Goal: Task Accomplishment & Management: Complete application form

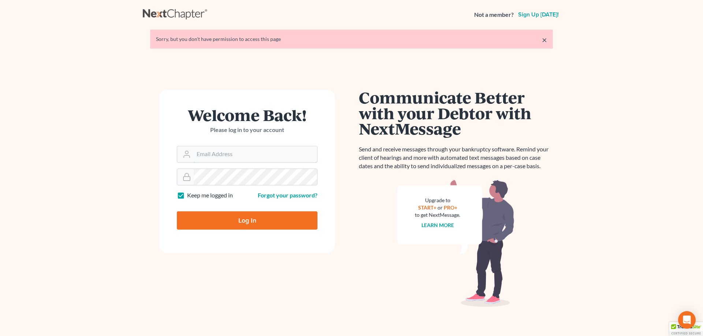
type input "[EMAIL_ADDRESS][PERSON_NAME][DOMAIN_NAME]"
click at [251, 223] on input "Log In" at bounding box center [247, 221] width 141 height 18
type input "Thinking..."
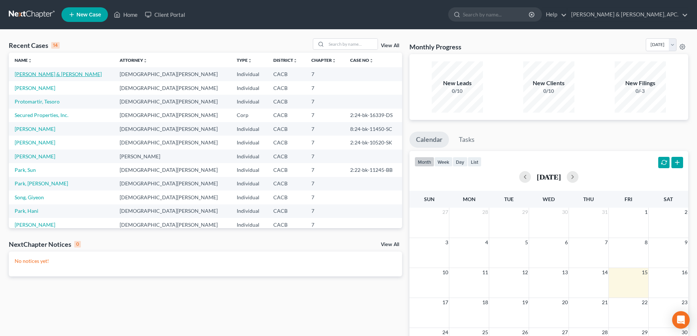
click at [52, 76] on link "Lee, Jacob & Cho, Sulki" at bounding box center [58, 74] width 87 height 6
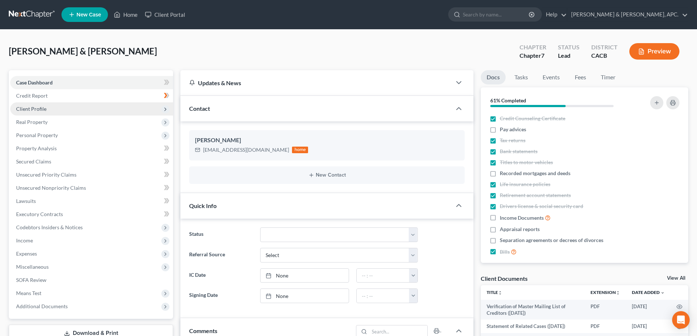
click at [40, 105] on span "Client Profile" at bounding box center [91, 108] width 163 height 13
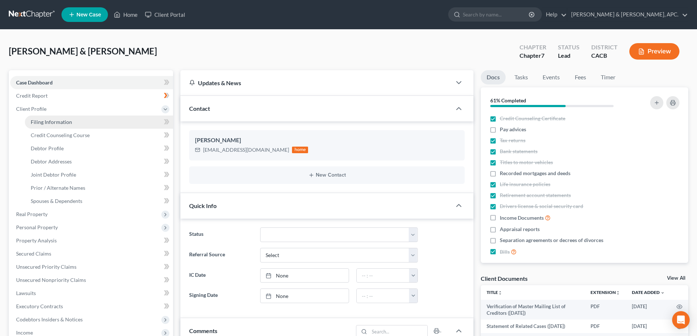
click at [45, 121] on span "Filing Information" at bounding box center [51, 122] width 41 height 6
select select "0"
select select "3"
select select "1"
select select "0"
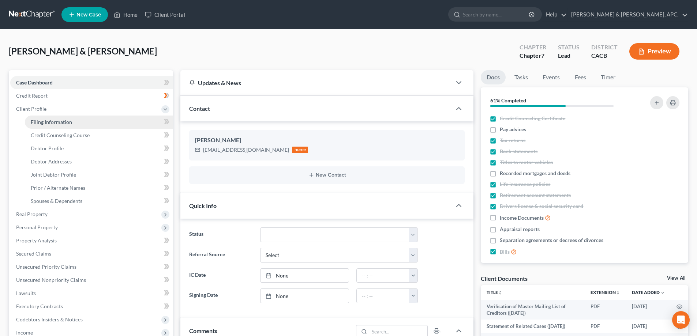
select select "0"
select select "4"
select select "0"
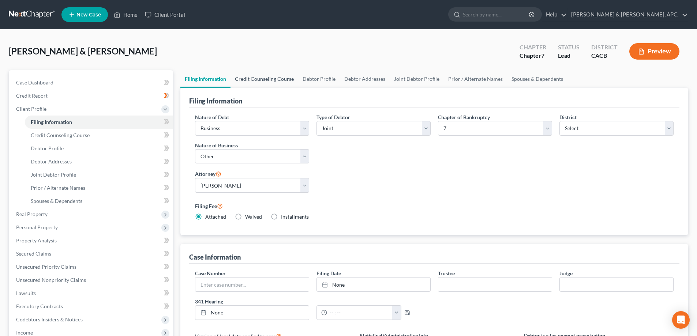
click at [283, 79] on link "Credit Counseling Course" at bounding box center [265, 79] width 68 height 18
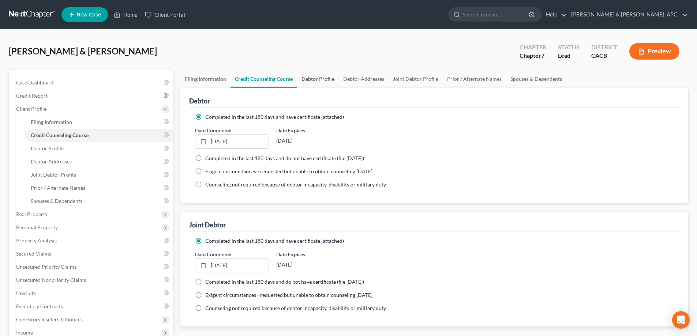
click at [326, 79] on link "Debtor Profile" at bounding box center [318, 79] width 42 height 18
select select "1"
select select "4"
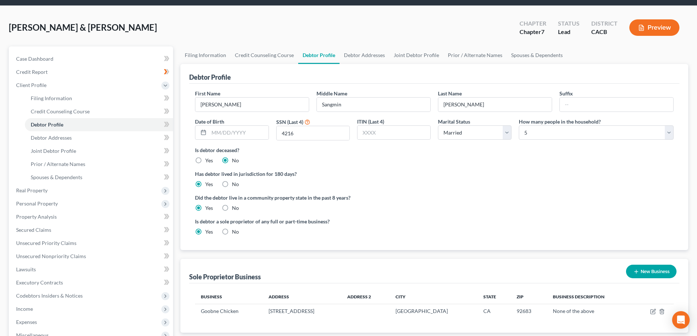
scroll to position [37, 0]
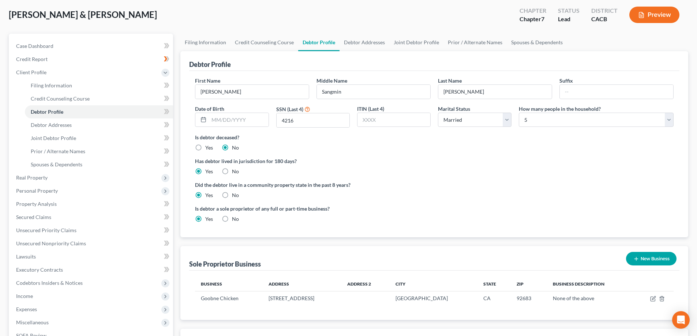
click at [232, 219] on label "No" at bounding box center [235, 219] width 7 height 7
click at [235, 219] on input "No" at bounding box center [237, 218] width 5 height 5
radio input "true"
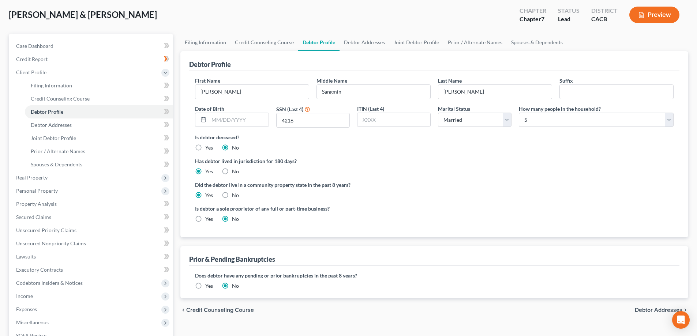
click at [205, 219] on label "Yes" at bounding box center [209, 219] width 8 height 7
click at [208, 219] on input "Yes" at bounding box center [210, 218] width 5 height 5
radio input "true"
radio input "false"
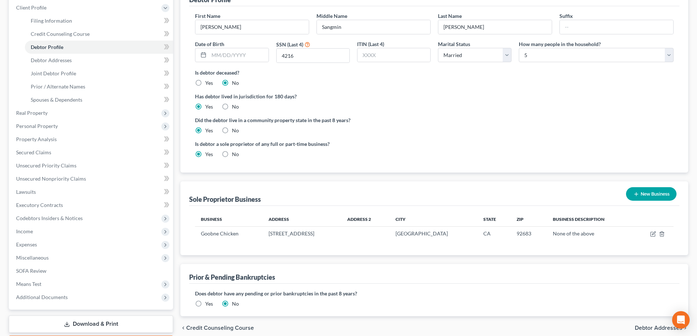
scroll to position [110, 0]
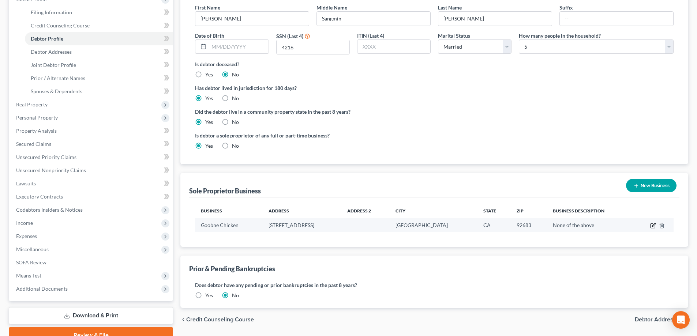
click at [653, 226] on icon "button" at bounding box center [653, 225] width 3 height 3
select select "4"
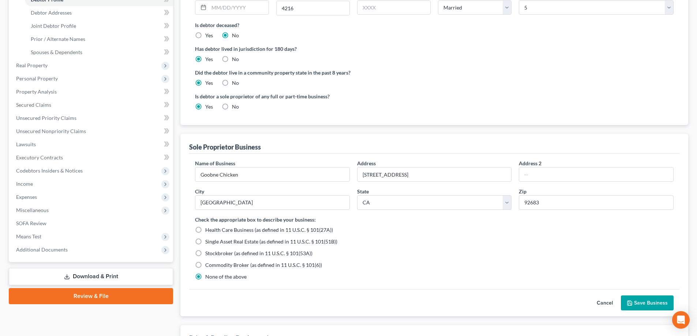
scroll to position [146, 0]
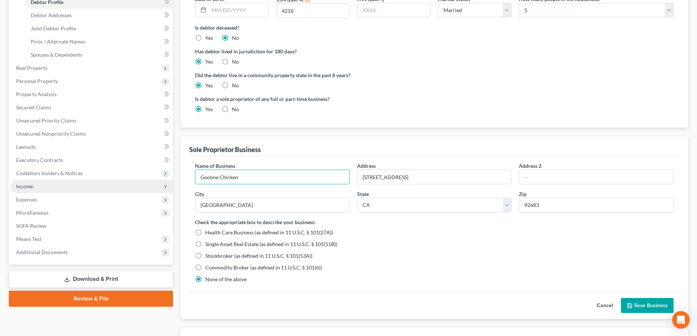
drag, startPoint x: 246, startPoint y: 180, endPoint x: 163, endPoint y: 183, distance: 82.7
click at [163, 183] on div "Petition Navigation Case Dashboard Payments Invoices Payments Payments Credit R…" at bounding box center [348, 164] width 687 height 480
drag, startPoint x: 462, startPoint y: 174, endPoint x: 287, endPoint y: 181, distance: 175.1
click at [287, 181] on div "Name of Business * Address 16450 Beach Blvd, Unit 108 Address 2 City Westminste…" at bounding box center [434, 190] width 486 height 56
click at [373, 202] on select "State AL AK AR AZ CA CO CT DE DC FL GA GU HI ID IL IN IA KS KY LA ME MD MA MI M…" at bounding box center [434, 205] width 155 height 15
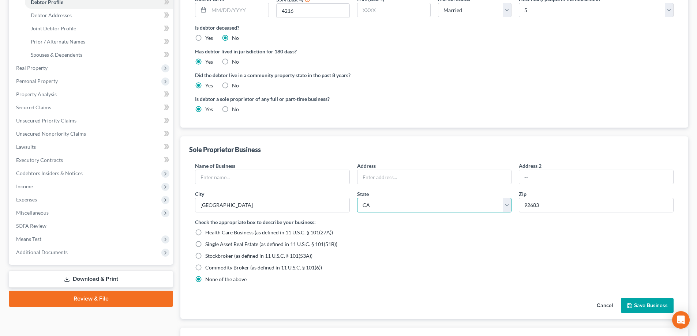
click at [375, 207] on select "State AL AK AR AZ CA CO CT DE DC FL GA GU HI ID IL IN IA KS KY LA ME MD MA MI M…" at bounding box center [434, 205] width 155 height 15
drag, startPoint x: 303, startPoint y: 207, endPoint x: 147, endPoint y: 205, distance: 156.7
click at [147, 205] on div "Petition Navigation Case Dashboard Payments Invoices Payments Payments Credit R…" at bounding box center [348, 164] width 687 height 480
drag, startPoint x: 553, startPoint y: 204, endPoint x: 506, endPoint y: 208, distance: 46.6
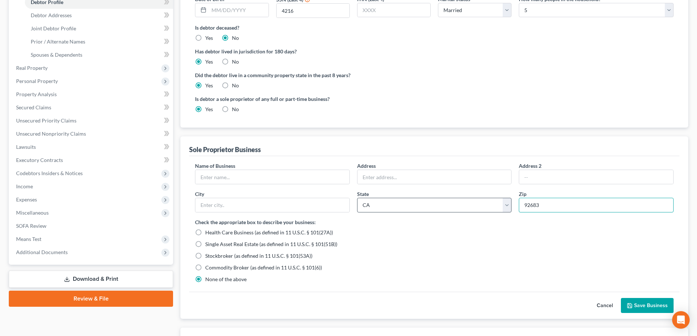
click at [506, 208] on div "Name of Business * Address Address 2 City State State AL AK AR AZ CA CO CT DE D…" at bounding box center [434, 190] width 486 height 56
click at [506, 208] on select "State AL AK AR AZ CA CO CT DE DC FL GA GU HI ID IL IN IA KS KY LA ME MD MA MI M…" at bounding box center [434, 205] width 155 height 15
select select
click at [357, 198] on select "State AL AK AR AZ CA CO CT DE DC FL GA GU HI ID IL IN IA KS KY LA ME MD MA MI M…" at bounding box center [434, 205] width 155 height 15
click at [232, 108] on label "No" at bounding box center [235, 109] width 7 height 7
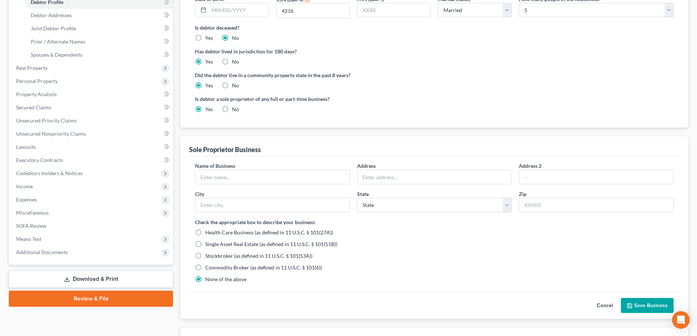
click at [235, 108] on input "No" at bounding box center [237, 108] width 5 height 5
radio input "true"
radio input "false"
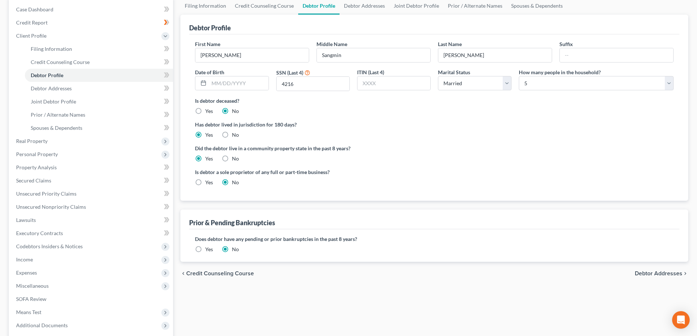
scroll to position [145, 0]
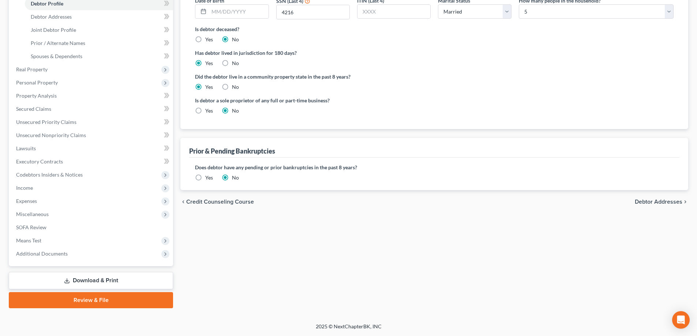
click at [663, 201] on span "Debtor Addresses" at bounding box center [659, 202] width 48 height 6
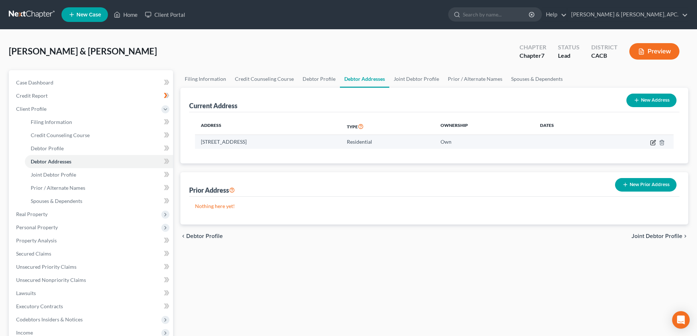
click at [653, 144] on icon "button" at bounding box center [653, 143] width 6 height 6
select select "4"
select select "29"
select select "0"
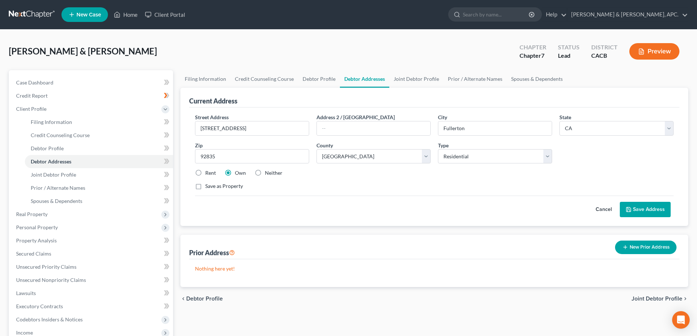
click at [645, 211] on button "Save Address" at bounding box center [645, 209] width 51 height 15
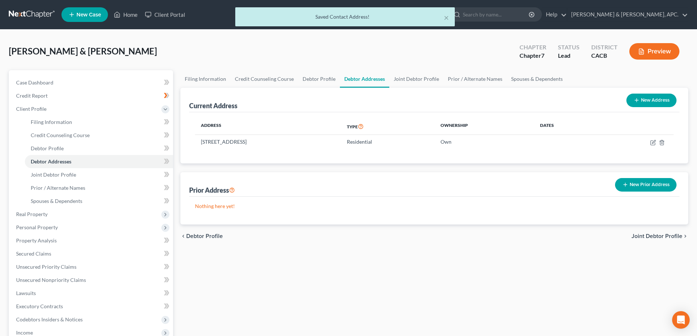
click at [647, 53] on button "Preview" at bounding box center [655, 51] width 50 height 16
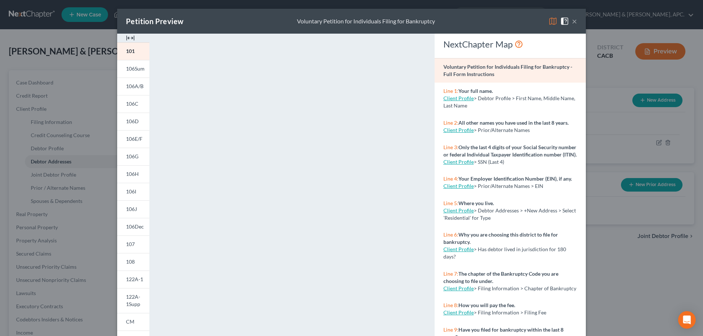
click at [572, 19] on button "×" at bounding box center [574, 21] width 5 height 9
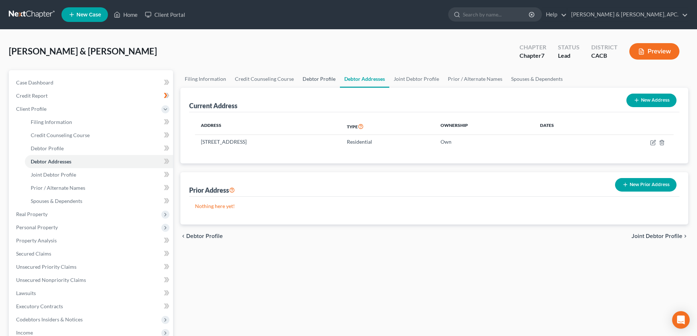
click at [324, 79] on link "Debtor Profile" at bounding box center [319, 79] width 42 height 18
select select "1"
select select "4"
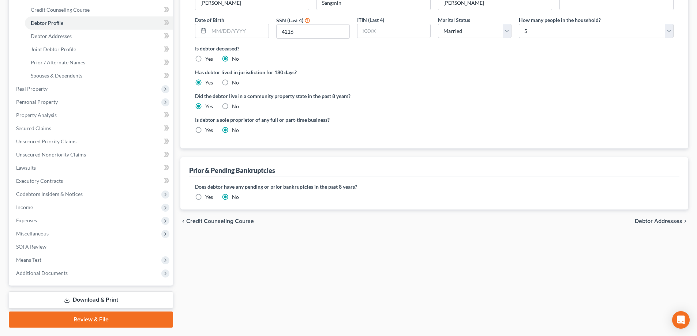
scroll to position [145, 0]
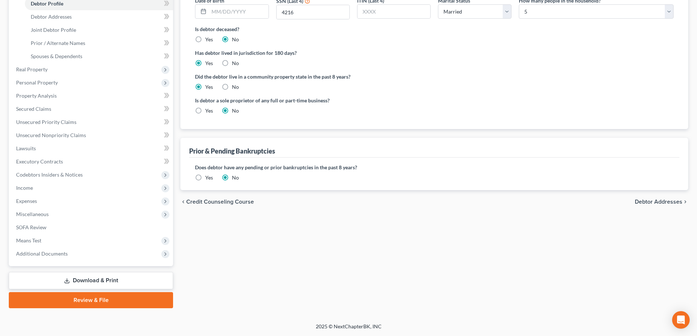
click at [232, 64] on label "No" at bounding box center [235, 63] width 7 height 7
click at [235, 64] on input "No" at bounding box center [237, 62] width 5 height 5
radio input "true"
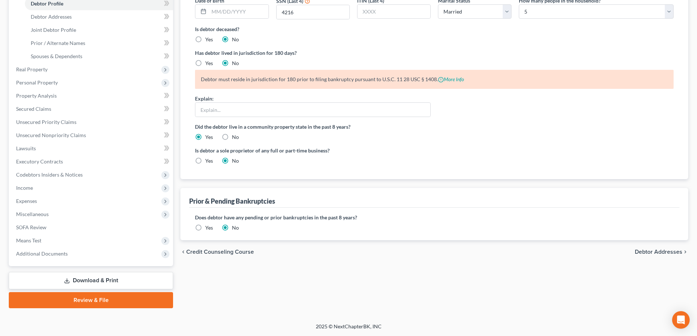
click at [205, 64] on label "Yes" at bounding box center [209, 63] width 8 height 7
click at [208, 64] on input "Yes" at bounding box center [210, 62] width 5 height 5
radio input "true"
radio input "false"
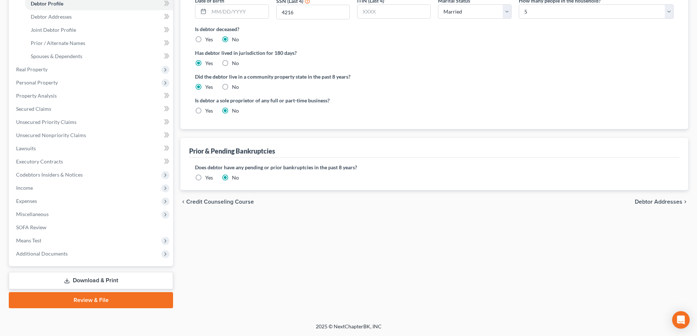
click at [205, 86] on label "Yes" at bounding box center [209, 86] width 8 height 7
click at [208, 86] on input "Yes" at bounding box center [210, 85] width 5 height 5
click at [205, 111] on label "Yes" at bounding box center [209, 110] width 8 height 7
click at [208, 111] on input "Yes" at bounding box center [210, 109] width 5 height 5
radio input "true"
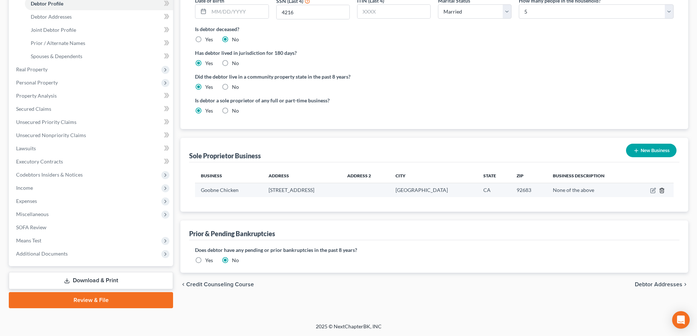
click at [662, 191] on line "button" at bounding box center [662, 191] width 0 height 1
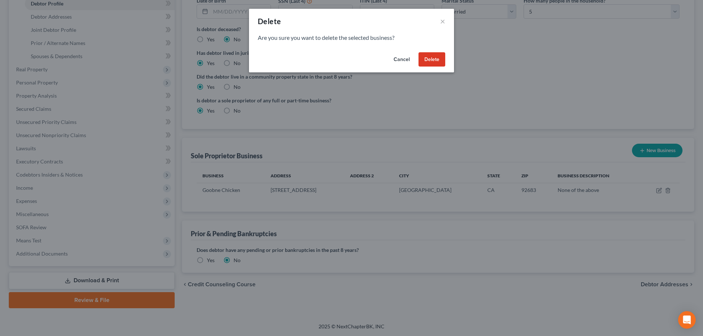
click at [433, 59] on button "Delete" at bounding box center [431, 59] width 27 height 15
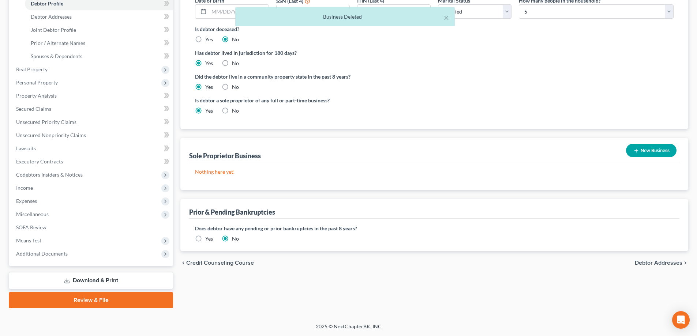
click at [232, 108] on label "No" at bounding box center [235, 110] width 7 height 7
click at [235, 108] on input "No" at bounding box center [237, 109] width 5 height 5
radio input "true"
radio input "false"
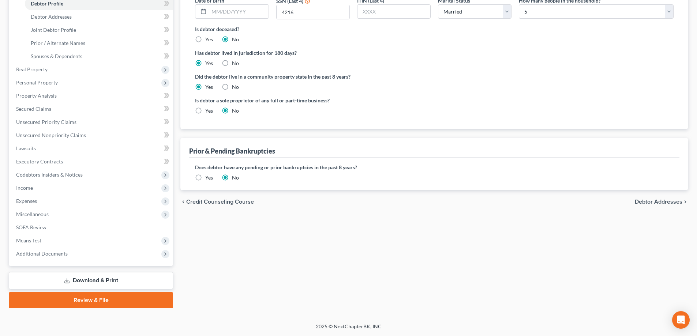
click at [293, 180] on div "Does debtor have any pending or prior bankruptcies in the past 8 years? Are any…" at bounding box center [434, 173] width 479 height 18
click at [205, 177] on label "Yes" at bounding box center [209, 177] width 8 height 7
click at [208, 177] on input "Yes" at bounding box center [210, 176] width 5 height 5
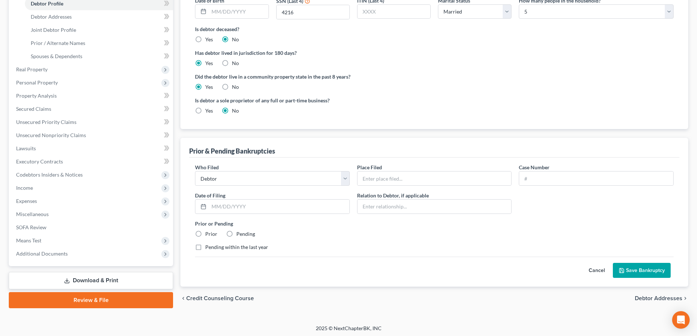
click at [596, 267] on button "Cancel" at bounding box center [597, 271] width 32 height 15
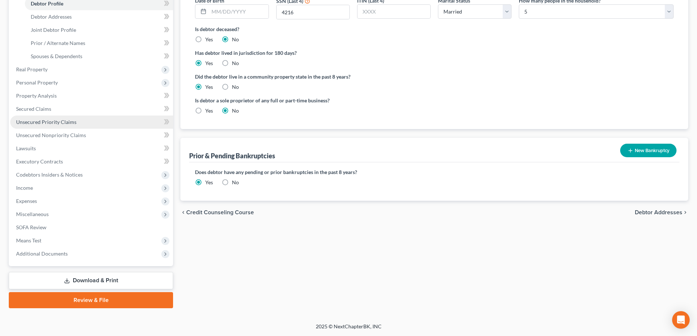
click at [52, 126] on link "Unsecured Priority Claims" at bounding box center [91, 122] width 163 height 13
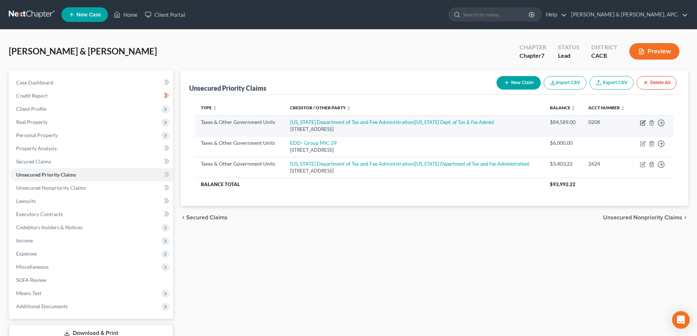
click at [645, 124] on icon "button" at bounding box center [643, 123] width 4 height 4
select select "2"
select select "4"
select select "3"
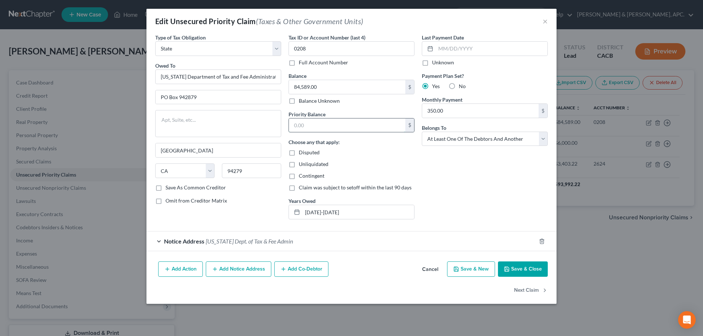
click at [341, 124] on input "text" at bounding box center [347, 126] width 116 height 14
type input "84,589.00"
click at [397, 161] on div "Unliquidated" at bounding box center [351, 164] width 126 height 7
click at [529, 272] on button "Save & Close" at bounding box center [523, 269] width 50 height 15
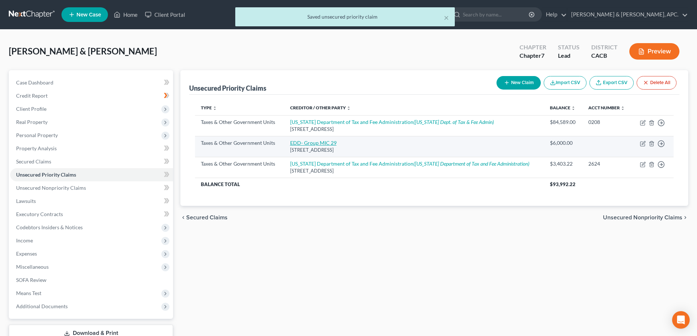
click at [313, 142] on link "EDD- Group MIC 29" at bounding box center [313, 143] width 46 height 6
select select "2"
select select "4"
select select "3"
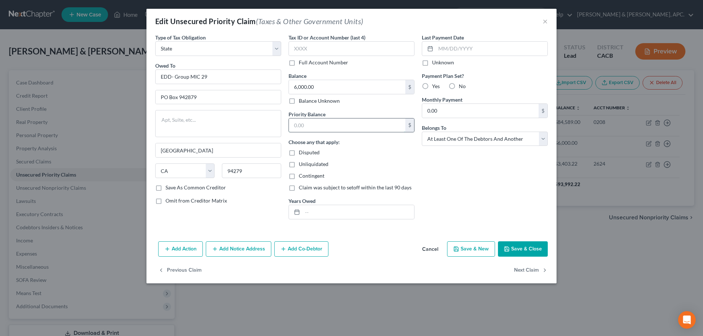
click at [311, 122] on input "text" at bounding box center [347, 126] width 116 height 14
type input "6,000.00"
click at [327, 169] on div "Choose any that apply: Disputed Unliquidated Contingent Claim was subject to se…" at bounding box center [351, 164] width 126 height 53
click at [520, 247] on button "Save & Close" at bounding box center [523, 249] width 50 height 15
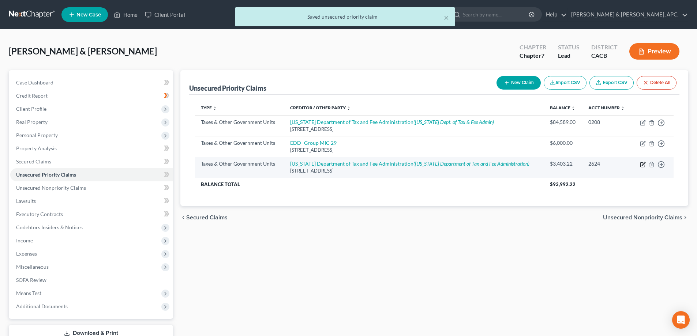
click at [642, 167] on icon "button" at bounding box center [643, 165] width 4 height 4
select select "2"
select select "4"
select select "3"
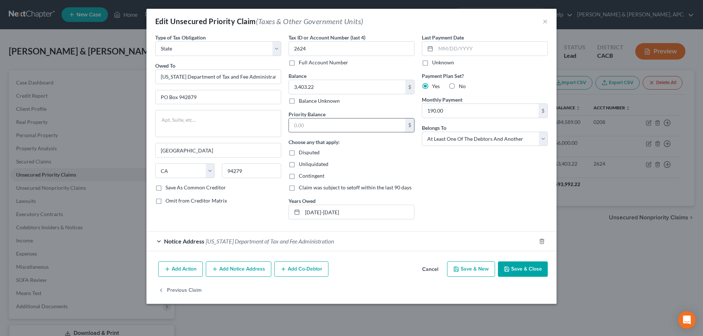
click at [314, 122] on input "text" at bounding box center [347, 126] width 116 height 14
type input "3,403.22"
click at [529, 268] on button "Save & Close" at bounding box center [523, 269] width 50 height 15
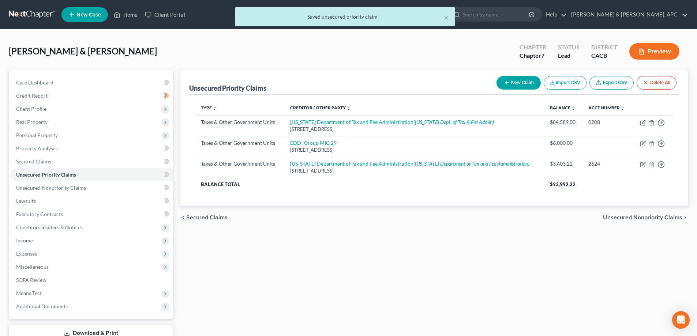
click at [645, 49] on button "Preview" at bounding box center [655, 51] width 50 height 16
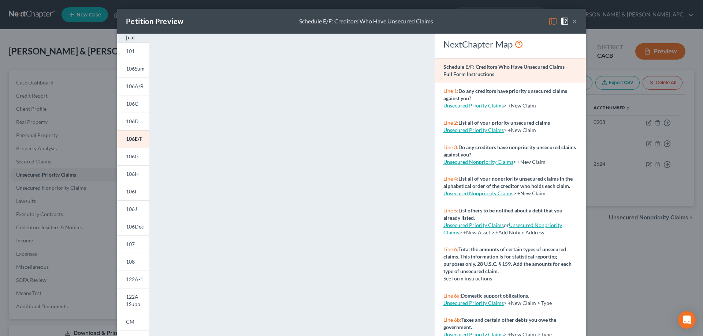
click at [572, 18] on button "×" at bounding box center [574, 21] width 5 height 9
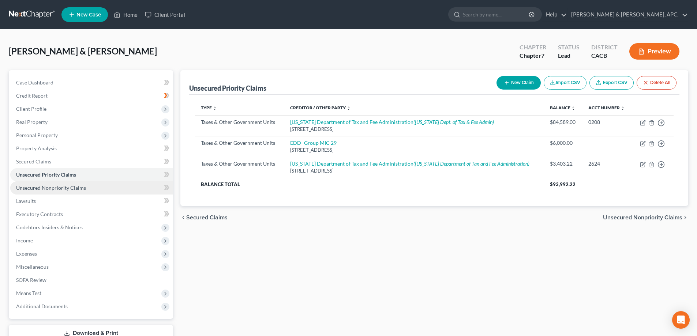
click at [37, 189] on span "Unsecured Nonpriority Claims" at bounding box center [51, 188] width 70 height 6
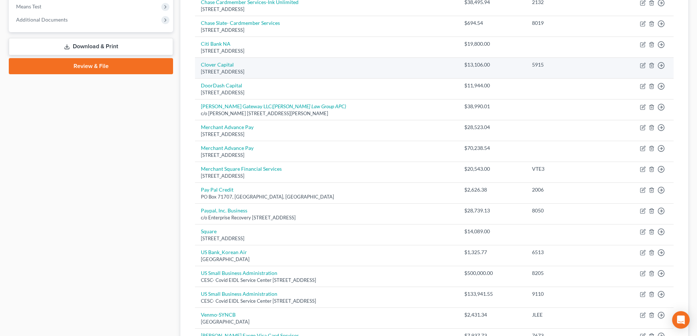
scroll to position [254, 0]
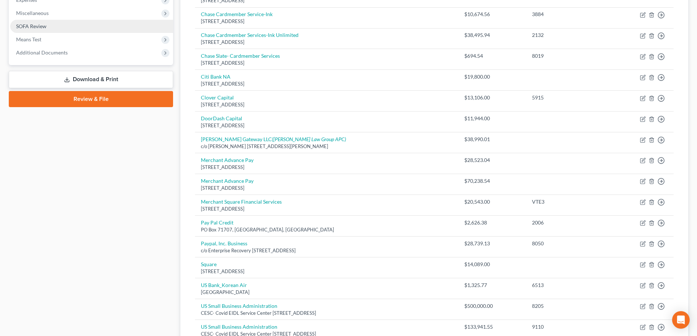
click at [45, 27] on span "SOFA Review" at bounding box center [31, 26] width 30 height 6
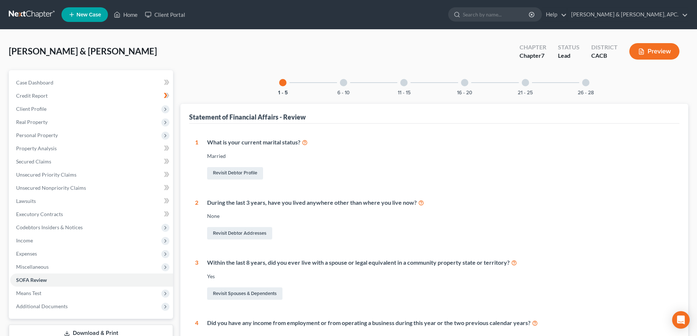
click at [588, 83] on div at bounding box center [585, 82] width 7 height 7
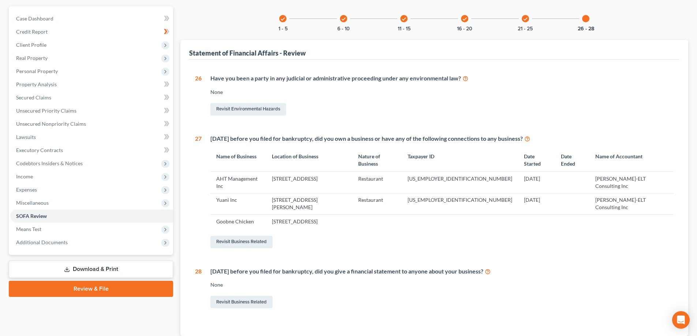
scroll to position [73, 0]
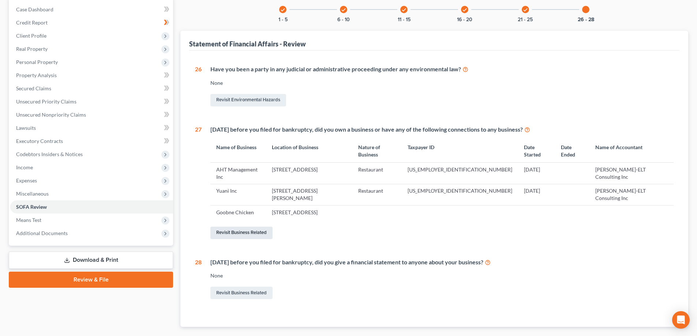
click at [248, 227] on link "Revisit Business Related" at bounding box center [241, 233] width 62 height 12
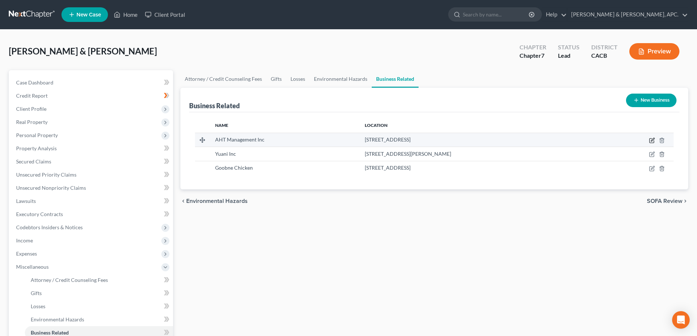
click at [652, 141] on icon "button" at bounding box center [652, 139] width 3 height 3
select select "officer"
select select "4"
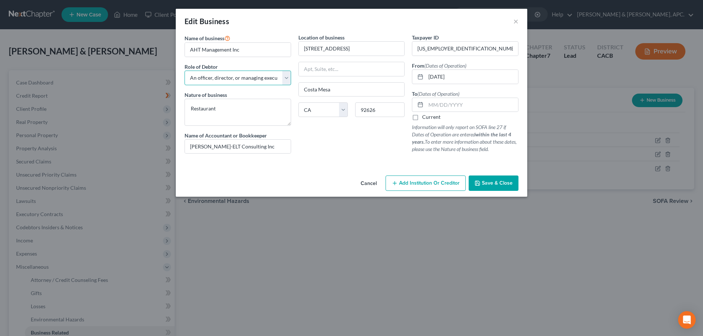
click at [288, 78] on select "Select A member of a limited liability company (LLC) or limited liability partn…" at bounding box center [237, 78] width 107 height 15
click at [184, 71] on select "Select A member of a limited liability company (LLC) or limited liability partn…" at bounding box center [237, 78] width 107 height 15
click at [490, 183] on span "Save & Close" at bounding box center [497, 183] width 31 height 6
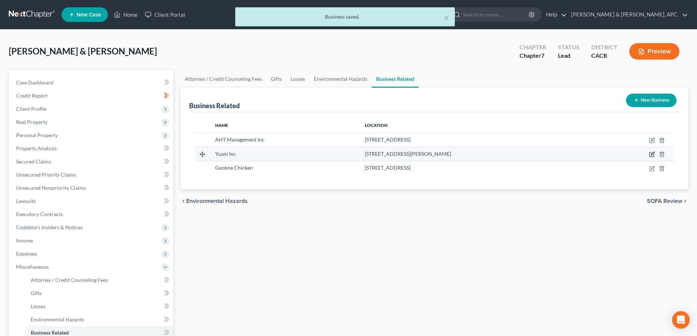
click at [650, 156] on icon "button" at bounding box center [652, 155] width 4 height 4
select select "officer"
select select "4"
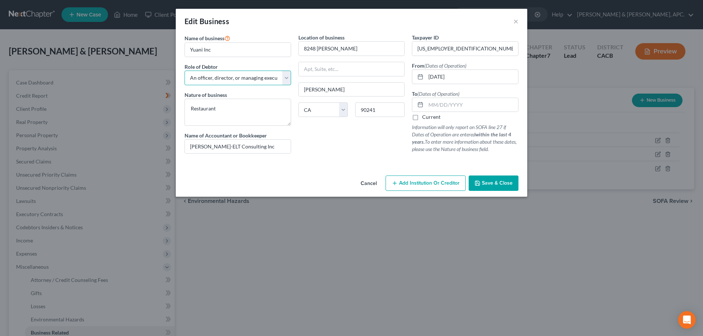
click at [287, 76] on select "Select A member of a limited liability company (LLC) or limited liability partn…" at bounding box center [237, 78] width 107 height 15
click at [184, 71] on select "Select A member of a limited liability company (LLC) or limited liability partn…" at bounding box center [237, 78] width 107 height 15
click at [491, 183] on span "Save & Close" at bounding box center [497, 183] width 31 height 6
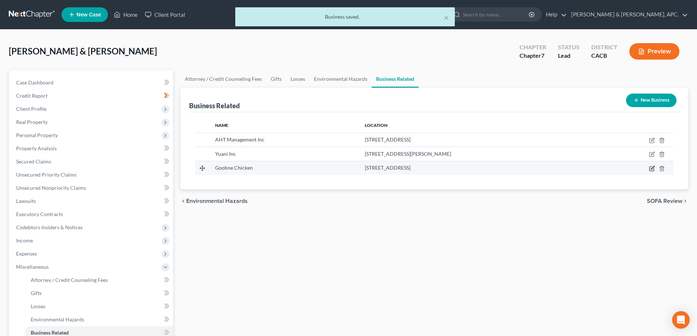
click at [653, 170] on icon "button" at bounding box center [652, 169] width 6 height 6
select select "sole_proprietor"
select select "4"
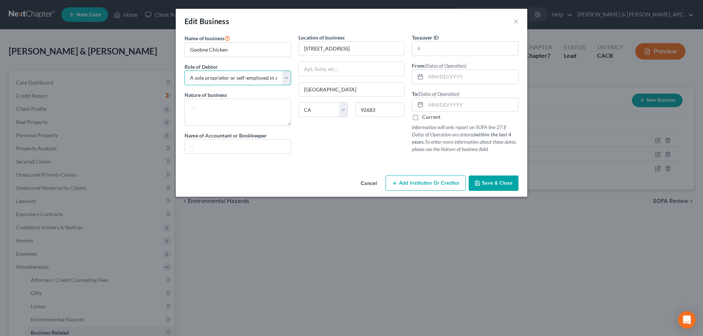
click at [285, 79] on select "Select A member of a limited liability company (LLC) or limited liability partn…" at bounding box center [237, 78] width 107 height 15
select select "officer"
click at [184, 71] on select "Select A member of a limited liability company (LLC) or limited liability partn…" at bounding box center [237, 78] width 107 height 15
click at [500, 186] on span "Save & Close" at bounding box center [497, 183] width 31 height 6
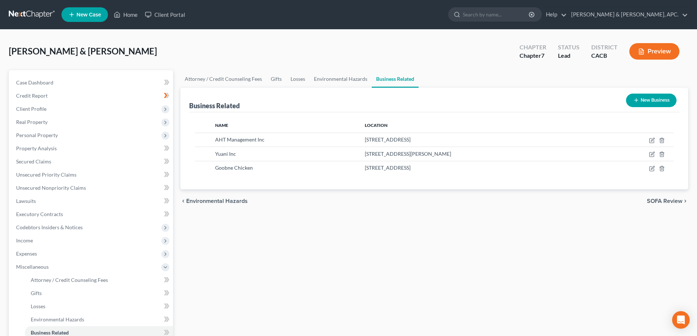
click at [656, 48] on button "Preview" at bounding box center [655, 51] width 50 height 16
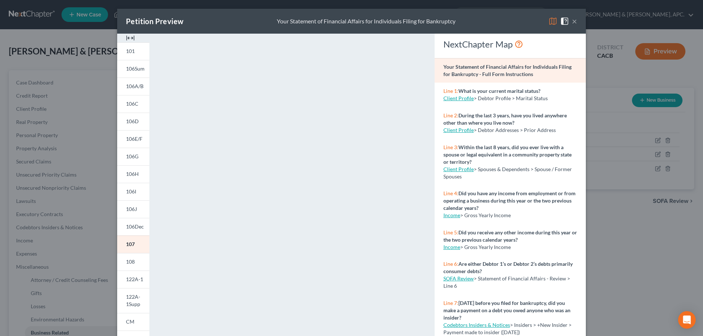
click at [572, 21] on button "×" at bounding box center [574, 21] width 5 height 9
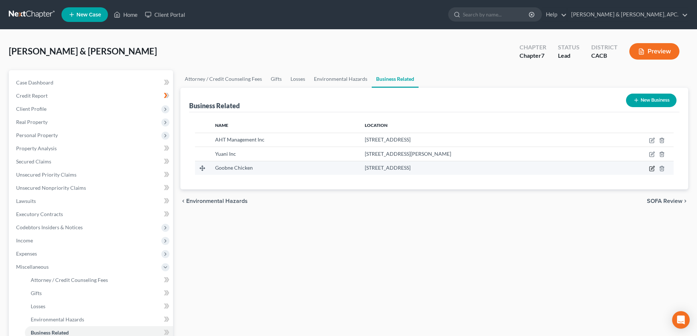
click at [651, 171] on icon "button" at bounding box center [652, 169] width 6 height 6
select select "officer"
select select "4"
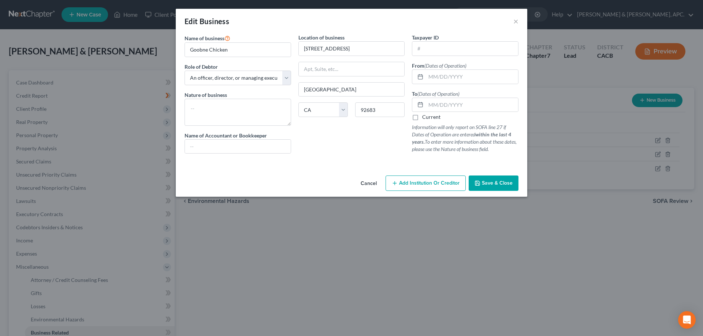
click at [497, 184] on span "Save & Close" at bounding box center [497, 183] width 31 height 6
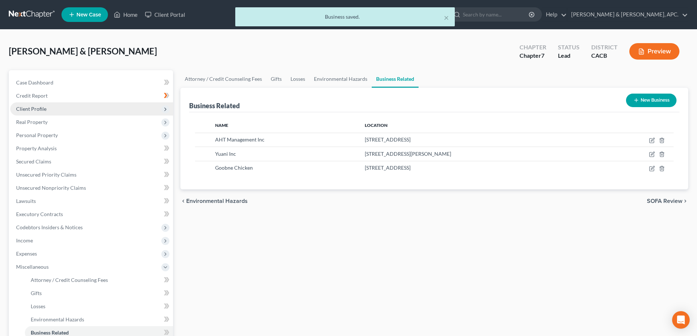
click at [28, 112] on span "Client Profile" at bounding box center [91, 108] width 163 height 13
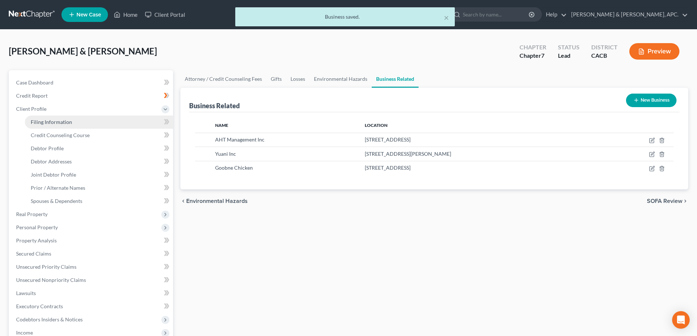
click at [53, 122] on span "Filing Information" at bounding box center [51, 122] width 41 height 6
select select "0"
select select "3"
select select "1"
select select "0"
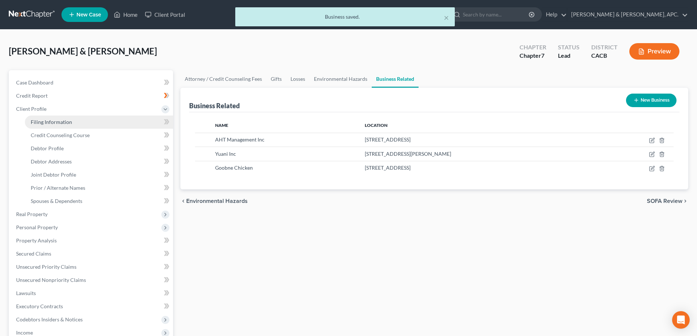
select select "7"
select select "0"
select select "4"
select select "0"
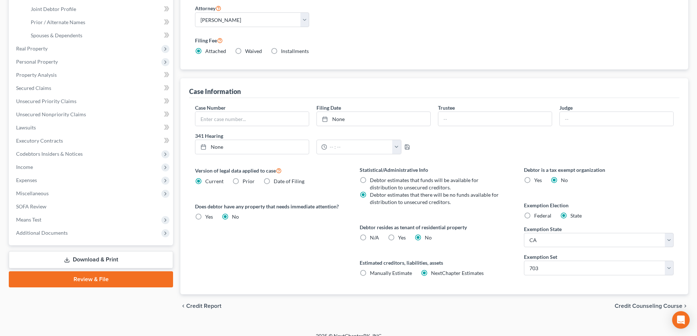
scroll to position [175, 0]
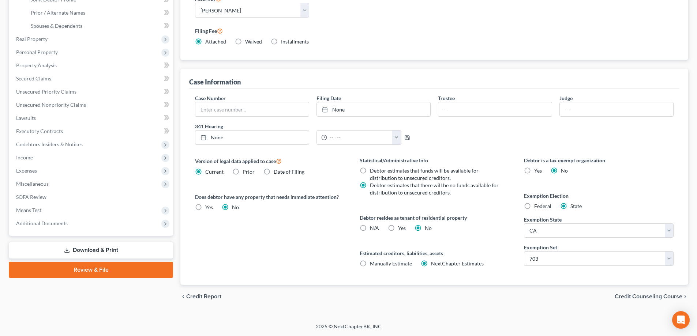
click at [100, 268] on link "Review & File" at bounding box center [91, 270] width 164 height 16
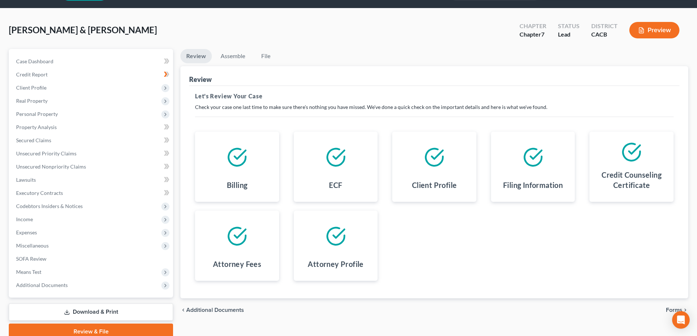
scroll to position [53, 0]
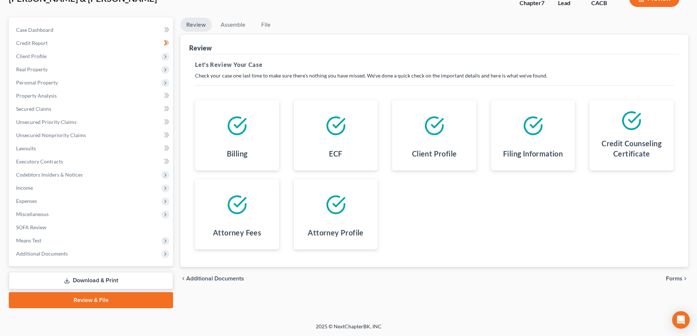
click at [675, 281] on span "Forms" at bounding box center [674, 279] width 16 height 6
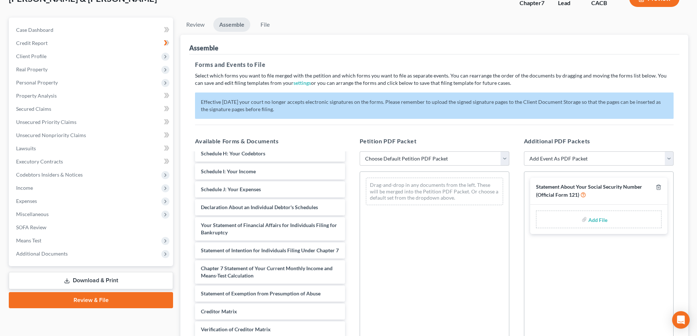
scroll to position [183, 0]
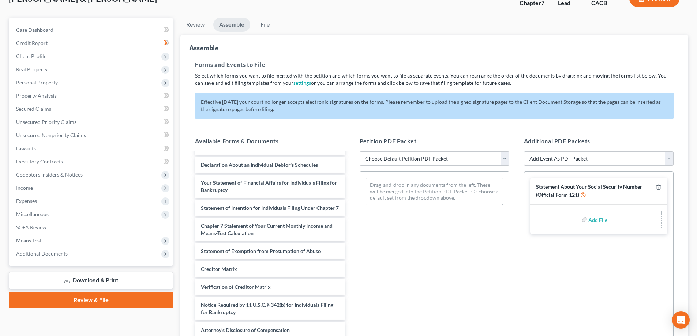
click at [505, 160] on select "Choose Default Petition PDF Packet Complete Bankruptcy Petition (all forms and …" at bounding box center [435, 159] width 150 height 15
click at [28, 59] on span "Client Profile" at bounding box center [31, 56] width 30 height 6
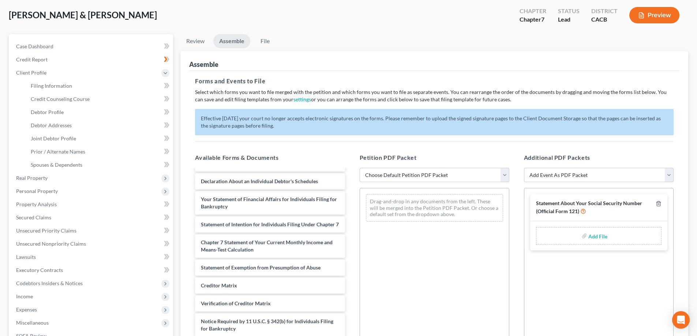
scroll to position [0, 0]
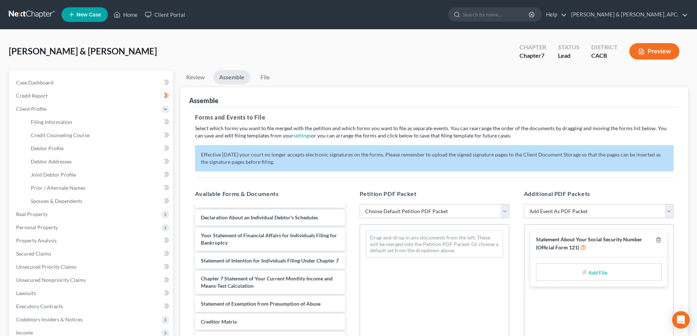
click at [49, 12] on link at bounding box center [32, 14] width 47 height 13
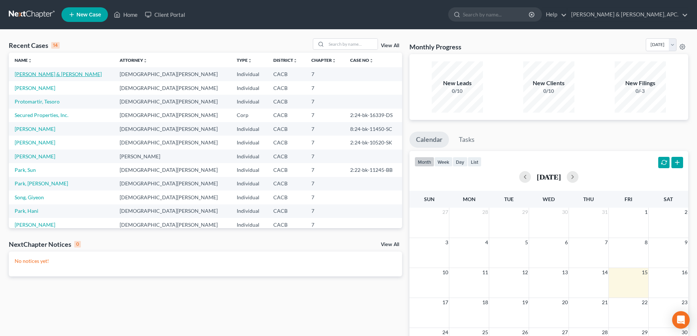
click at [49, 71] on link "Lee, Jacob & Cho, Sulki" at bounding box center [58, 74] width 87 height 6
select select "10"
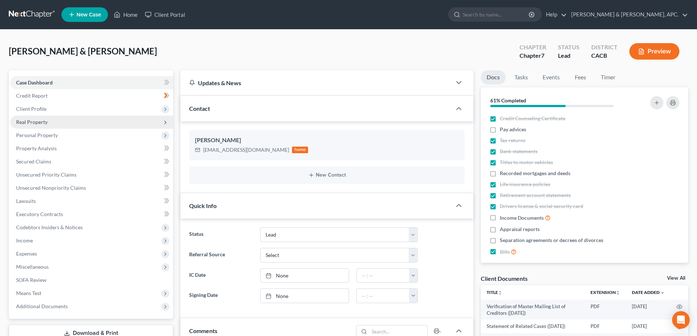
click at [37, 122] on span "Real Property" at bounding box center [31, 122] width 31 height 6
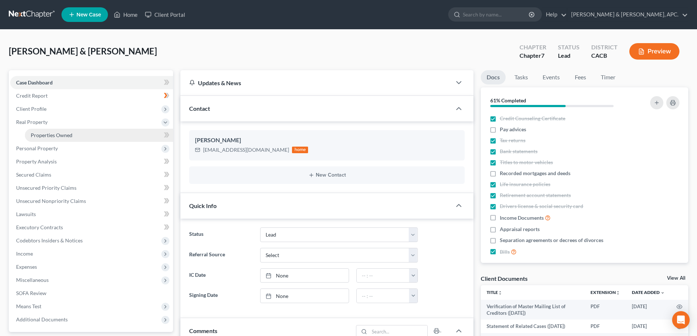
click at [38, 133] on span "Properties Owned" at bounding box center [52, 135] width 42 height 6
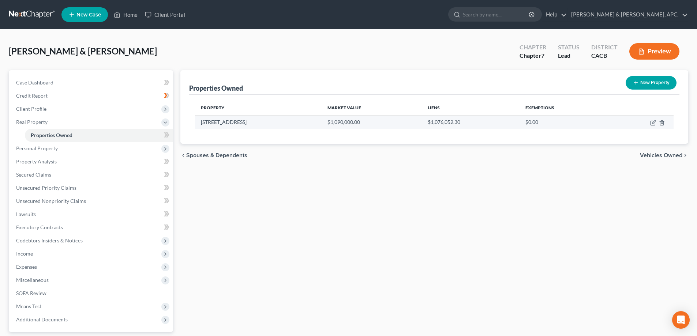
click at [653, 126] on td at bounding box center [641, 122] width 64 height 14
click at [653, 124] on icon "button" at bounding box center [653, 123] width 6 height 6
select select "4"
select select "2"
select select "0"
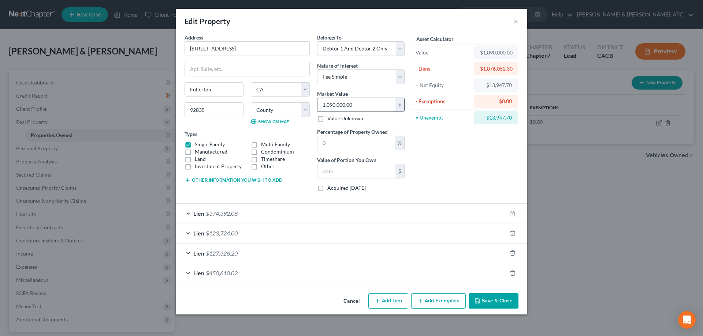
click at [332, 107] on input "1,090,000.00" at bounding box center [356, 105] width 78 height 14
click at [332, 104] on input "1,090,000.00" at bounding box center [356, 105] width 78 height 14
type input "1,00,000.00"
type input "0"
type input "1,070,000.00"
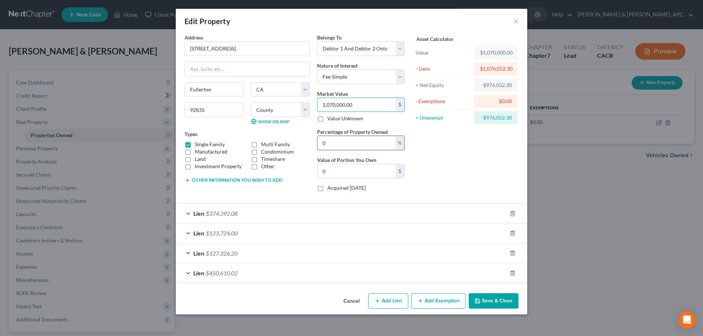
click at [351, 142] on input "0" at bounding box center [356, 143] width 78 height 14
click at [254, 179] on button "Other information you wish to add" at bounding box center [233, 181] width 98 height 6
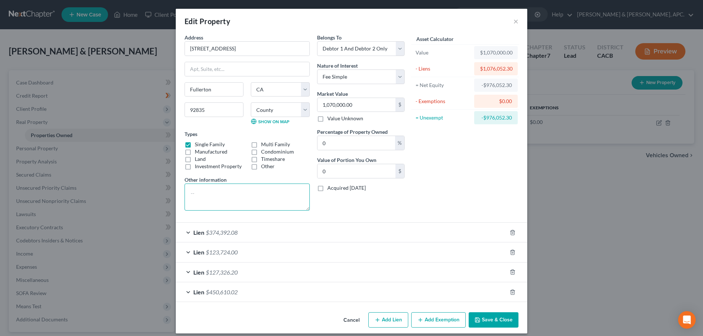
click at [222, 193] on textarea at bounding box center [246, 197] width 125 height 27
type textarea "Value of home as-is"
click at [370, 149] on input "0" at bounding box center [356, 143] width 78 height 14
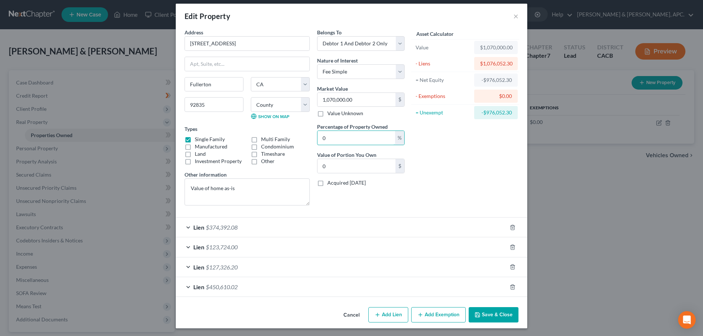
scroll to position [6, 0]
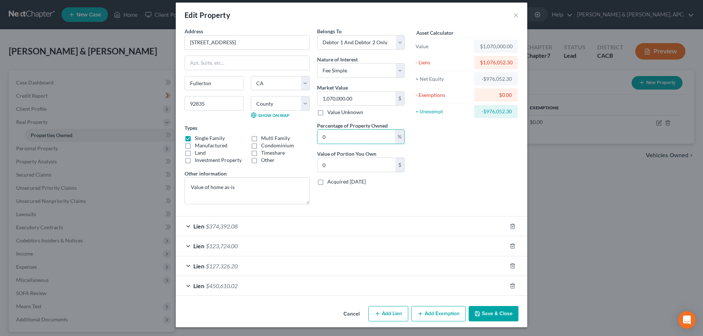
click at [432, 312] on button "Add Exemption" at bounding box center [438, 313] width 55 height 15
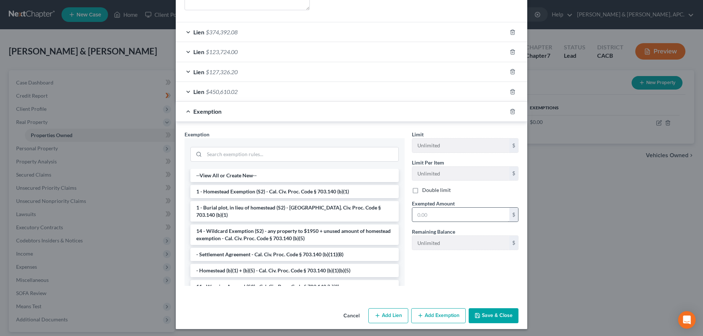
scroll to position [202, 0]
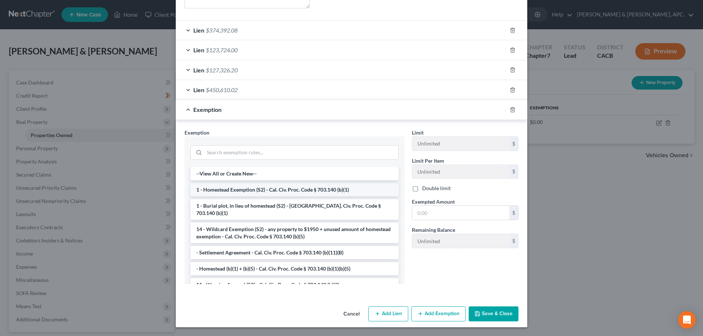
click at [328, 192] on li "1 - Homestead Exemption (S2) - Cal. Civ. Proc. Code § 703.140 (b)(1)" at bounding box center [294, 189] width 208 height 13
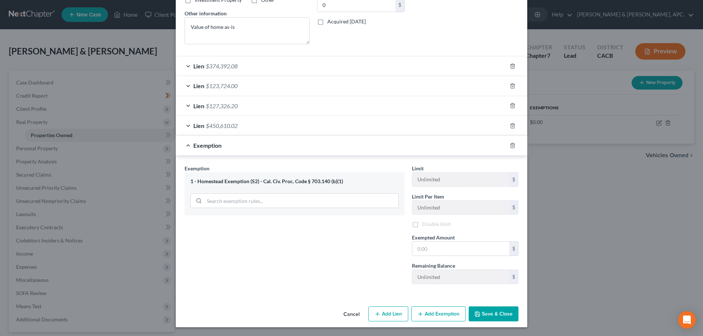
scroll to position [168, 0]
click at [352, 311] on button "Cancel" at bounding box center [351, 314] width 28 height 15
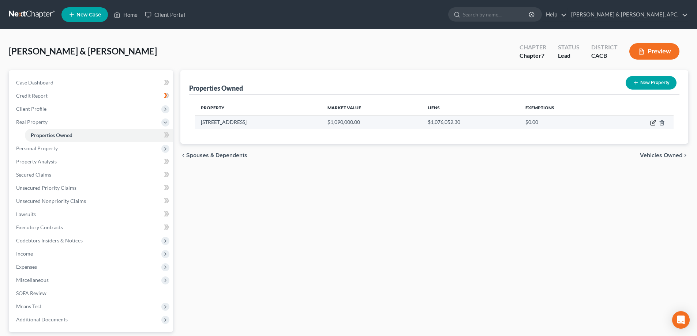
click at [654, 123] on icon "button" at bounding box center [653, 121] width 3 height 3
select select "4"
select select "29"
select select "2"
select select "0"
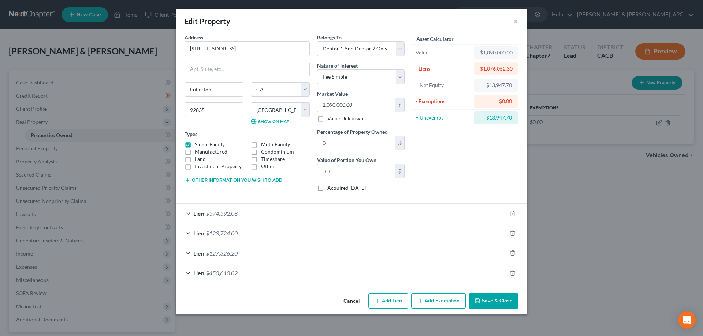
click at [441, 303] on button "Add Exemption" at bounding box center [438, 301] width 55 height 15
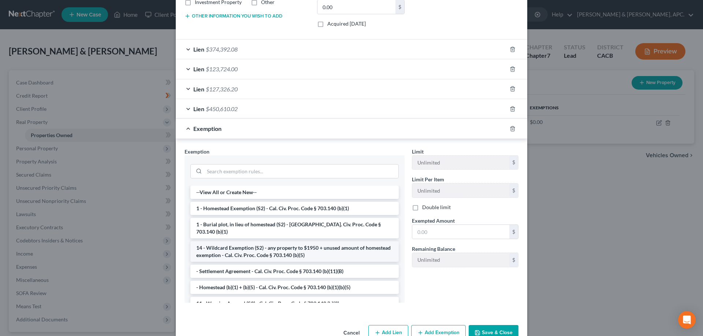
scroll to position [183, 0]
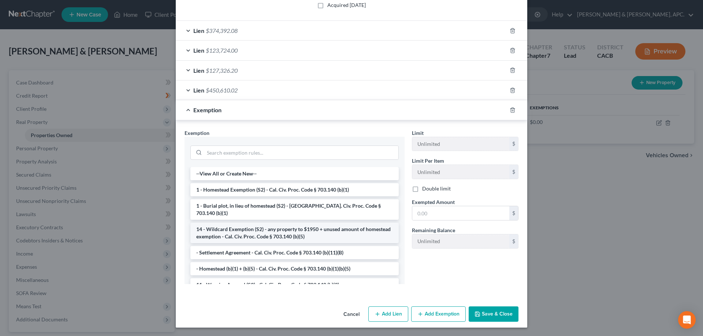
click at [352, 225] on li "14 - Wildcard Exemption (S2) - any property to $1950 + unused amount of homeste…" at bounding box center [294, 233] width 208 height 20
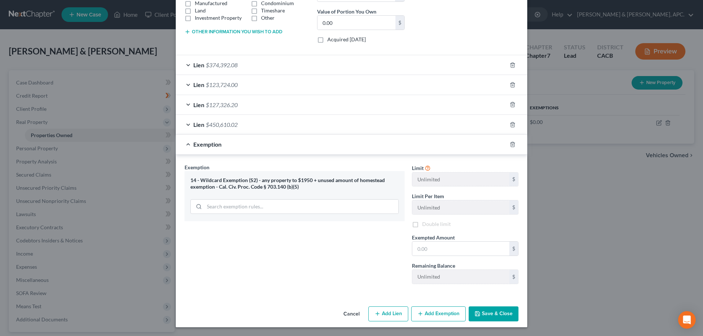
scroll to position [149, 0]
click at [349, 315] on button "Cancel" at bounding box center [351, 314] width 28 height 15
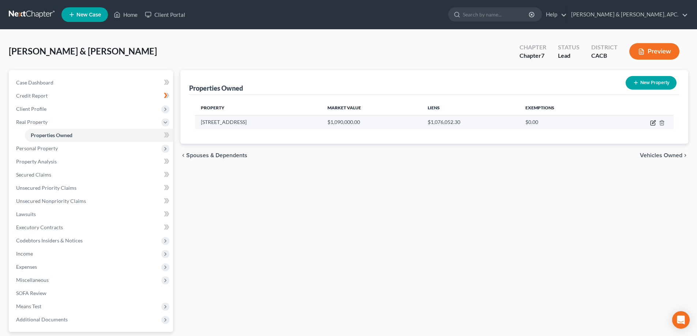
click at [652, 123] on icon "button" at bounding box center [653, 123] width 6 height 6
select select "4"
select select "29"
select select "2"
select select "0"
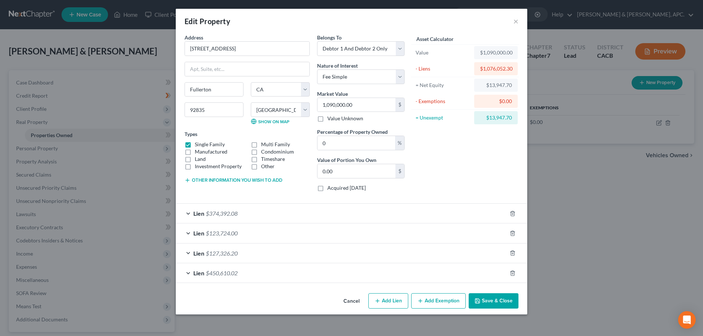
click at [456, 299] on button "Add Exemption" at bounding box center [438, 301] width 55 height 15
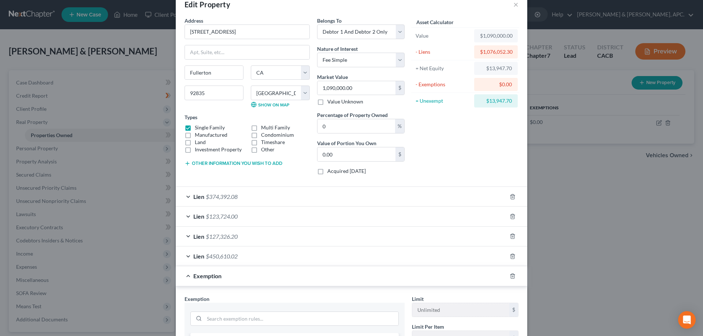
scroll to position [0, 0]
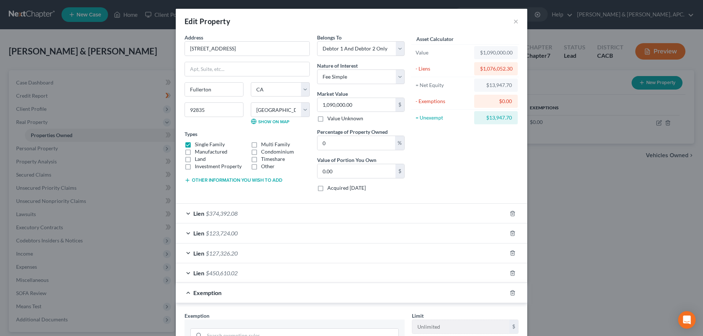
click at [187, 254] on div "Lien $127,326.20" at bounding box center [341, 253] width 331 height 19
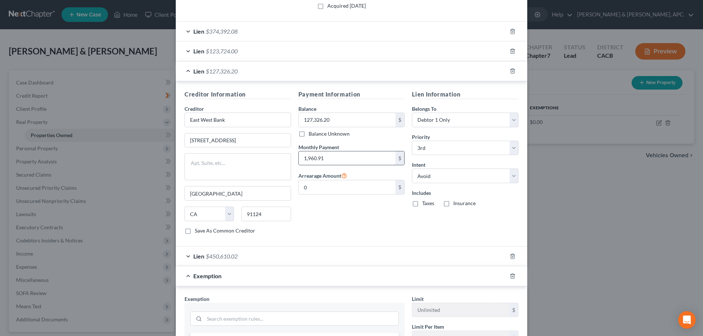
scroll to position [183, 0]
click at [341, 118] on input "127,326.20" at bounding box center [347, 119] width 97 height 14
type input "127,327.00"
click at [474, 239] on div "Lien Information Belongs To * Select Debtor 1 Only Debtor 2 Only Debtor 1 And D…" at bounding box center [465, 164] width 114 height 150
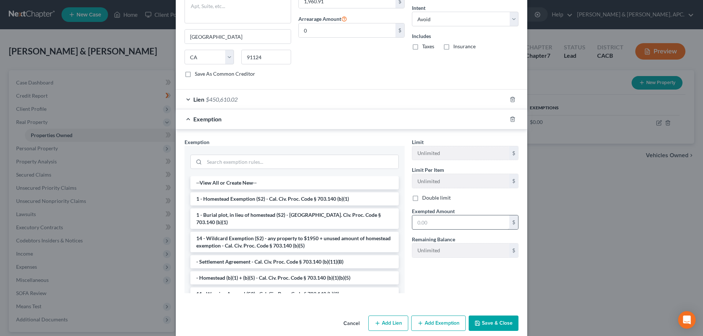
scroll to position [349, 0]
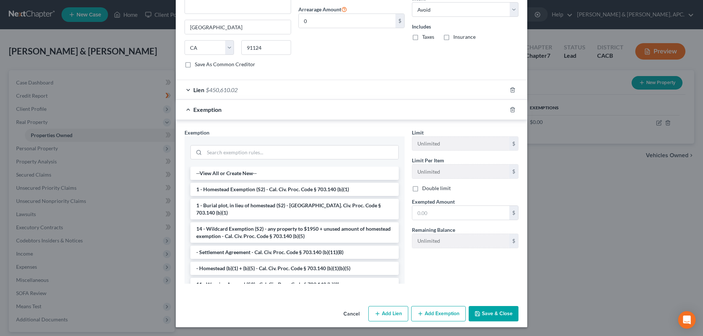
click at [492, 318] on button "Save & Close" at bounding box center [493, 313] width 50 height 15
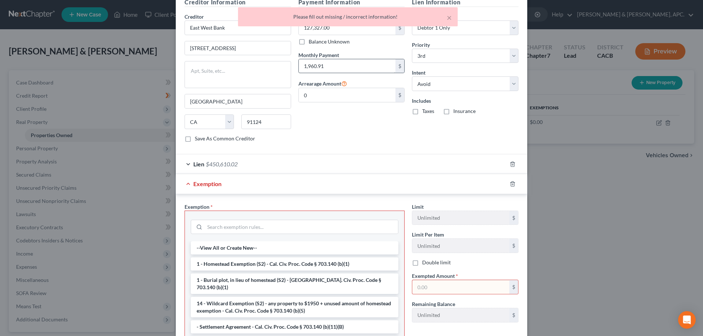
scroll to position [312, 0]
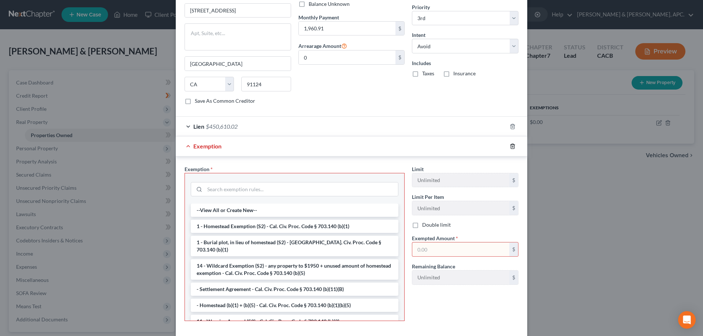
click at [511, 149] on icon "button" at bounding box center [512, 146] width 3 height 5
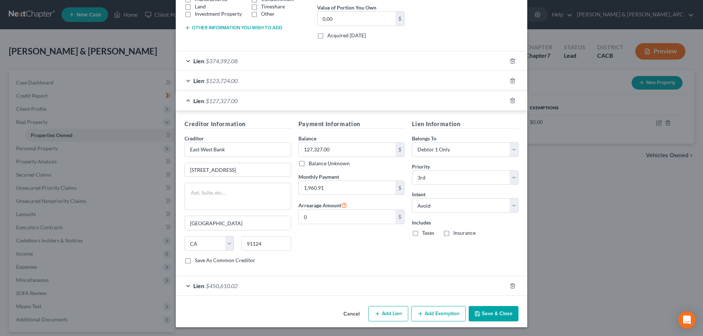
scroll to position [153, 0]
click at [497, 311] on button "Save & Close" at bounding box center [493, 313] width 50 height 15
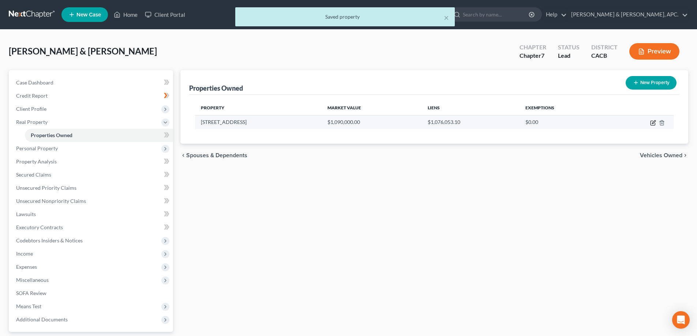
click at [653, 124] on icon "button" at bounding box center [653, 123] width 6 height 6
select select "4"
select select "29"
select select "2"
select select "0"
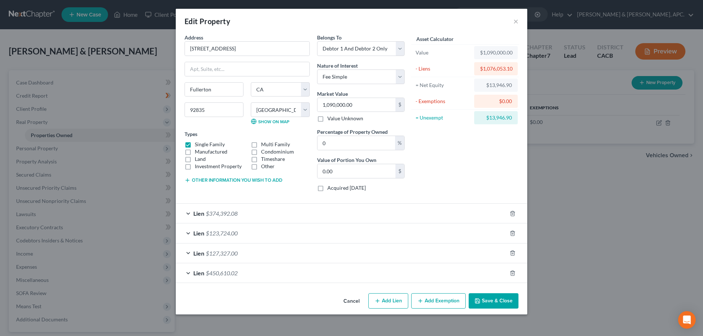
click at [195, 214] on span "Lien" at bounding box center [198, 213] width 11 height 7
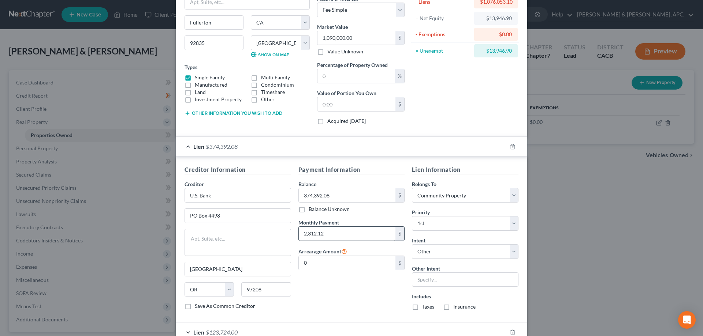
scroll to position [73, 0]
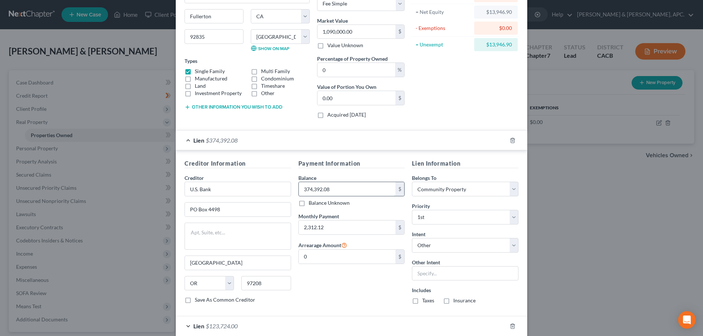
click at [331, 190] on input "374,392.08" at bounding box center [347, 189] width 97 height 14
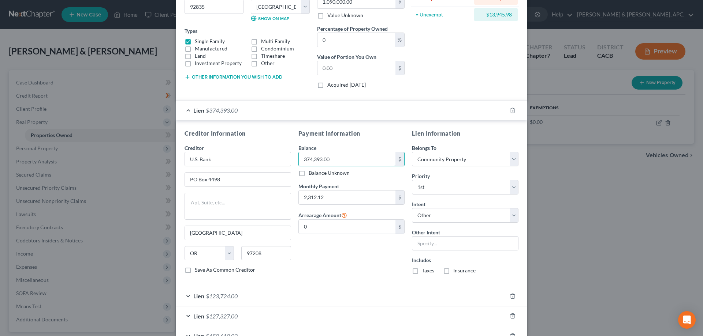
scroll to position [153, 0]
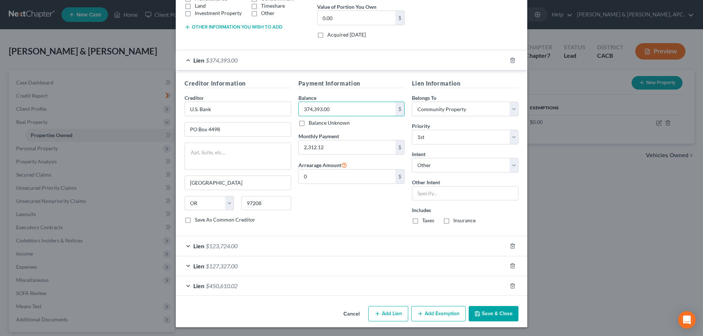
type input "374,393.00"
click at [498, 314] on button "Save & Close" at bounding box center [493, 313] width 50 height 15
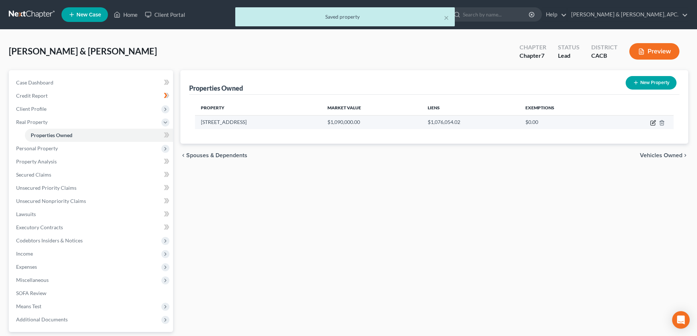
click at [654, 123] on icon "button" at bounding box center [653, 123] width 6 height 6
select select "4"
select select "29"
select select "2"
select select "0"
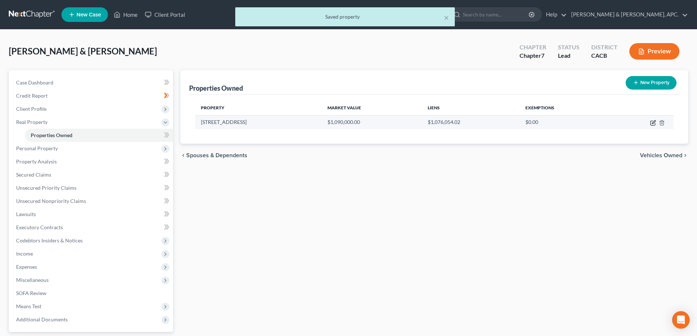
select select "4"
select select "2"
select select "0"
select select "3"
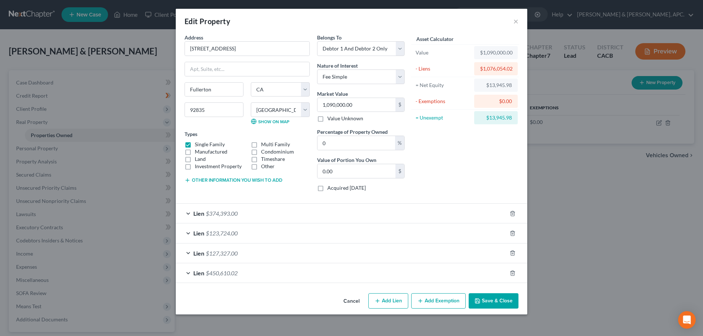
click at [200, 272] on span "Lien" at bounding box center [198, 273] width 11 height 7
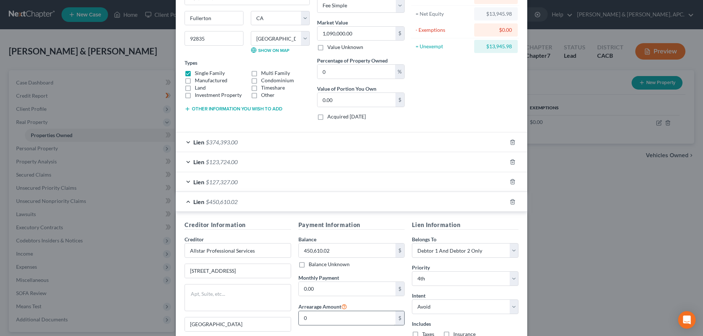
scroll to position [146, 0]
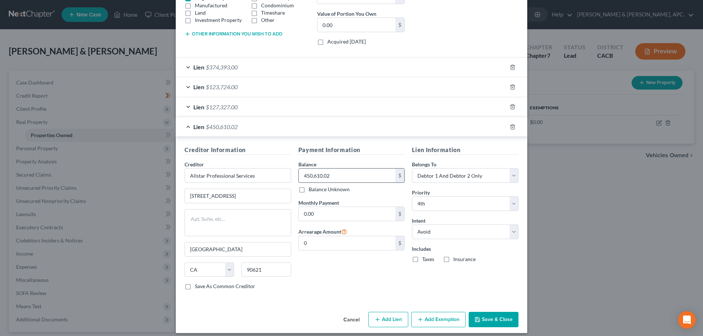
click at [342, 176] on input "450,610.02" at bounding box center [347, 176] width 97 height 14
type input "450,610.00"
click at [493, 321] on button "Save & Close" at bounding box center [493, 319] width 50 height 15
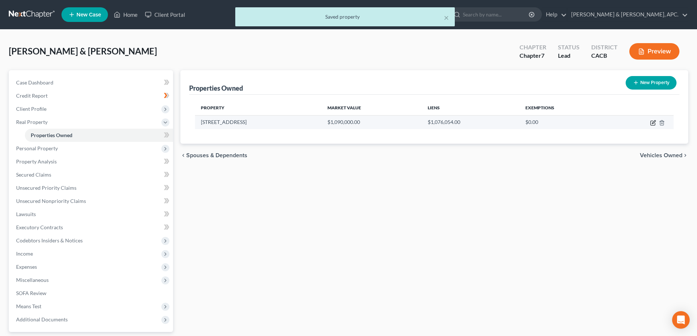
click at [650, 124] on icon "button" at bounding box center [653, 123] width 6 height 6
select select "4"
select select "29"
select select "2"
select select "0"
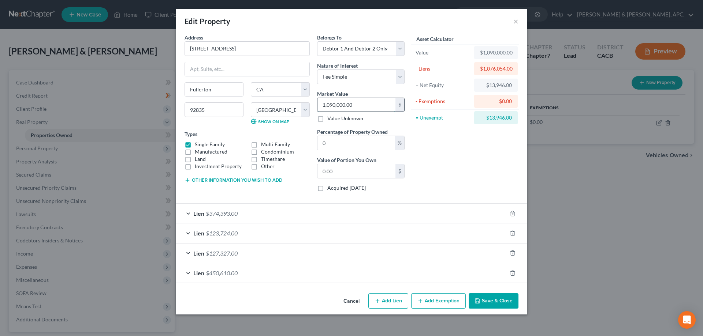
click at [333, 105] on input "1,090,000.00" at bounding box center [356, 105] width 78 height 14
type input "1,00,000.00"
type input "0"
type input "1,070,000.00"
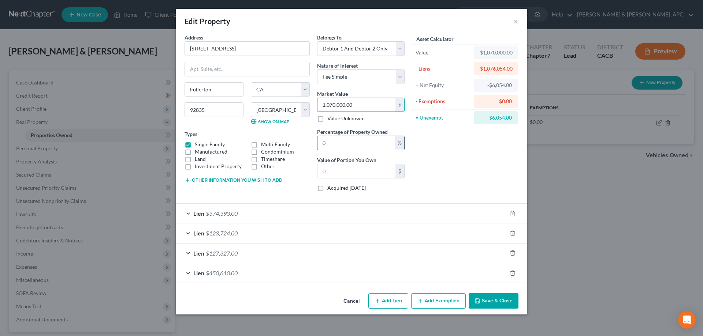
click at [346, 146] on input "0" at bounding box center [356, 143] width 78 height 14
click at [348, 167] on input "0" at bounding box center [356, 171] width 78 height 14
click at [493, 302] on button "Save & Close" at bounding box center [493, 301] width 50 height 15
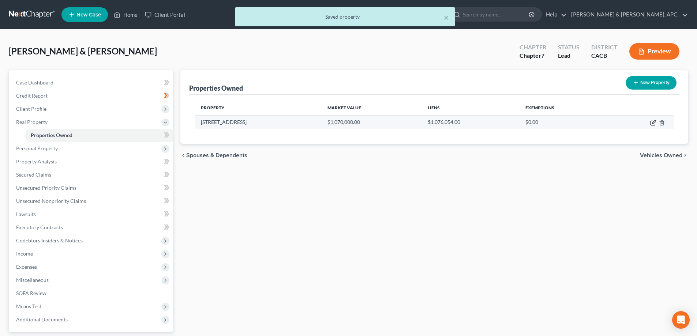
click at [654, 122] on icon "button" at bounding box center [653, 121] width 3 height 3
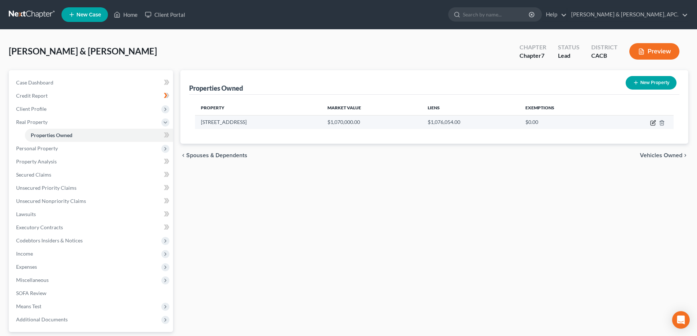
select select "4"
select select "29"
select select "2"
select select "0"
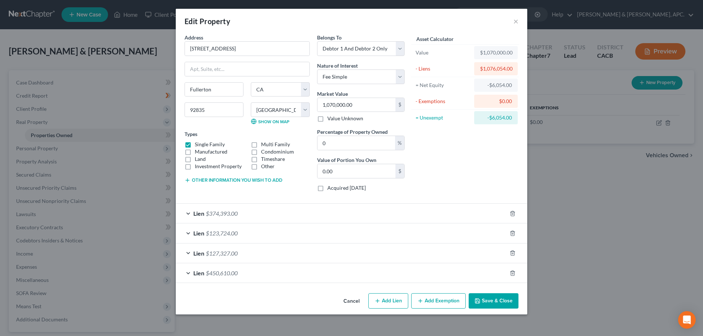
click at [436, 304] on button "Add Exemption" at bounding box center [438, 301] width 55 height 15
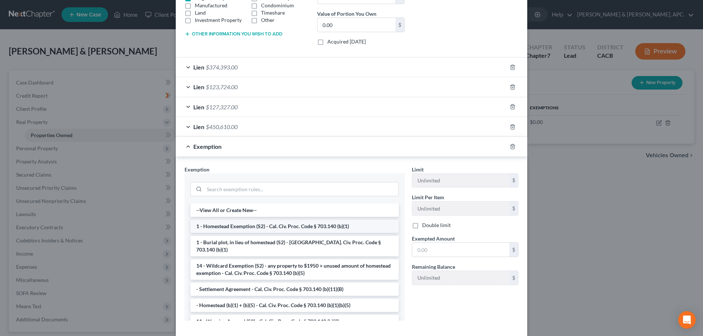
click at [316, 225] on li "1 - Homestead Exemption (S2) - Cal. Civ. Proc. Code § 703.140 (b)(1)" at bounding box center [294, 226] width 208 height 13
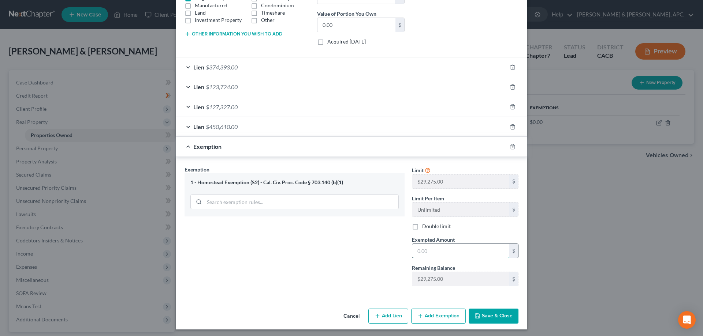
click at [417, 252] on input "text" at bounding box center [460, 251] width 97 height 14
type input "6,054.00"
click at [489, 313] on button "Save & Close" at bounding box center [493, 316] width 50 height 15
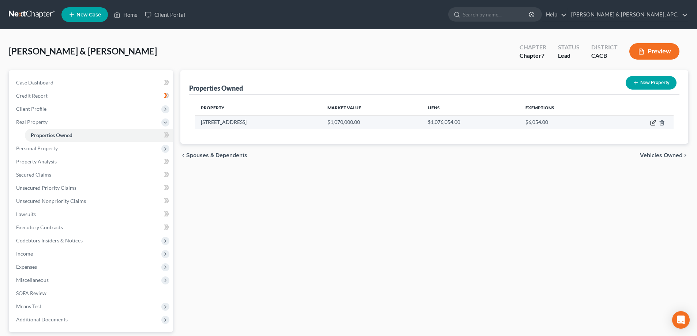
click at [652, 124] on icon "button" at bounding box center [653, 123] width 6 height 6
select select "4"
select select "29"
select select "2"
select select "0"
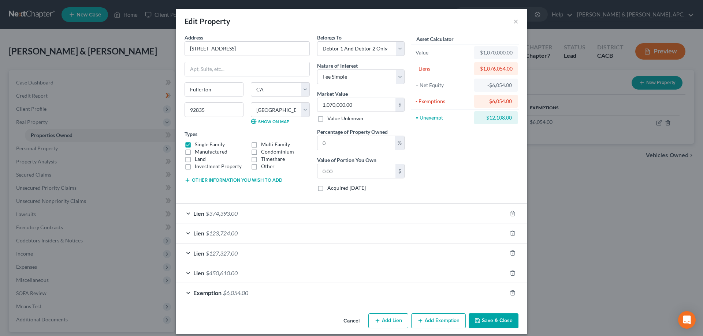
click at [497, 321] on button "Save & Close" at bounding box center [493, 321] width 50 height 15
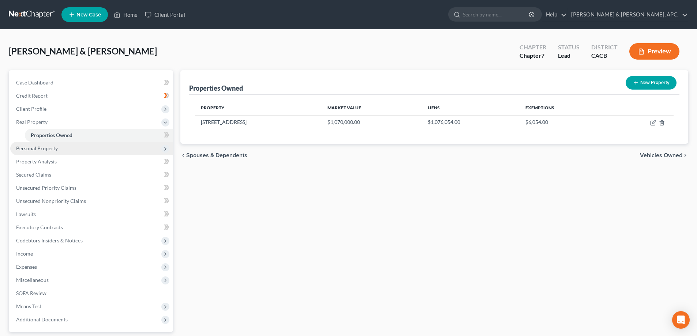
click at [49, 149] on span "Personal Property" at bounding box center [37, 148] width 42 height 6
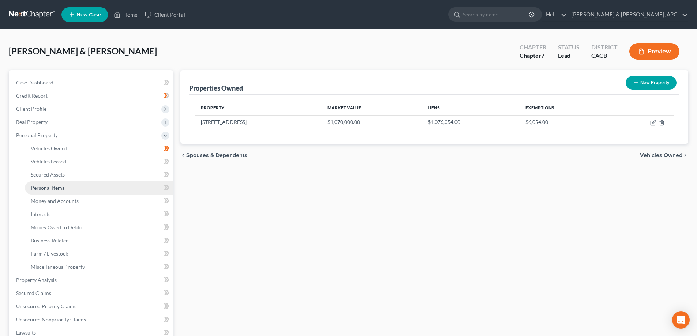
click at [57, 192] on link "Personal Items" at bounding box center [99, 188] width 148 height 13
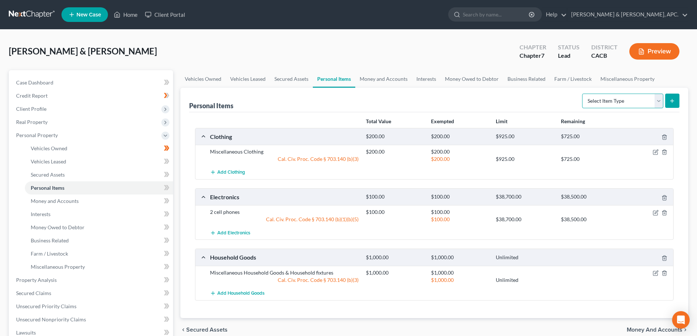
click at [660, 98] on select "Select Item Type Clothing Collectibles Of Value Electronics Firearms Household …" at bounding box center [622, 101] width 81 height 15
select select "sports_and_hobby_equipment"
click at [583, 94] on select "Select Item Type Clothing Collectibles Of Value Electronics Firearms Household …" at bounding box center [622, 101] width 81 height 15
click at [675, 102] on icon "submit" at bounding box center [672, 101] width 6 height 6
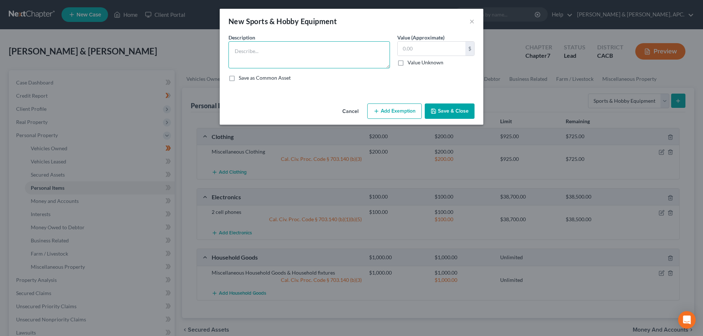
click at [239, 49] on textarea at bounding box center [308, 54] width 161 height 27
type textarea "Ice skates"
click at [411, 50] on input "text" at bounding box center [431, 49] width 68 height 14
type input "500.00"
click at [402, 111] on button "Add Exemption" at bounding box center [394, 111] width 55 height 15
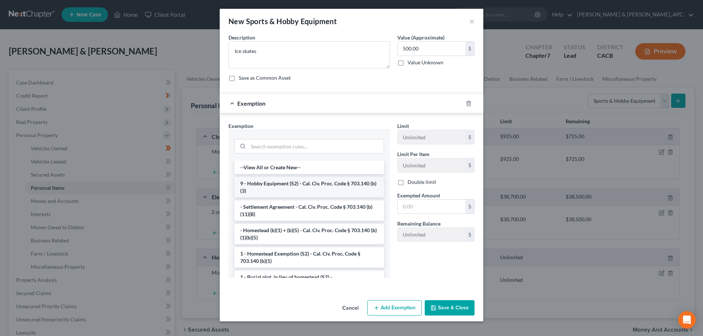
click at [347, 190] on li "9 - Hobby Equipment (S2) - Cal. Civ. Proc. Code § 703.140 (b)(3)" at bounding box center [309, 187] width 150 height 20
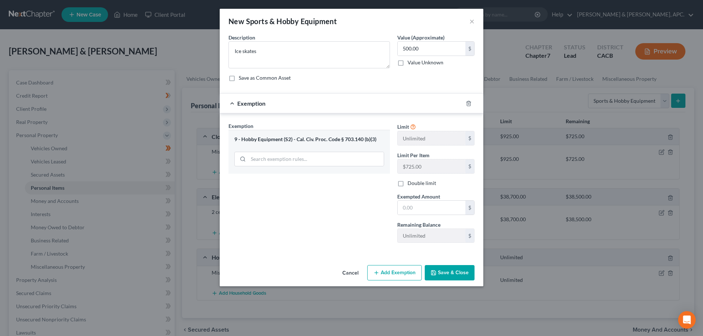
click at [458, 270] on button "Save & Close" at bounding box center [450, 272] width 50 height 15
click at [420, 208] on input "text" at bounding box center [431, 208] width 68 height 14
type input "500.00"
click at [451, 271] on button "Save & Close" at bounding box center [450, 272] width 50 height 15
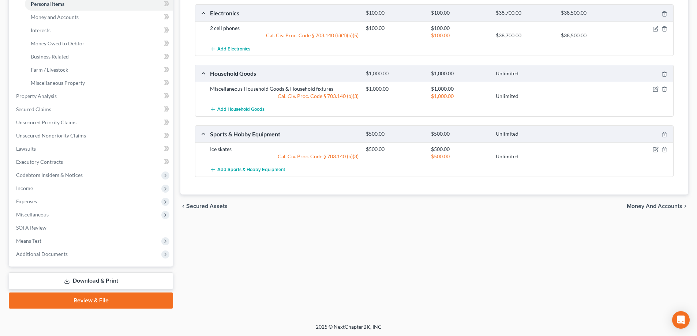
scroll to position [184, 0]
click at [664, 203] on span "Money and Accounts" at bounding box center [655, 206] width 56 height 6
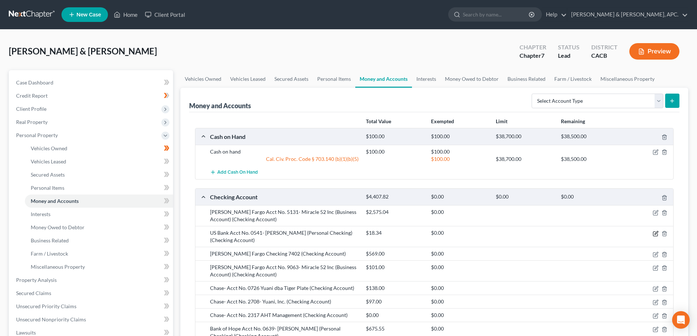
click at [655, 235] on icon "button" at bounding box center [656, 232] width 3 height 3
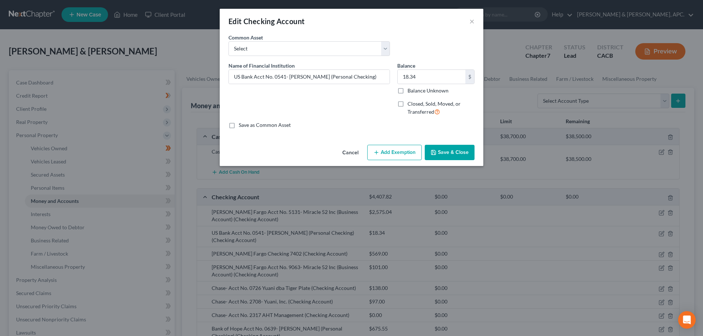
click at [410, 153] on button "Add Exemption" at bounding box center [394, 152] width 55 height 15
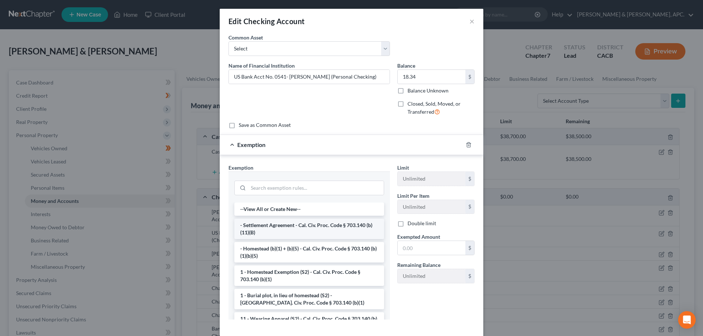
click at [332, 231] on li "- Settlement Agreement - Cal. Civ. Proc. Code § 703.140 (b)(11)(B)" at bounding box center [309, 229] width 150 height 20
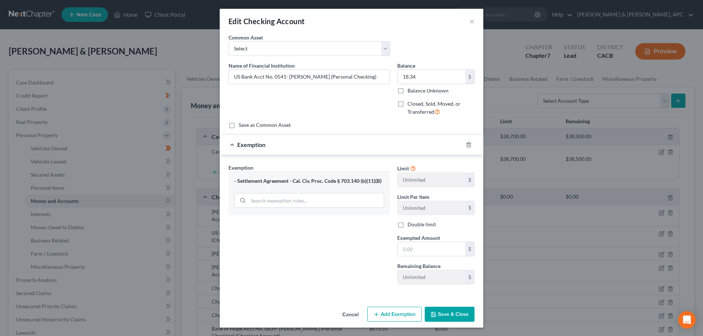
click at [341, 181] on div "- Settlement Agreement - Cal. Civ. Proc. Code § 703.140 (b)(11)(B)" at bounding box center [309, 181] width 150 height 7
click at [355, 314] on button "Cancel" at bounding box center [350, 315] width 28 height 15
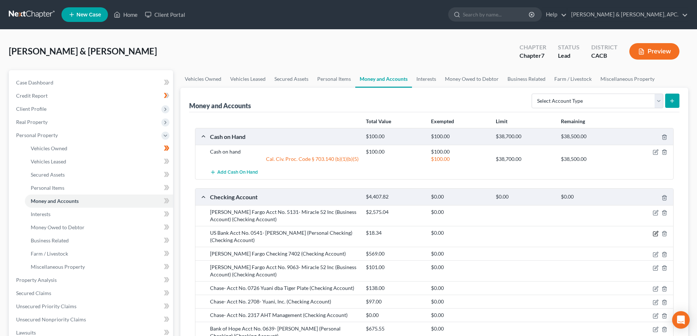
click at [656, 233] on icon "button" at bounding box center [656, 232] width 3 height 3
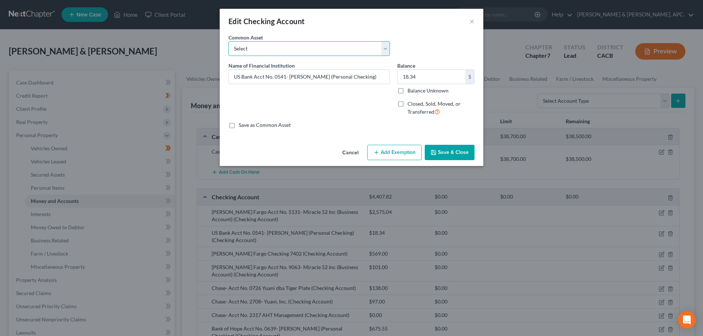
click at [374, 52] on select "Select Wells Fargo Checking 7402 Wells Fargo Acct. 0706" at bounding box center [308, 48] width 161 height 15
click at [398, 153] on button "Add Exemption" at bounding box center [394, 152] width 55 height 15
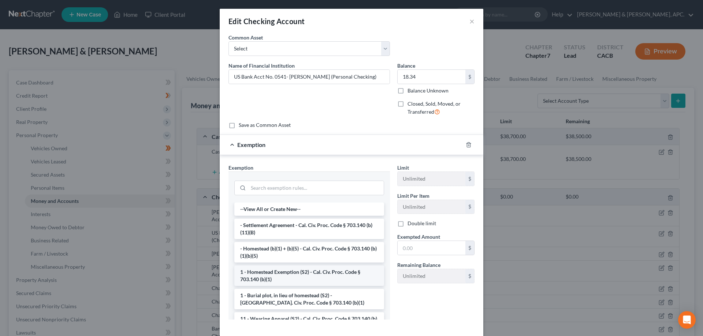
click at [328, 281] on li "1 - Homestead Exemption (S2) - Cal. Civ. Proc. Code § 703.140 (b)(1)" at bounding box center [309, 276] width 150 height 20
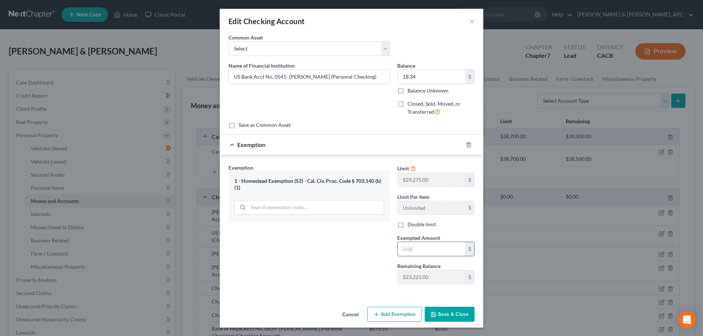
click at [422, 249] on input "text" at bounding box center [431, 249] width 68 height 14
type input "18.34"
click at [459, 315] on button "Save & Close" at bounding box center [450, 314] width 50 height 15
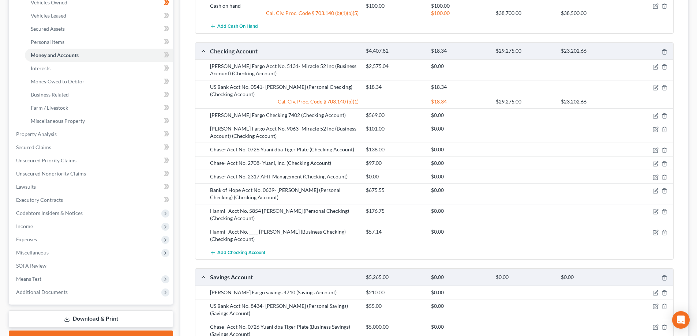
scroll to position [146, 0]
click at [657, 116] on icon "button" at bounding box center [656, 116] width 6 height 6
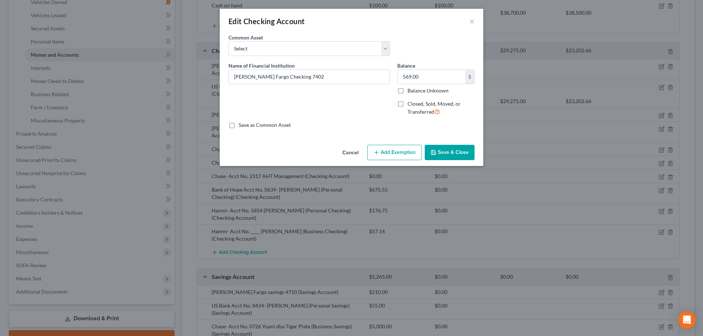
click at [412, 150] on button "Add Exemption" at bounding box center [394, 152] width 55 height 15
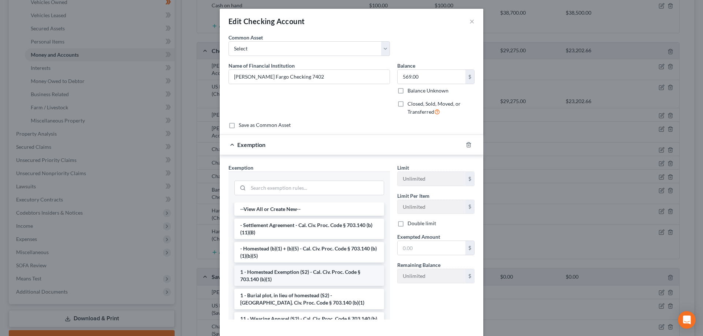
click at [322, 273] on li "1 - Homestead Exemption (S2) - Cal. Civ. Proc. Code § 703.140 (b)(1)" at bounding box center [309, 276] width 150 height 20
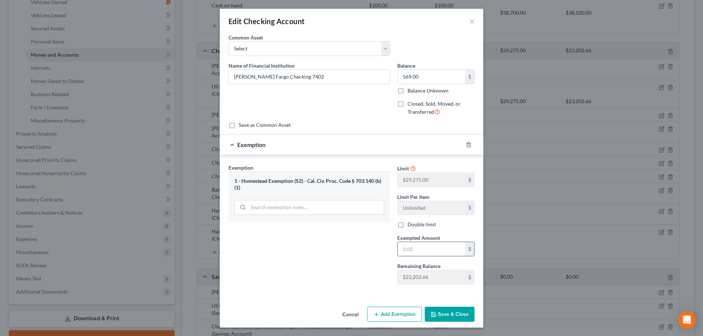
click at [425, 250] on input "text" at bounding box center [431, 249] width 68 height 14
type input "569.00"
click at [455, 317] on button "Save & Close" at bounding box center [450, 314] width 50 height 15
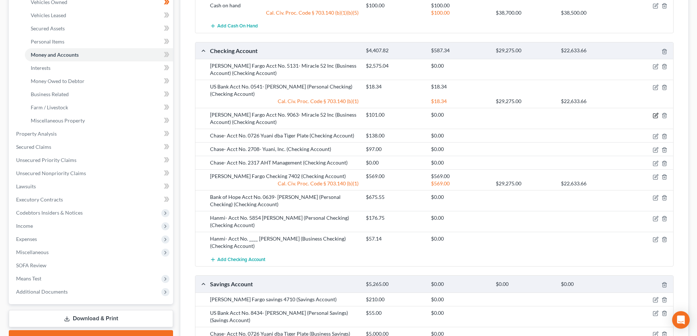
click at [657, 118] on icon "button" at bounding box center [655, 115] width 4 height 4
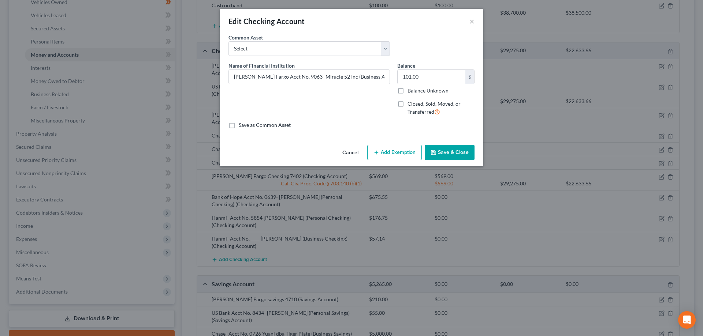
click at [396, 152] on button "Add Exemption" at bounding box center [394, 152] width 55 height 15
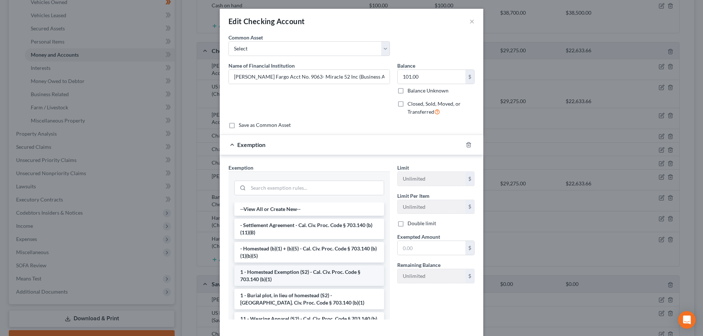
click at [317, 276] on li "1 - Homestead Exemption (S2) - Cal. Civ. Proc. Code § 703.140 (b)(1)" at bounding box center [309, 276] width 150 height 20
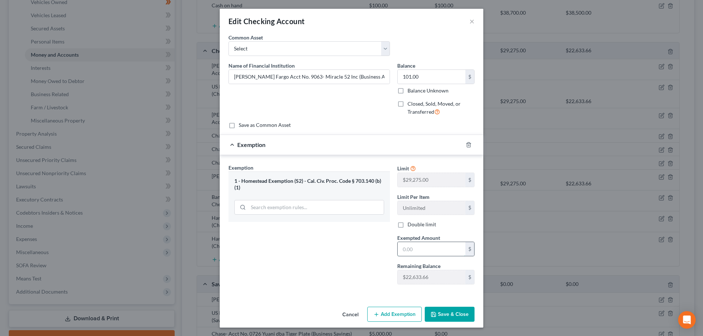
click at [423, 246] on input "text" at bounding box center [431, 249] width 68 height 14
type input "101.00"
click at [439, 311] on button "Save & Close" at bounding box center [450, 314] width 50 height 15
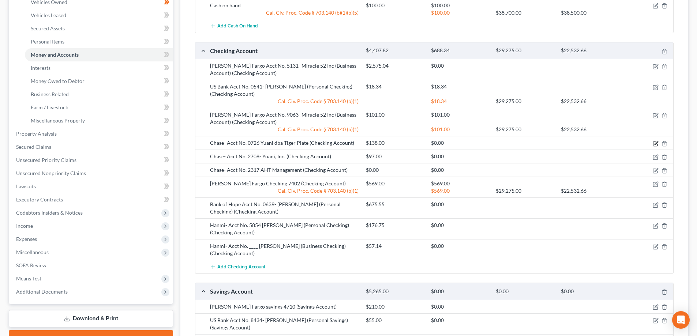
click at [657, 146] on icon "button" at bounding box center [655, 144] width 4 height 4
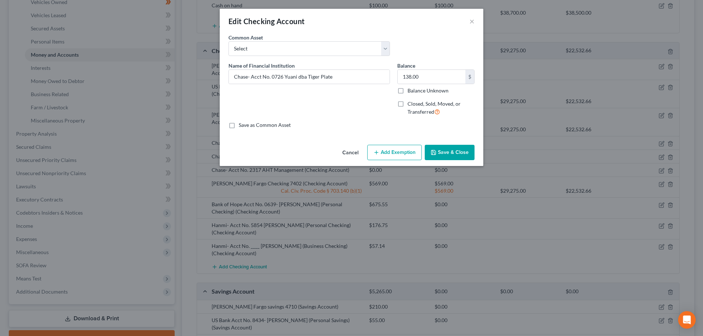
click at [385, 152] on button "Add Exemption" at bounding box center [394, 152] width 55 height 15
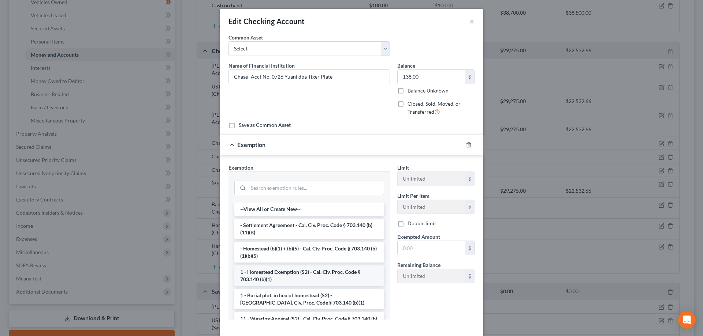
click at [302, 267] on li "1 - Homestead Exemption (S2) - Cal. Civ. Proc. Code § 703.140 (b)(1)" at bounding box center [309, 276] width 150 height 20
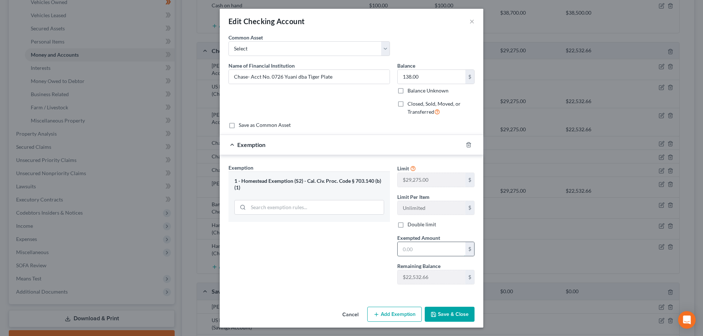
click at [413, 249] on input "text" at bounding box center [431, 249] width 68 height 14
type input "138.00"
click at [458, 313] on button "Save & Close" at bounding box center [450, 314] width 50 height 15
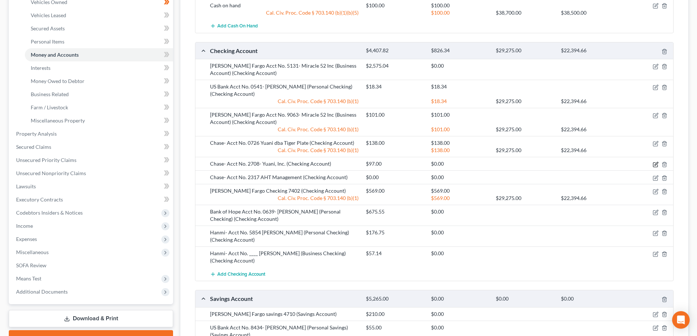
click at [657, 166] on icon "button" at bounding box center [656, 165] width 6 height 6
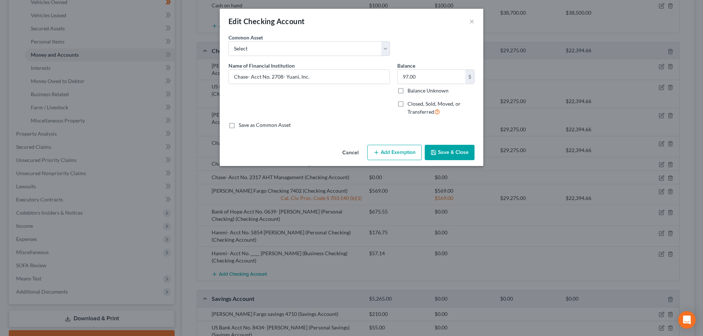
click at [395, 150] on button "Add Exemption" at bounding box center [394, 152] width 55 height 15
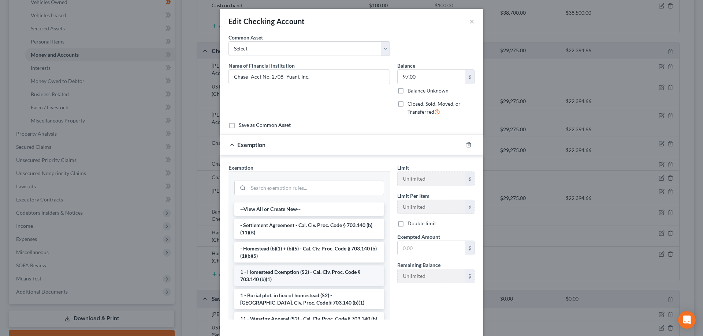
click at [307, 273] on li "1 - Homestead Exemption (S2) - Cal. Civ. Proc. Code § 703.140 (b)(1)" at bounding box center [309, 276] width 150 height 20
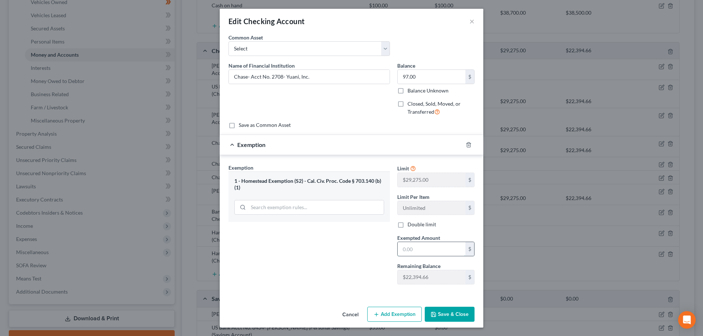
click at [437, 247] on input "text" at bounding box center [431, 249] width 68 height 14
type input "97.00"
click at [456, 313] on button "Save & Close" at bounding box center [450, 314] width 50 height 15
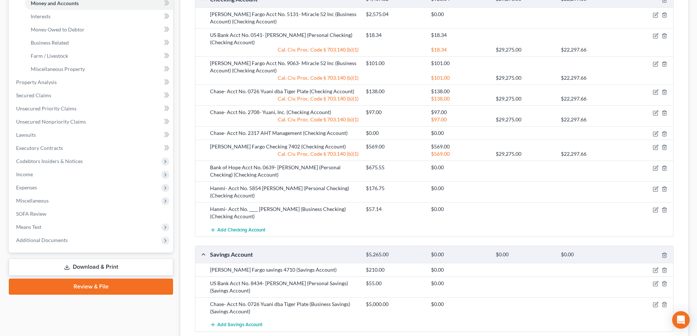
scroll to position [220, 0]
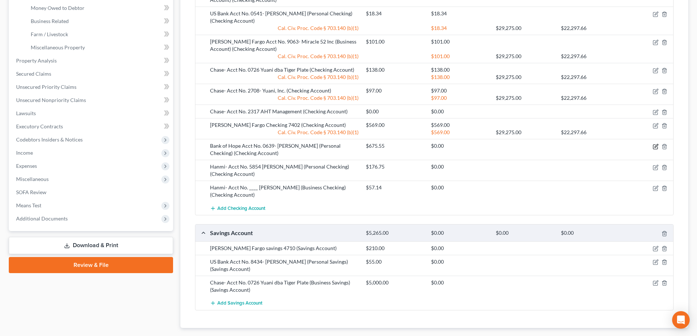
click at [655, 149] on icon "button" at bounding box center [656, 147] width 6 height 6
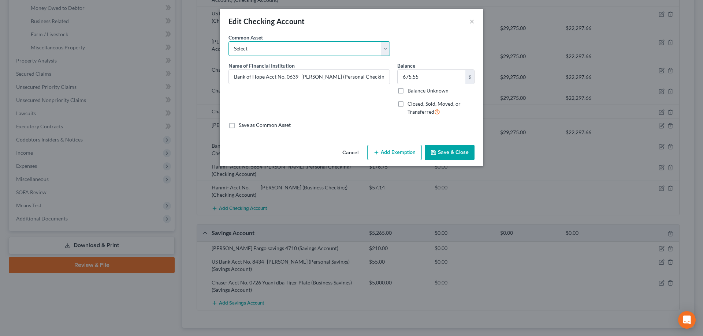
click at [328, 52] on select "Select Wells Fargo Checking 7402 Wells Fargo Acct. 0706" at bounding box center [308, 48] width 161 height 15
click at [327, 53] on select "Select Wells Fargo Checking 7402 Wells Fargo Acct. 0706" at bounding box center [308, 48] width 161 height 15
click at [399, 149] on button "Add Exemption" at bounding box center [394, 152] width 55 height 15
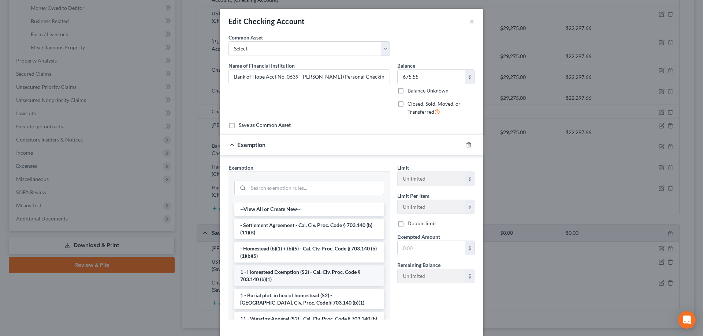
click at [300, 279] on li "1 - Homestead Exemption (S2) - Cal. Civ. Proc. Code § 703.140 (b)(1)" at bounding box center [309, 276] width 150 height 20
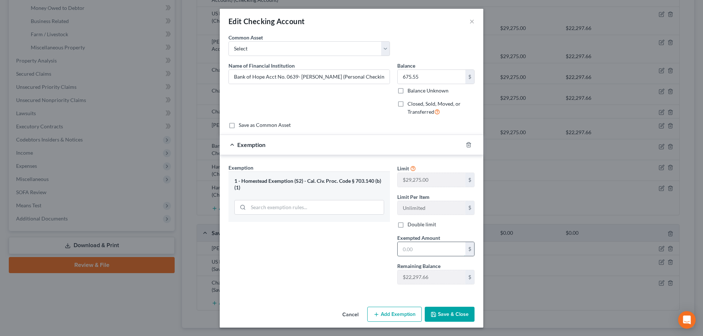
click at [420, 250] on input "text" at bounding box center [431, 249] width 68 height 14
type input "675.55"
click at [450, 311] on button "Save & Close" at bounding box center [450, 314] width 50 height 15
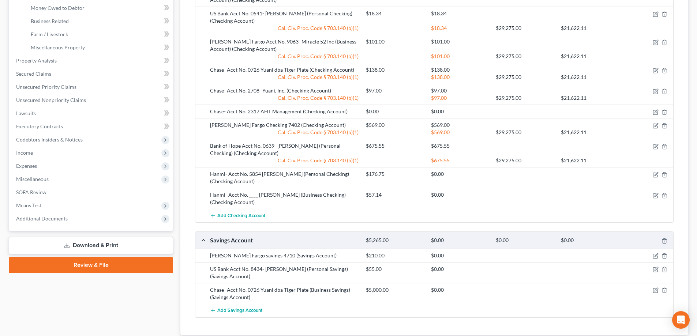
scroll to position [256, 0]
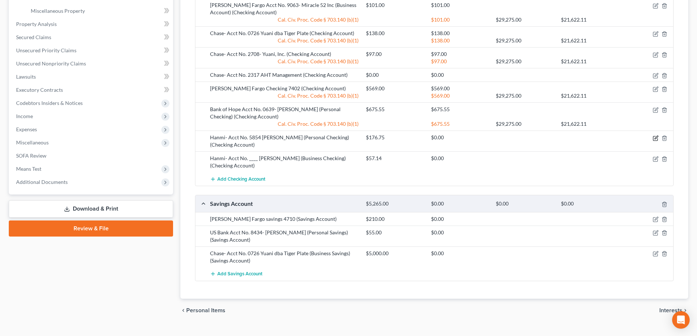
click at [654, 137] on icon "button" at bounding box center [656, 138] width 6 height 6
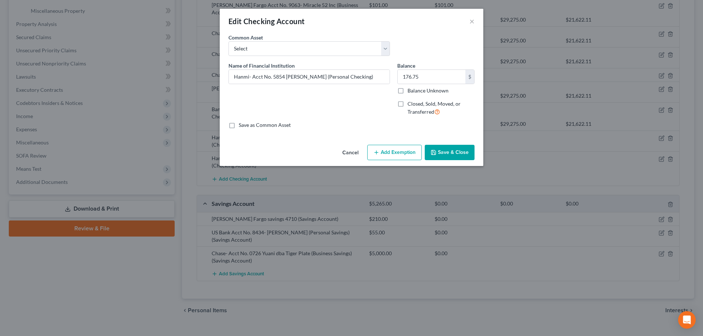
click at [408, 153] on button "Add Exemption" at bounding box center [394, 152] width 55 height 15
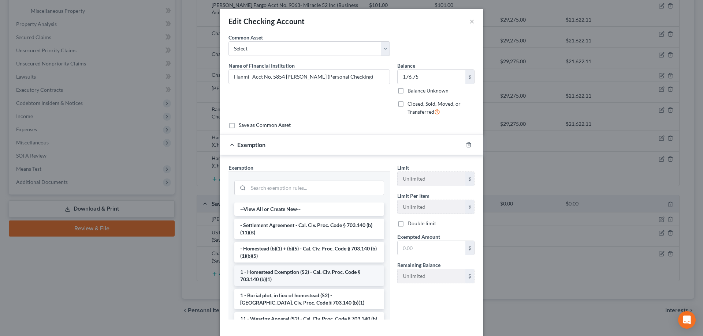
click at [311, 274] on li "1 - Homestead Exemption (S2) - Cal. Civ. Proc. Code § 703.140 (b)(1)" at bounding box center [309, 276] width 150 height 20
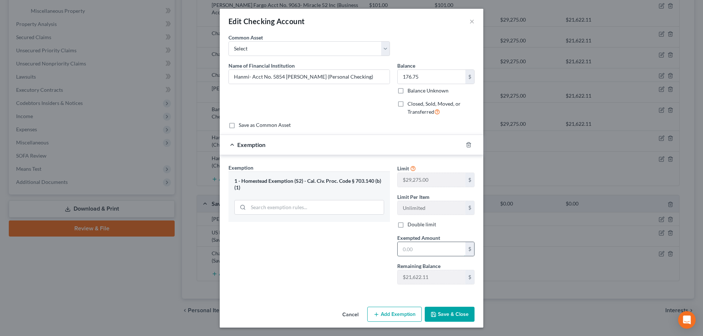
click at [431, 249] on input "text" at bounding box center [431, 249] width 68 height 14
type input "176.75"
click at [454, 315] on button "Save & Close" at bounding box center [450, 314] width 50 height 15
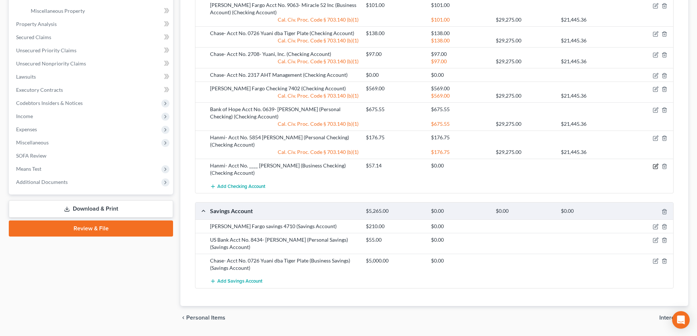
click at [656, 165] on icon "button" at bounding box center [656, 167] width 6 height 6
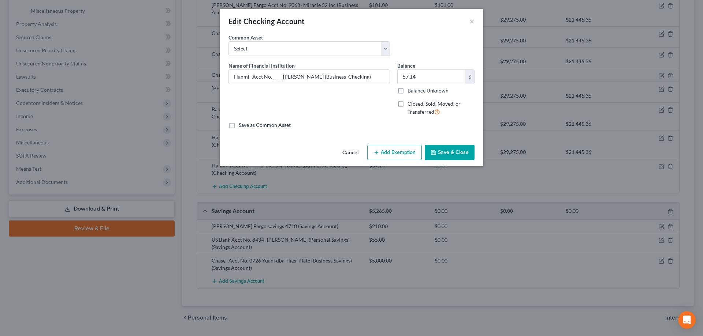
click at [386, 153] on button "Add Exemption" at bounding box center [394, 152] width 55 height 15
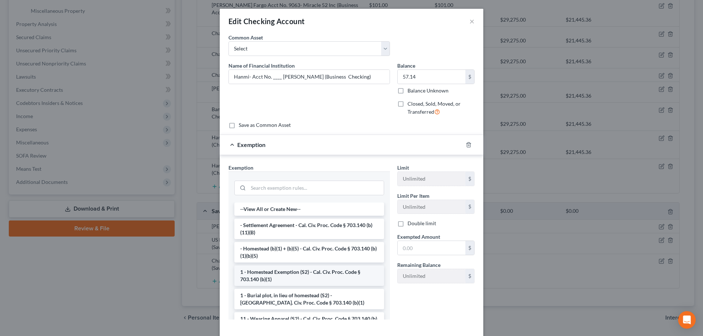
click at [329, 276] on li "1 - Homestead Exemption (S2) - Cal. Civ. Proc. Code § 703.140 (b)(1)" at bounding box center [309, 276] width 150 height 20
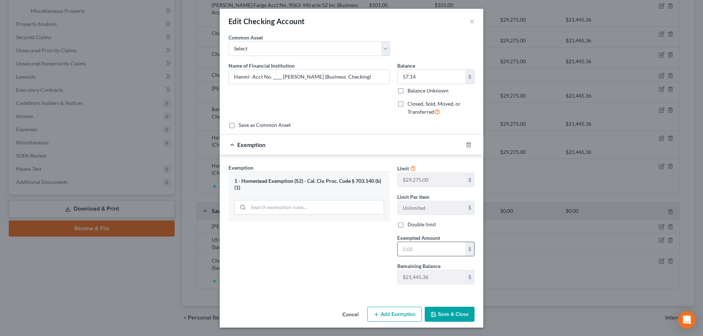
click at [429, 248] on input "text" at bounding box center [431, 249] width 68 height 14
type input "57.14"
click at [449, 315] on button "Save & Close" at bounding box center [450, 314] width 50 height 15
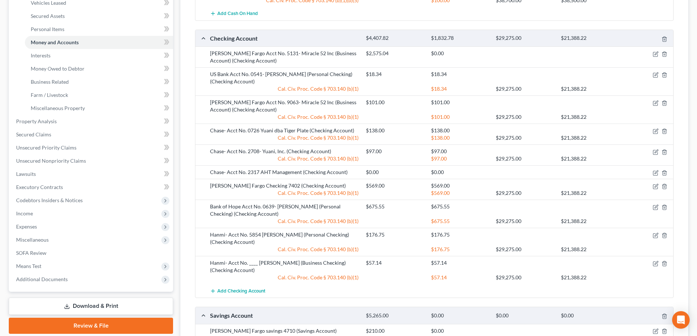
scroll to position [285, 0]
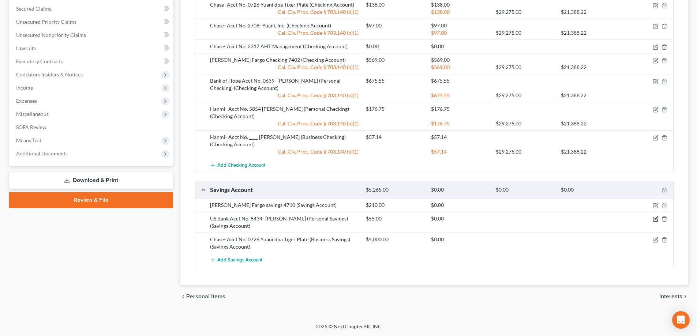
click at [657, 220] on icon "button" at bounding box center [656, 219] width 6 height 6
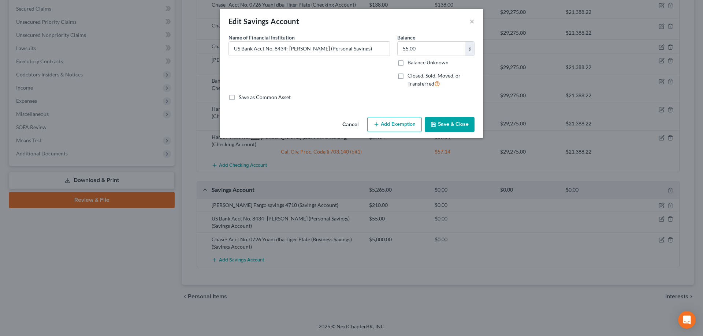
click at [383, 123] on button "Add Exemption" at bounding box center [394, 124] width 55 height 15
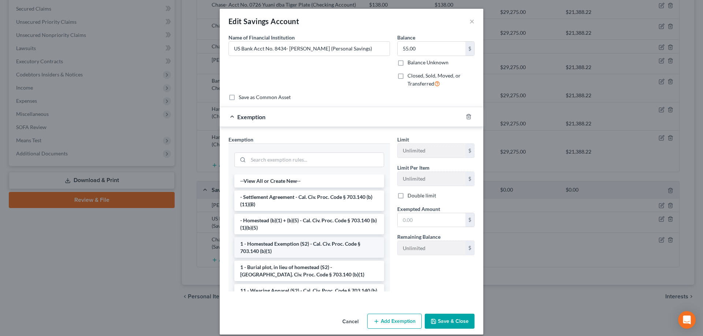
click at [294, 247] on li "1 - Homestead Exemption (S2) - Cal. Civ. Proc. Code § 703.140 (b)(1)" at bounding box center [309, 248] width 150 height 20
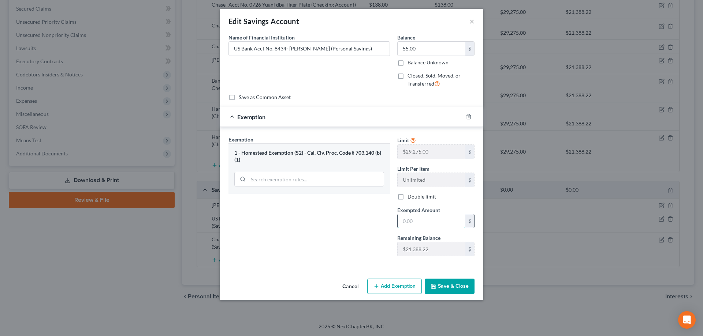
click at [428, 222] on input "text" at bounding box center [431, 221] width 68 height 14
type input "55.00"
click at [455, 286] on button "Save & Close" at bounding box center [450, 286] width 50 height 15
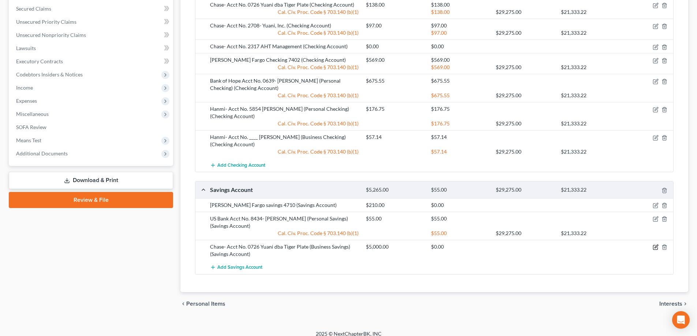
click at [656, 248] on icon "button" at bounding box center [656, 246] width 3 height 3
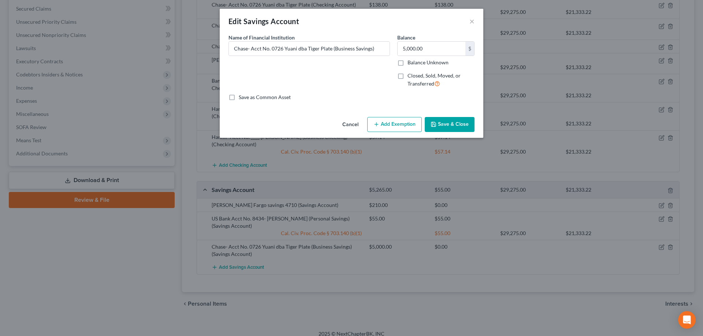
click at [396, 122] on button "Add Exemption" at bounding box center [394, 124] width 55 height 15
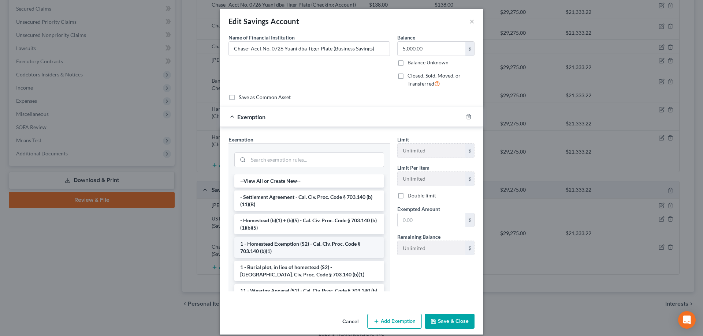
click at [299, 250] on li "1 - Homestead Exemption (S2) - Cal. Civ. Proc. Code § 703.140 (b)(1)" at bounding box center [309, 248] width 150 height 20
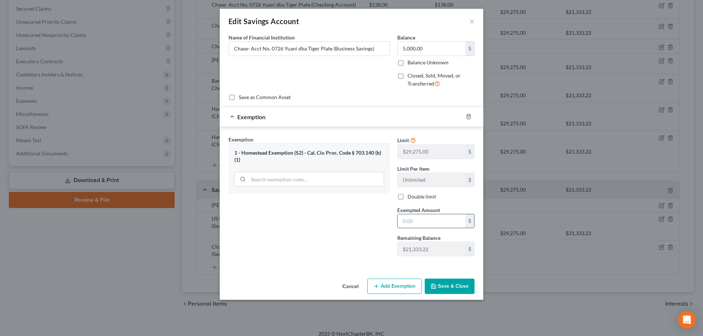
click at [429, 220] on input "text" at bounding box center [431, 221] width 68 height 14
type input "5,000.00"
click at [462, 285] on button "Save & Close" at bounding box center [450, 286] width 50 height 15
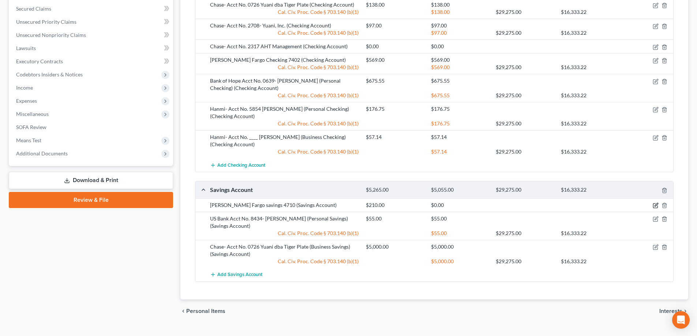
click at [656, 204] on icon "button" at bounding box center [656, 206] width 6 height 6
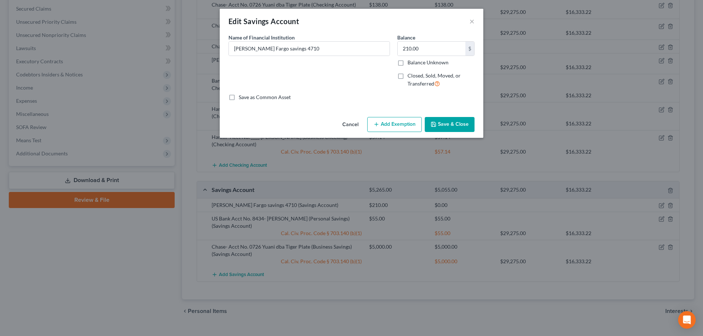
click at [391, 122] on button "Add Exemption" at bounding box center [394, 124] width 55 height 15
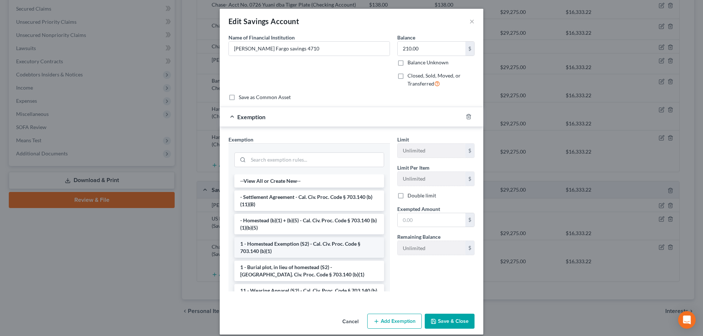
click at [299, 246] on li "1 - Homestead Exemption (S2) - Cal. Civ. Proc. Code § 703.140 (b)(1)" at bounding box center [309, 248] width 150 height 20
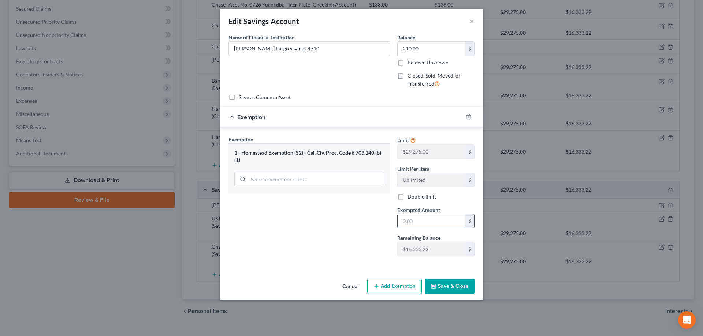
click at [434, 222] on input "text" at bounding box center [431, 221] width 68 height 14
type input "210.00"
click at [453, 285] on button "Save & Close" at bounding box center [450, 286] width 50 height 15
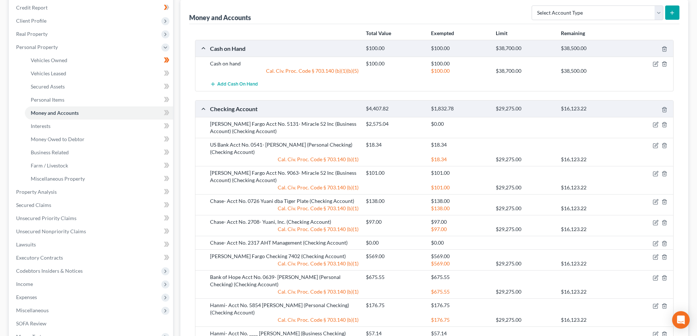
scroll to position [87, 0]
click at [656, 127] on icon "button" at bounding box center [656, 126] width 6 height 6
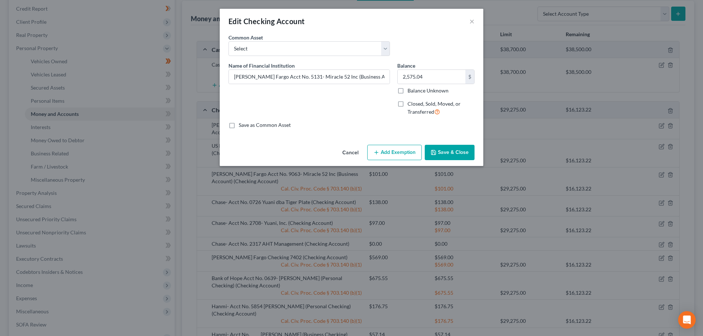
click at [395, 153] on button "Add Exemption" at bounding box center [394, 152] width 55 height 15
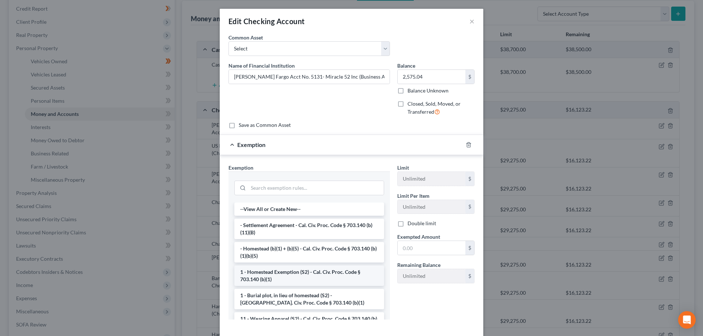
click at [317, 280] on li "1 - Homestead Exemption (S2) - Cal. Civ. Proc. Code § 703.140 (b)(1)" at bounding box center [309, 276] width 150 height 20
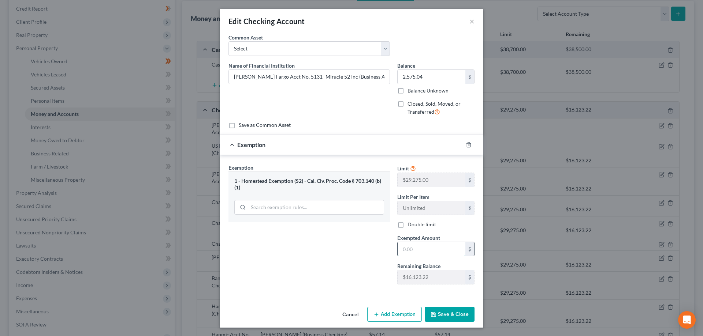
click at [421, 250] on input "text" at bounding box center [431, 249] width 68 height 14
type input "2,575.00"
click at [421, 75] on input "2,575.04" at bounding box center [431, 77] width 68 height 14
type input "2,575.00"
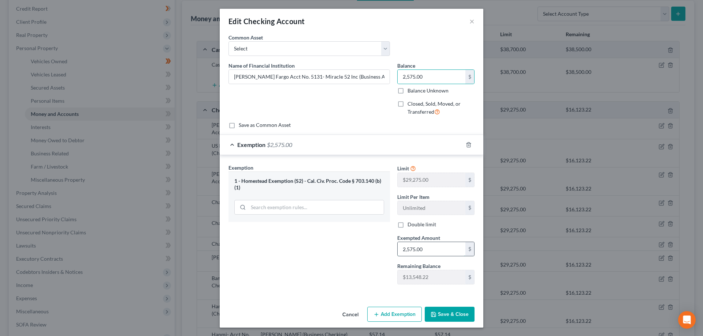
click at [438, 251] on input "2,575.00" at bounding box center [431, 249] width 68 height 14
click at [452, 317] on button "Save & Close" at bounding box center [450, 314] width 50 height 15
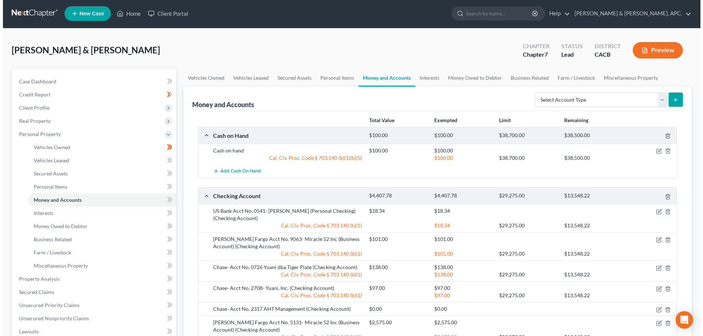
scroll to position [0, 0]
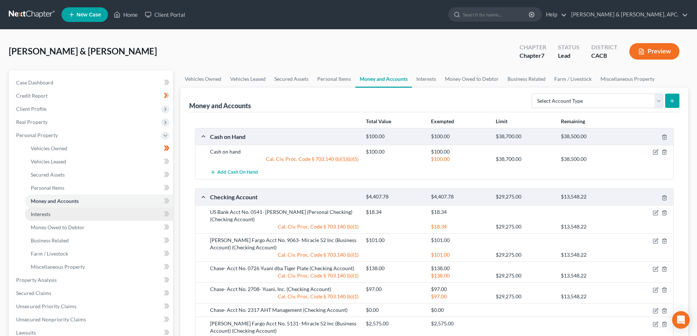
click at [57, 214] on link "Interests" at bounding box center [99, 214] width 148 height 13
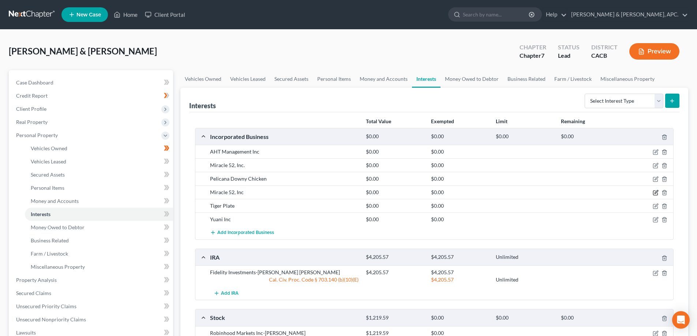
click at [654, 193] on icon "button" at bounding box center [656, 193] width 6 height 6
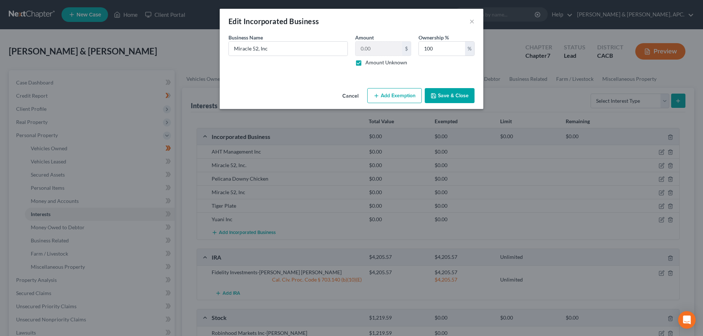
click at [394, 96] on button "Add Exemption" at bounding box center [394, 95] width 55 height 15
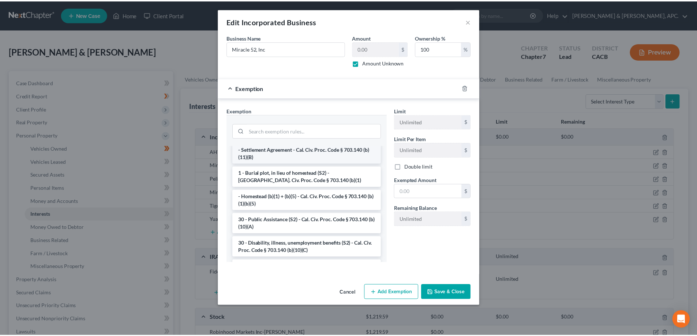
scroll to position [73, 0]
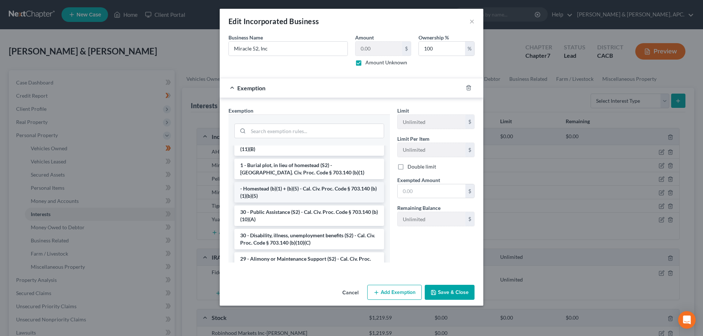
click at [325, 193] on li "- Homestead (b)(1) + (b)(5) - Cal. Civ. Proc. Code § 703.140 (b)(1)(b)(5)" at bounding box center [309, 192] width 150 height 20
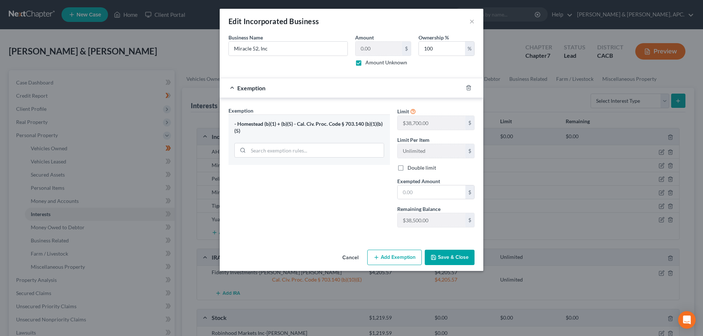
click at [358, 256] on button "Cancel" at bounding box center [350, 258] width 28 height 15
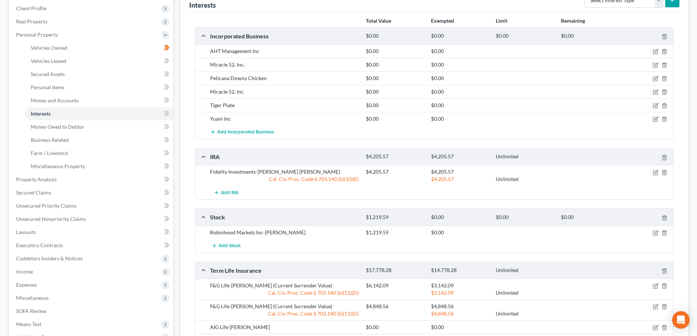
scroll to position [92, 0]
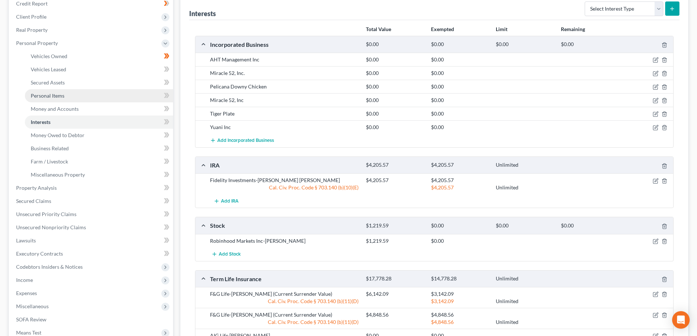
click at [53, 96] on span "Personal Items" at bounding box center [48, 96] width 34 height 6
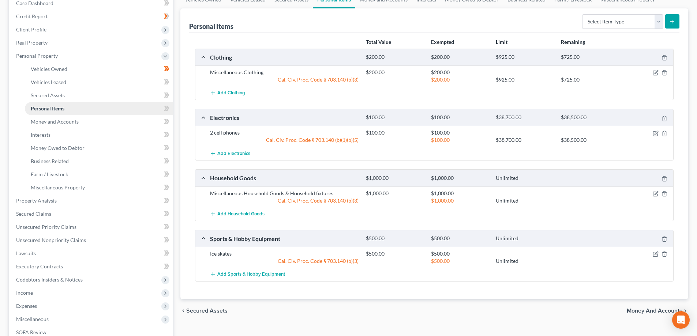
scroll to position [73, 0]
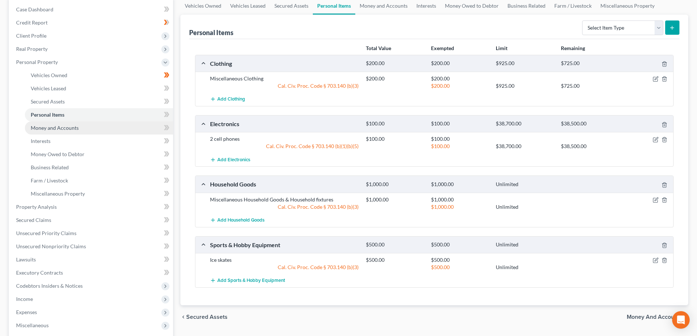
click at [70, 130] on span "Money and Accounts" at bounding box center [55, 128] width 48 height 6
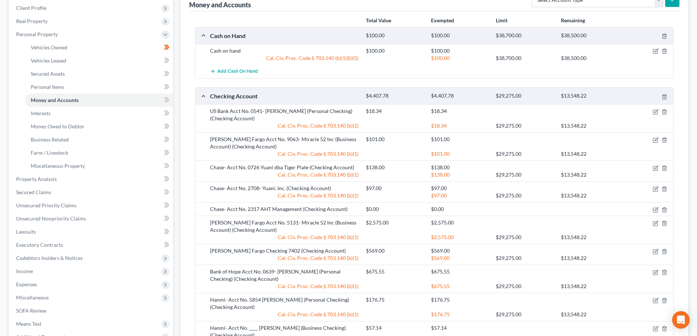
scroll to position [183, 0]
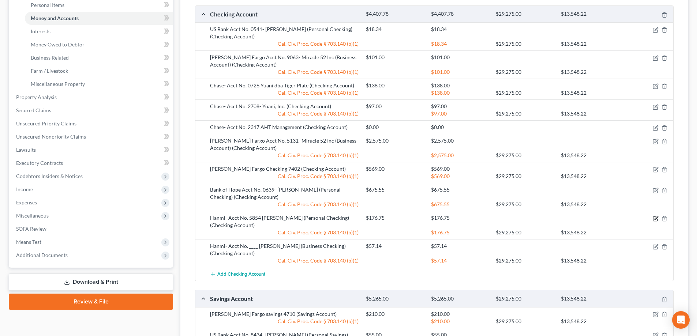
click at [656, 218] on icon "button" at bounding box center [656, 217] width 3 height 3
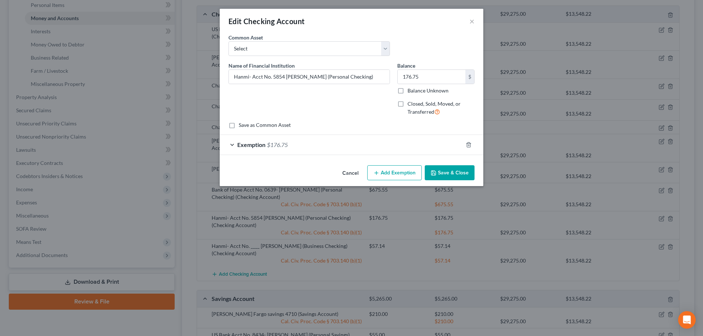
click at [255, 148] on span "Exemption" at bounding box center [251, 144] width 28 height 7
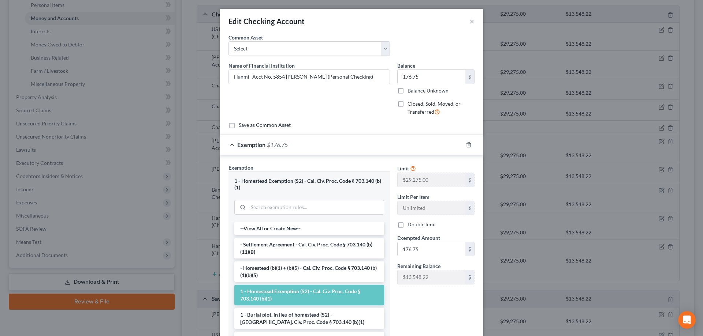
click at [316, 295] on li "1 - Homestead Exemption (S2) - Cal. Civ. Proc. Code § 703.140 (b)(1)" at bounding box center [309, 295] width 150 height 20
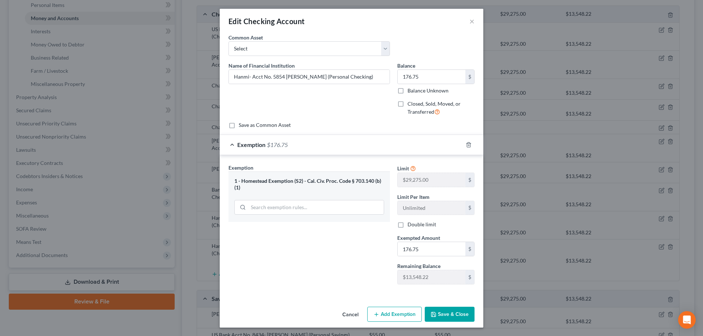
click at [346, 313] on button "Cancel" at bounding box center [350, 315] width 28 height 15
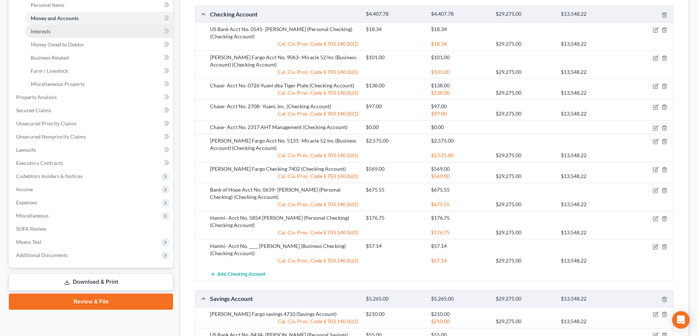
click at [66, 32] on link "Interests" at bounding box center [99, 31] width 148 height 13
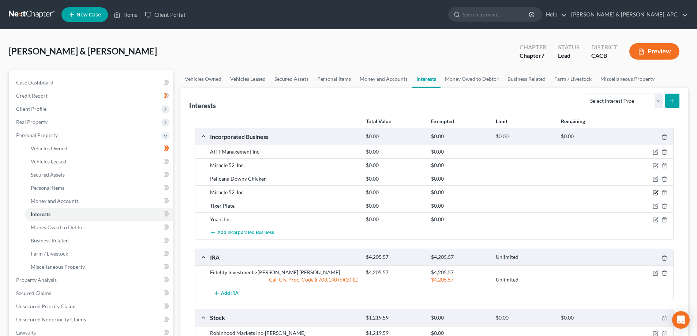
click at [657, 194] on icon "button" at bounding box center [656, 193] width 6 height 6
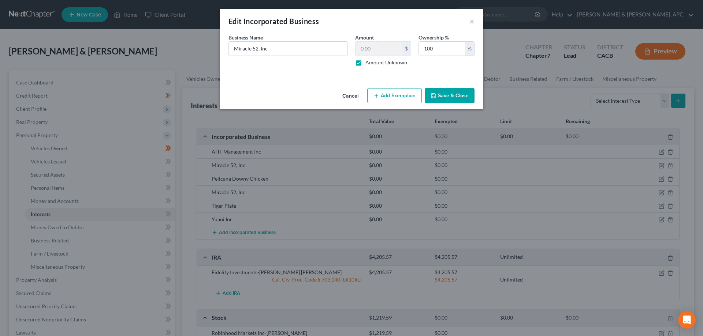
click at [391, 93] on button "Add Exemption" at bounding box center [394, 95] width 55 height 15
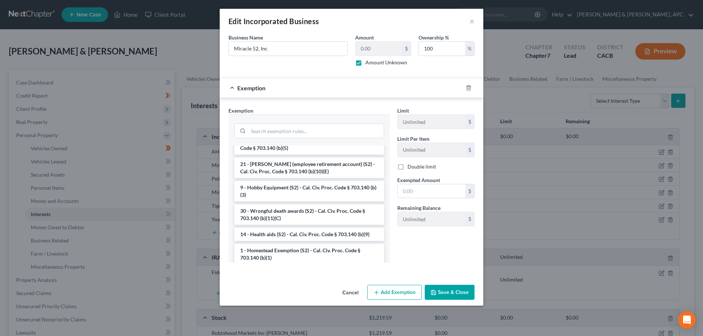
scroll to position [512, 0]
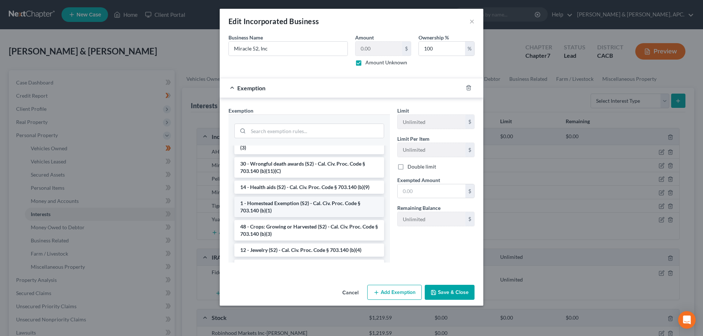
click at [349, 217] on li "1 - Homestead Exemption (S2) - Cal. Civ. Proc. Code § 703.140 (b)(1)" at bounding box center [309, 207] width 150 height 20
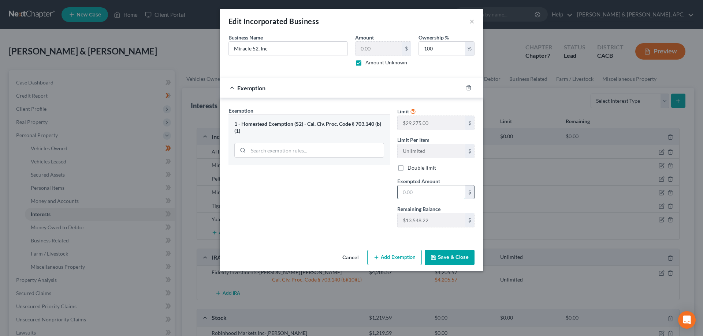
click at [405, 192] on input "text" at bounding box center [431, 193] width 68 height 14
type input "13,535.00"
click at [450, 259] on button "Save & Close" at bounding box center [450, 257] width 50 height 15
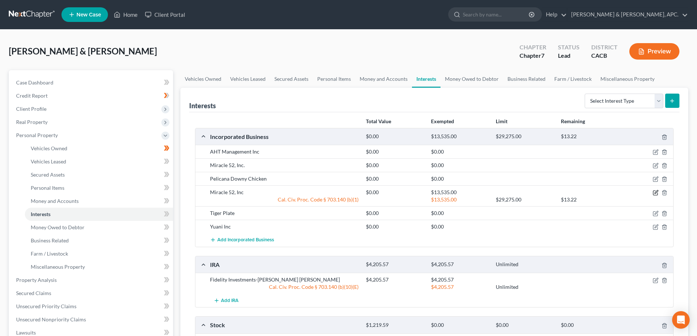
click at [657, 190] on icon "button" at bounding box center [656, 193] width 6 height 6
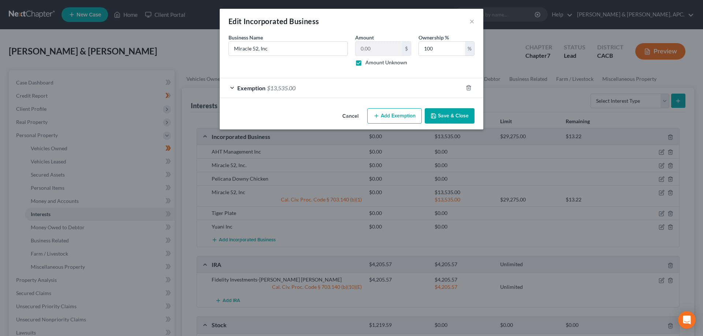
click at [397, 113] on button "Add Exemption" at bounding box center [394, 115] width 55 height 15
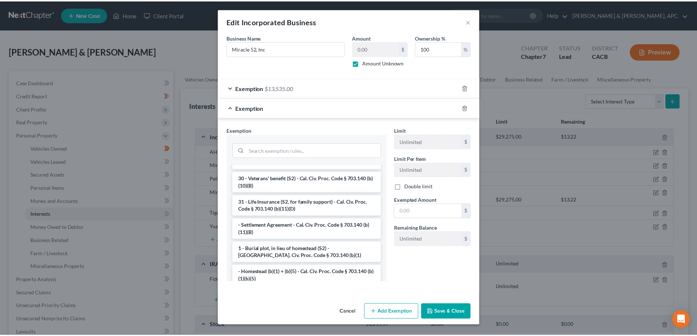
scroll to position [0, 0]
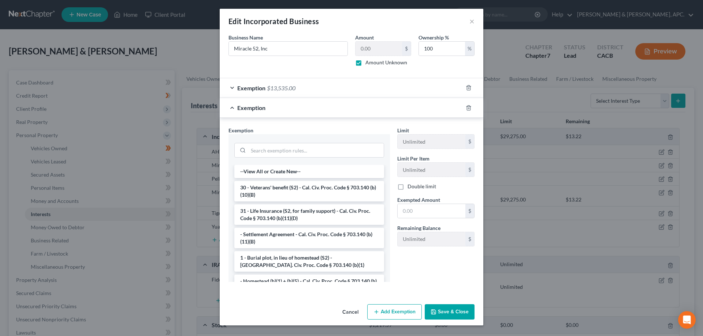
click at [351, 312] on button "Cancel" at bounding box center [350, 312] width 28 height 15
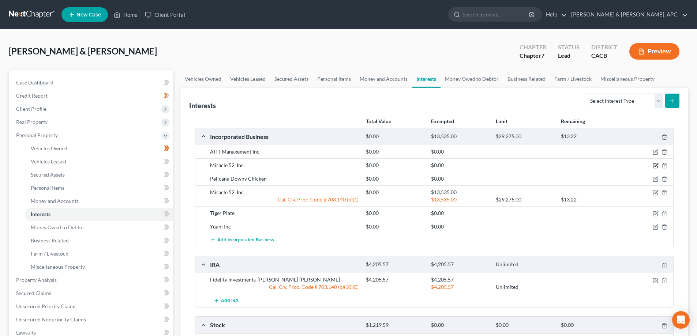
click at [658, 167] on icon "button" at bounding box center [656, 166] width 6 height 6
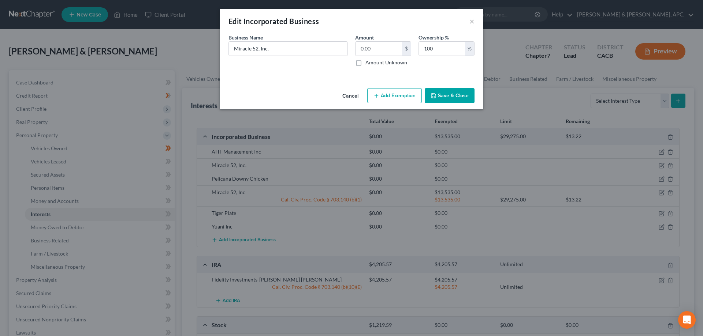
click at [353, 94] on button "Cancel" at bounding box center [350, 96] width 28 height 15
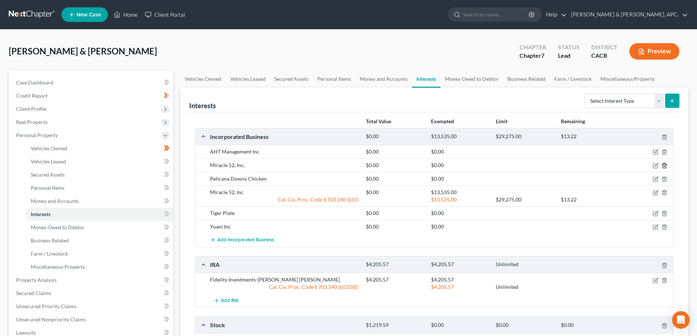
click at [666, 165] on icon "button" at bounding box center [665, 166] width 6 height 6
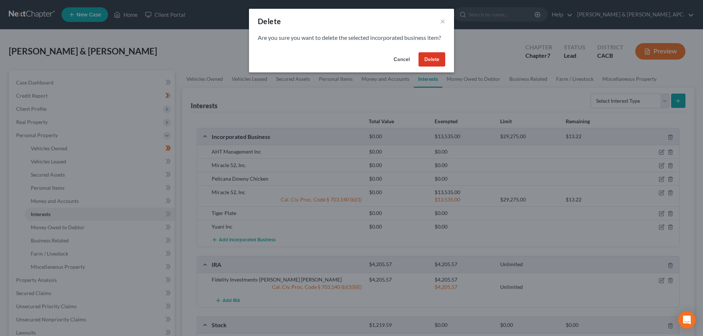
click at [426, 58] on button "Delete" at bounding box center [431, 59] width 27 height 15
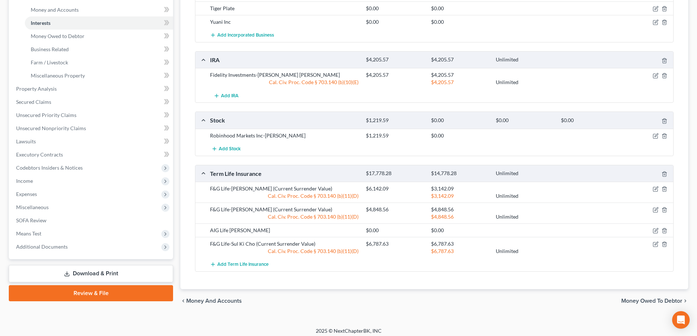
scroll to position [196, 0]
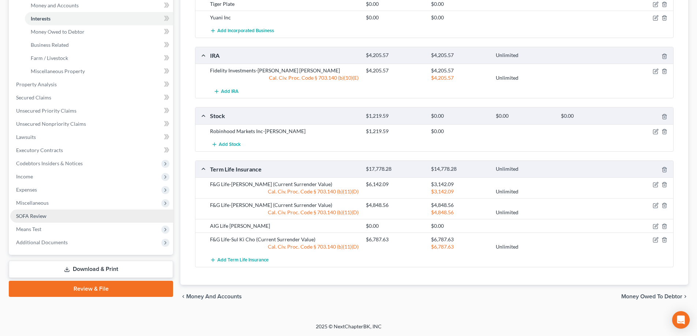
click at [48, 214] on link "SOFA Review" at bounding box center [91, 216] width 163 height 13
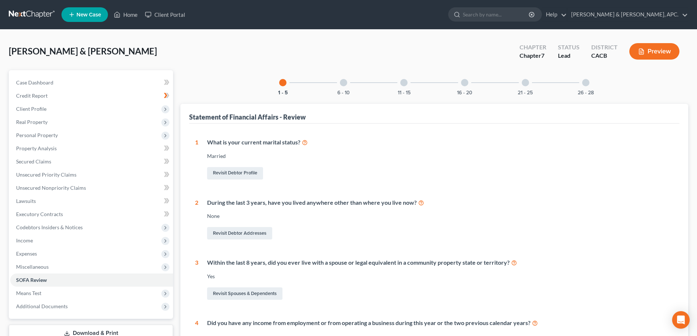
click at [524, 83] on div at bounding box center [525, 82] width 7 height 7
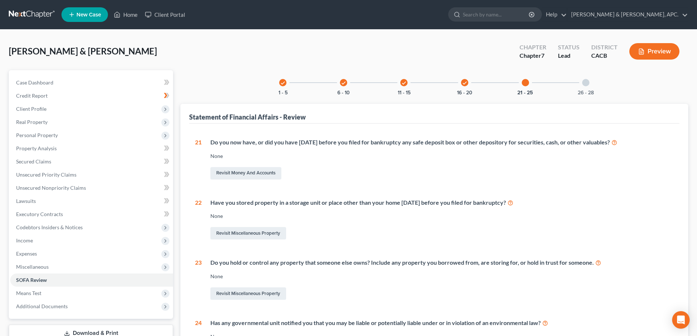
click at [590, 82] on div at bounding box center [585, 82] width 7 height 7
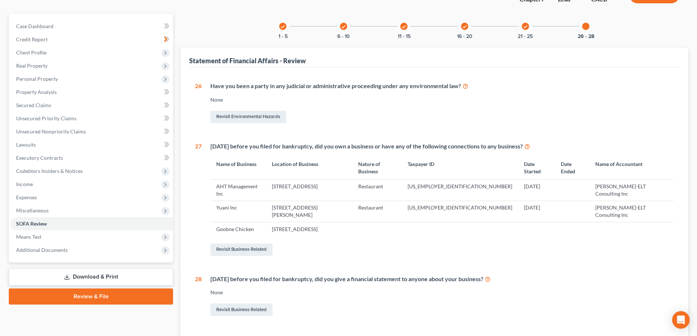
scroll to position [73, 0]
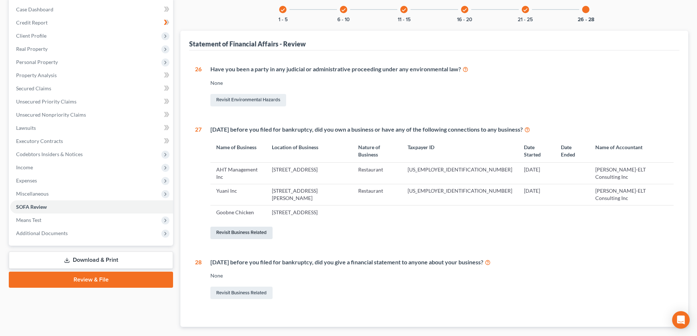
click at [262, 227] on link "Revisit Business Related" at bounding box center [241, 233] width 62 height 12
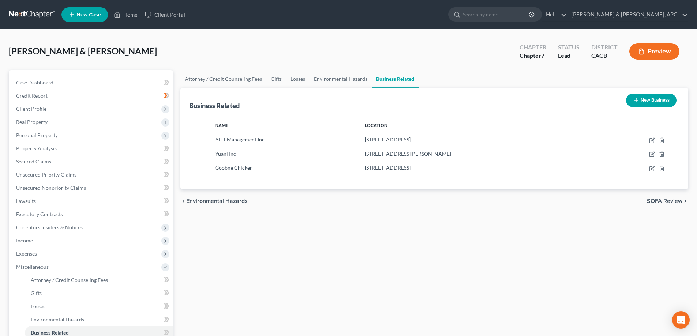
click at [650, 100] on button "New Business" at bounding box center [651, 101] width 51 height 14
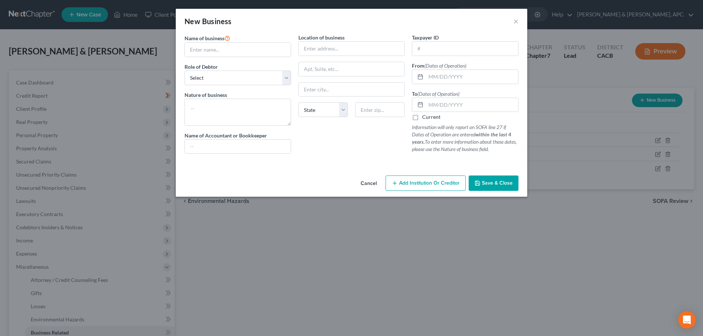
click at [367, 184] on button "Cancel" at bounding box center [369, 183] width 28 height 15
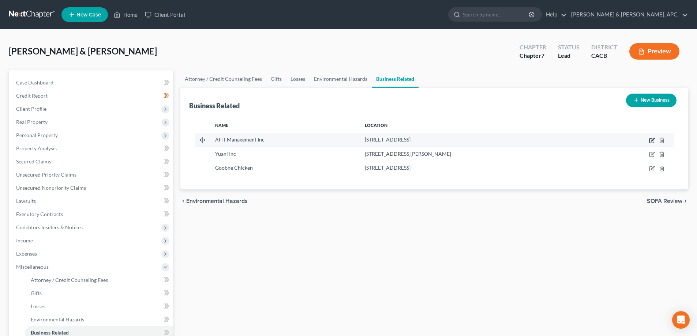
click at [655, 141] on icon "button" at bounding box center [652, 141] width 6 height 6
select select "officer"
select select "4"
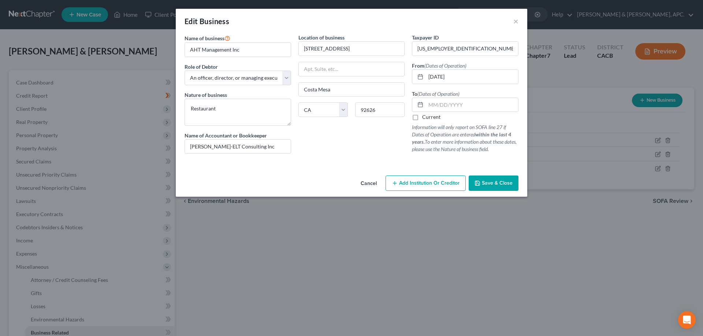
click at [436, 182] on span "Add Institution Or Creditor" at bounding box center [429, 183] width 60 height 6
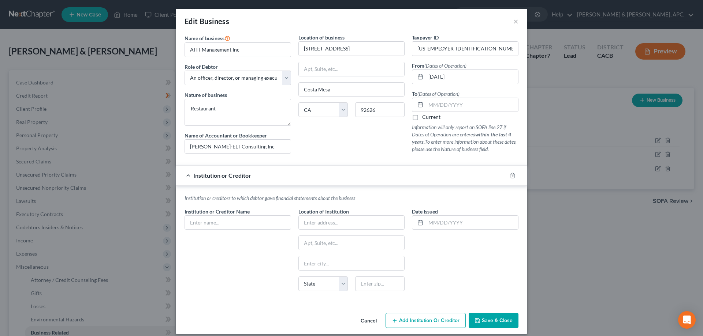
click at [366, 318] on button "Cancel" at bounding box center [369, 321] width 28 height 15
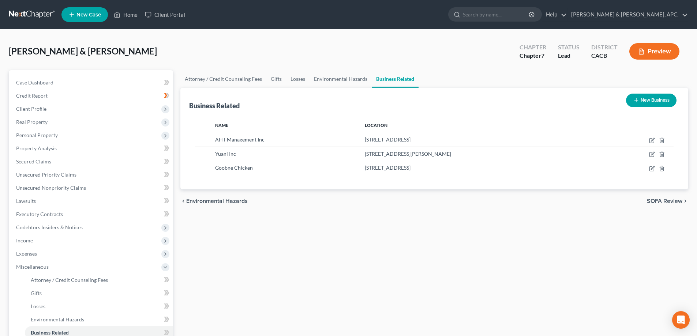
click at [660, 49] on button "Preview" at bounding box center [655, 51] width 50 height 16
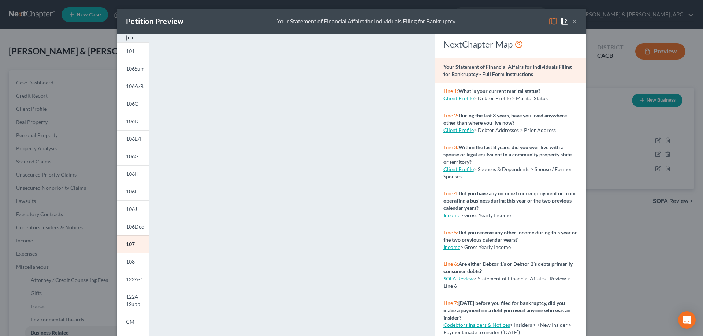
click at [550, 22] on img at bounding box center [552, 21] width 9 height 9
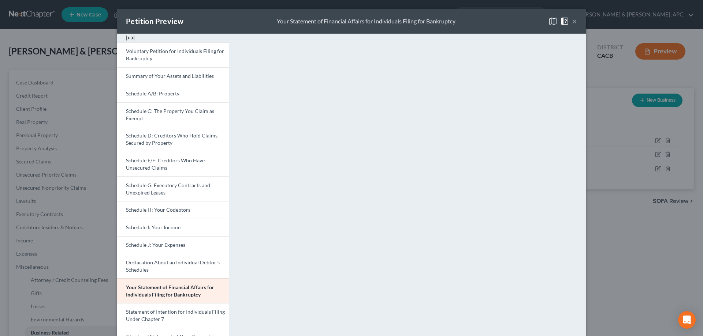
click at [573, 25] on button "×" at bounding box center [574, 21] width 5 height 9
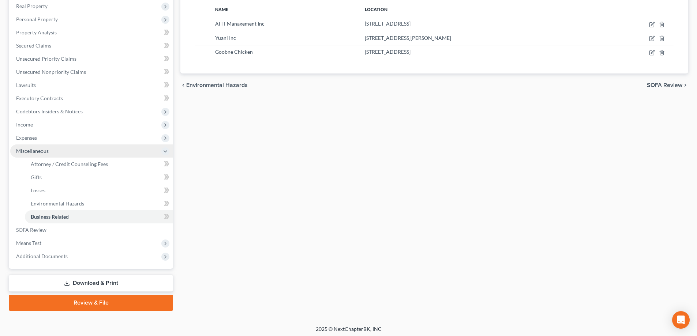
scroll to position [119, 0]
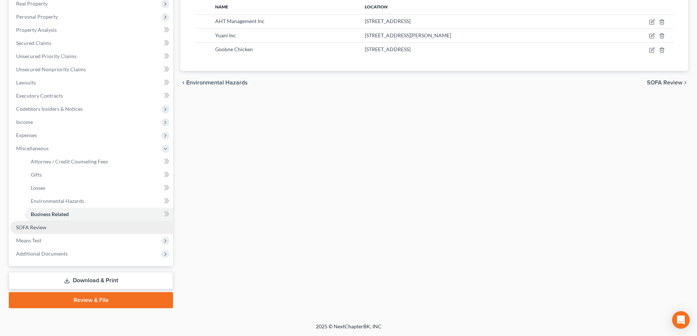
click at [45, 229] on span "SOFA Review" at bounding box center [31, 227] width 30 height 6
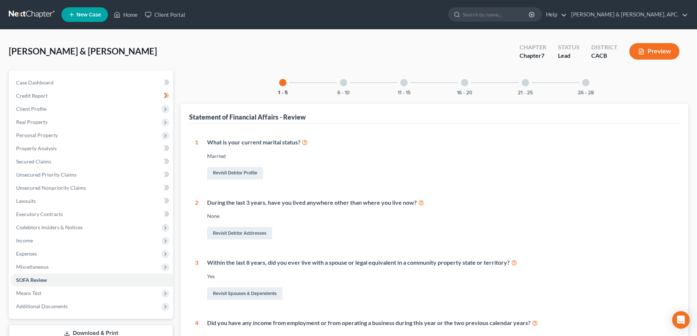
click at [583, 84] on div at bounding box center [585, 82] width 7 height 7
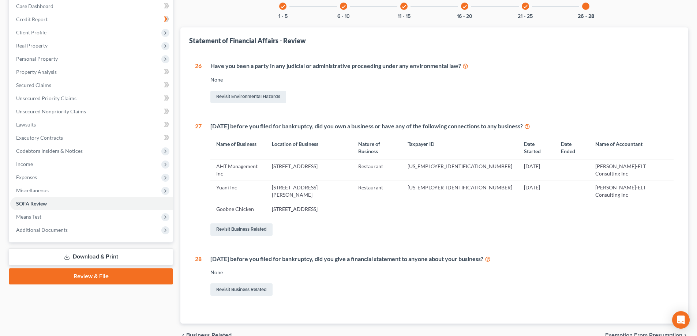
scroll to position [93, 0]
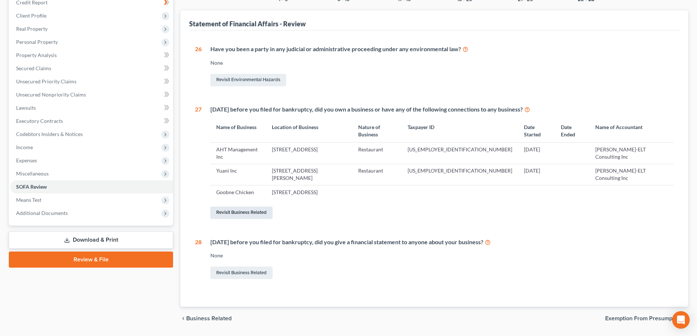
click at [237, 207] on link "Revisit Business Related" at bounding box center [241, 213] width 62 height 12
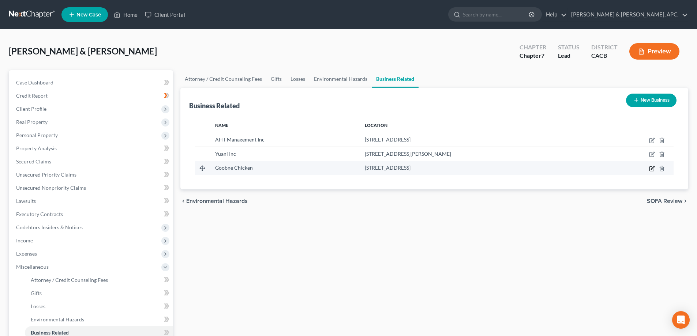
click at [653, 171] on icon "button" at bounding box center [652, 169] width 4 height 4
select select "officer"
select select "4"
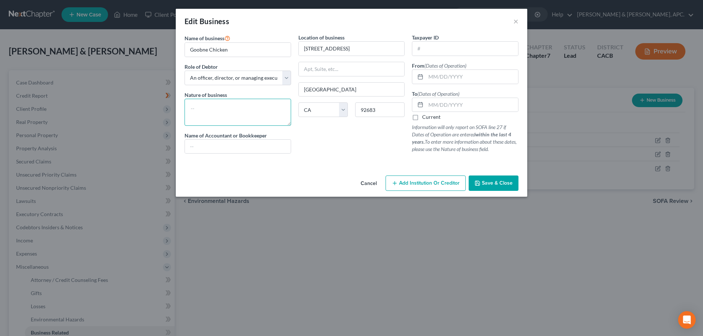
click at [234, 107] on textarea at bounding box center [237, 112] width 107 height 27
click at [229, 103] on textarea "Restraunt" at bounding box center [237, 112] width 107 height 27
click at [203, 109] on textarea "Restraunt" at bounding box center [237, 112] width 107 height 27
click at [205, 108] on textarea "Restraunt" at bounding box center [237, 112] width 107 height 27
click at [194, 107] on textarea "Restraunt" at bounding box center [237, 112] width 107 height 27
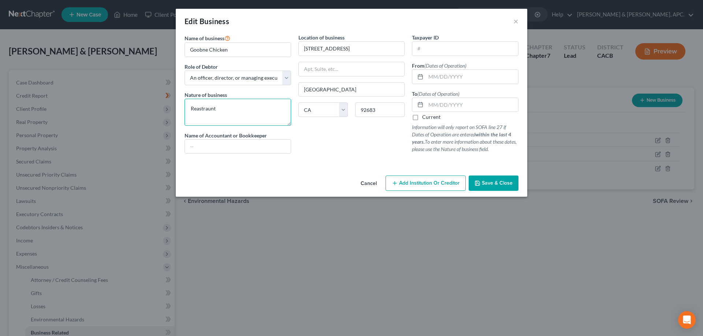
click at [242, 114] on textarea "Reastraunt" at bounding box center [237, 112] width 107 height 27
click at [202, 104] on textarea "Reastraunt" at bounding box center [237, 112] width 107 height 27
type textarea "Reastraunt"
drag, startPoint x: 202, startPoint y: 109, endPoint x: 373, endPoint y: 183, distance: 186.2
click at [373, 183] on button "Cancel" at bounding box center [369, 183] width 28 height 15
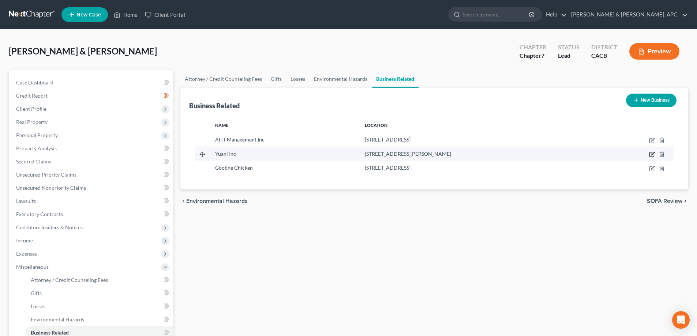
click at [653, 152] on icon "button" at bounding box center [652, 155] width 6 height 6
select select "officer"
select select "4"
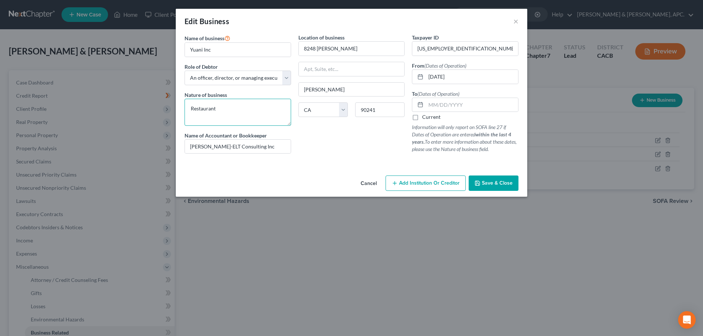
drag, startPoint x: 242, startPoint y: 107, endPoint x: 181, endPoint y: 104, distance: 60.5
click at [181, 104] on div "Name of business * Yuani Inc Role of Debtor * Select A member of a limited liab…" at bounding box center [238, 97] width 114 height 126
click at [478, 183] on icon "button" at bounding box center [477, 183] width 6 height 6
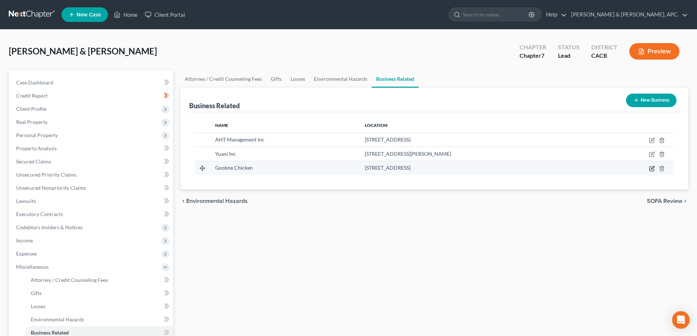
click at [652, 166] on icon "button" at bounding box center [652, 169] width 6 height 6
select select "officer"
select select "4"
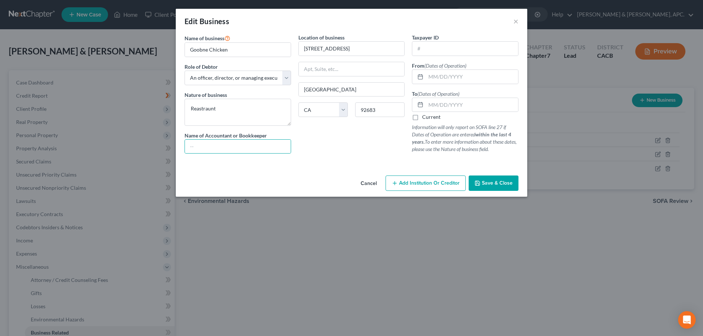
drag, startPoint x: 197, startPoint y: 144, endPoint x: 492, endPoint y: 180, distance: 297.6
click at [492, 180] on span "Save & Close" at bounding box center [497, 183] width 31 height 6
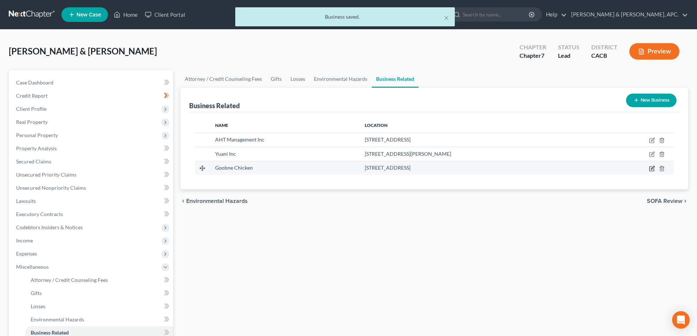
click at [652, 169] on icon "button" at bounding box center [652, 167] width 3 height 3
select select "officer"
select select "4"
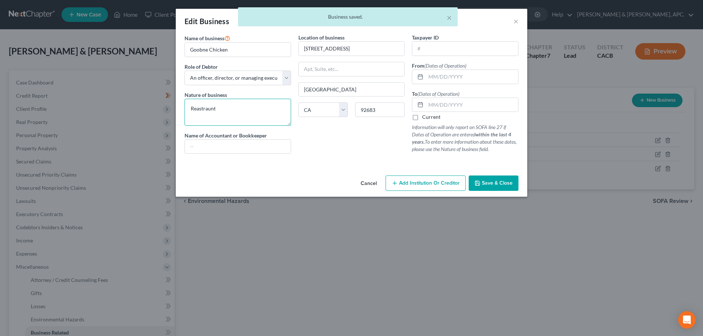
drag, startPoint x: 244, startPoint y: 106, endPoint x: 161, endPoint y: 106, distance: 82.7
click at [161, 106] on div "Edit Business × Name of business * Goobne Chicken Role of Debtor * Select A mem…" at bounding box center [351, 168] width 703 height 336
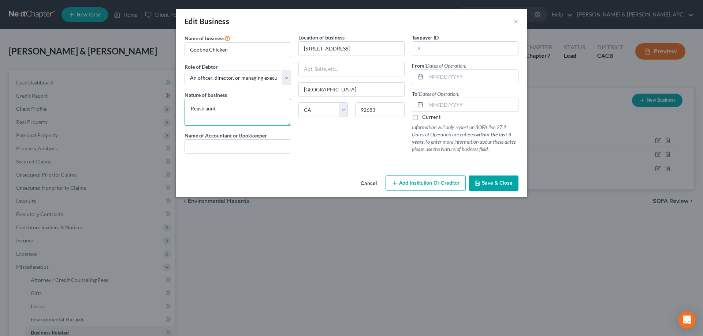
paste textarea "staura"
type textarea "Restaurant"
click at [501, 181] on span "Save & Close" at bounding box center [497, 183] width 31 height 6
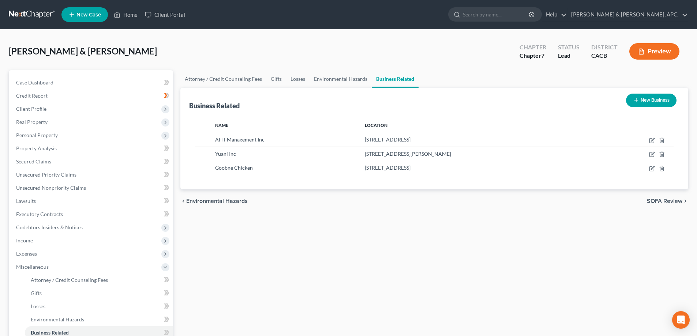
click at [648, 96] on button "New Business" at bounding box center [651, 101] width 51 height 14
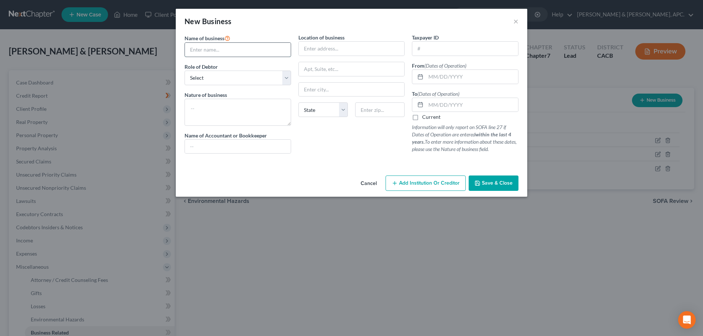
click at [199, 51] on input "text" at bounding box center [238, 50] width 106 height 14
type input "Miracle 52, Inc."
click at [245, 74] on select "Select A member of a limited liability company (LLC) or limited liability partn…" at bounding box center [237, 78] width 107 height 15
select select "officer"
click at [184, 71] on select "Select A member of a limited liability company (LLC) or limited liability partn…" at bounding box center [237, 78] width 107 height 15
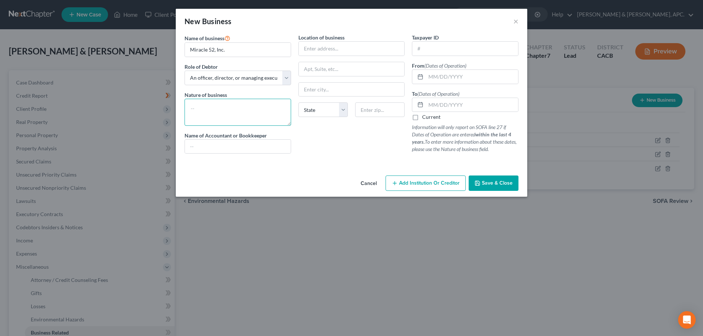
click at [242, 107] on textarea at bounding box center [237, 112] width 107 height 27
paste textarea "Restaurant"
type textarea "Restaurant"
click at [335, 43] on input "text" at bounding box center [352, 49] width 106 height 14
paste input "16450 BEACH BLVD UNIT 108"
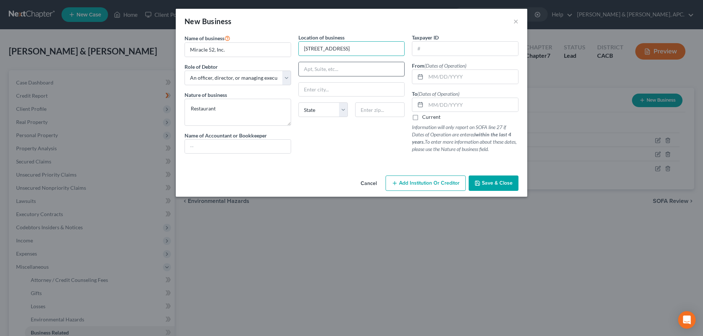
type input "16450 Beach Blvd, Unit 108"
type input "Westminster"
select select "4"
type input "92683"
click at [437, 77] on input "text" at bounding box center [472, 77] width 92 height 14
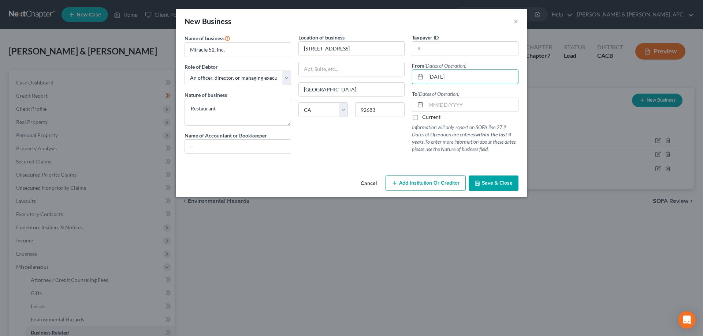
type input "08/01/2025"
click at [422, 119] on label "Current" at bounding box center [431, 116] width 18 height 7
click at [425, 118] on input "Current" at bounding box center [427, 115] width 5 height 5
checkbox input "true"
click at [496, 184] on span "Save & Close" at bounding box center [497, 183] width 31 height 6
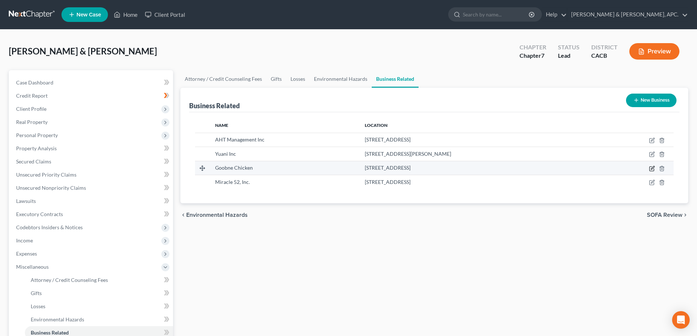
click at [652, 168] on icon "button" at bounding box center [652, 169] width 6 height 6
select select "officer"
select select "4"
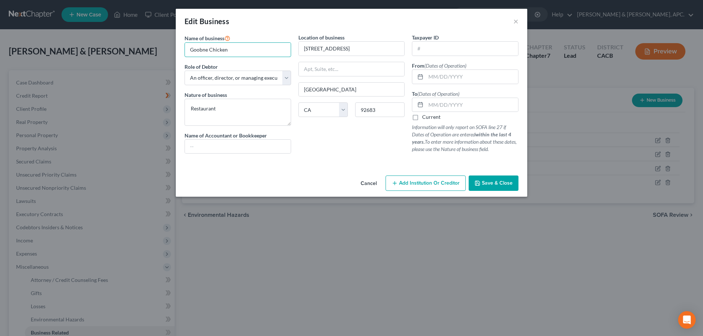
drag, startPoint x: 229, startPoint y: 52, endPoint x: 180, endPoint y: 51, distance: 48.3
click at [180, 51] on div "Name of business * Goobne Chicken Role of Debtor * Select A member of a limited…" at bounding box center [351, 103] width 351 height 139
click at [369, 184] on button "Cancel" at bounding box center [369, 183] width 28 height 15
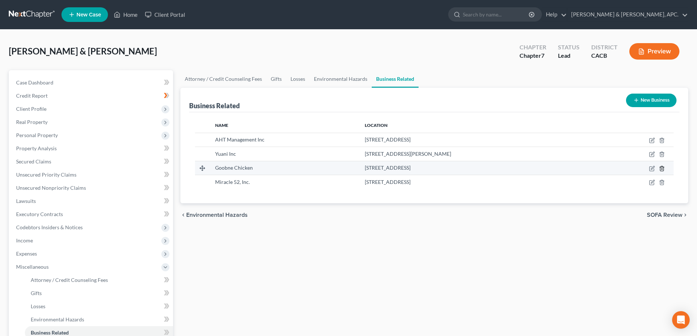
click at [661, 169] on icon "button" at bounding box center [661, 168] width 3 height 5
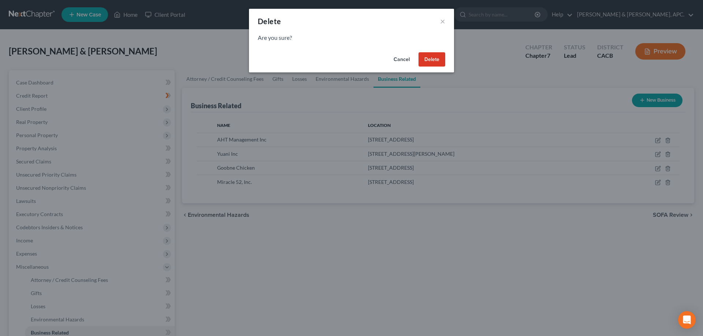
click at [429, 57] on button "Delete" at bounding box center [431, 59] width 27 height 15
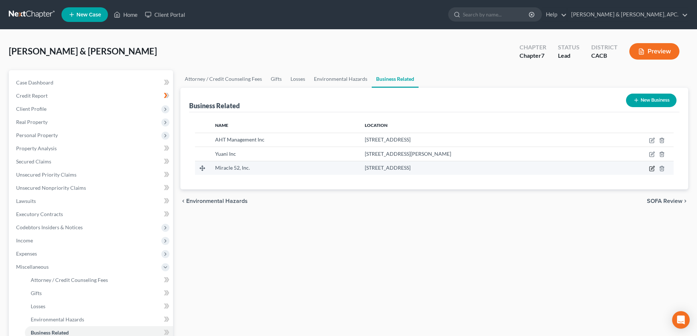
click at [650, 168] on icon "button" at bounding box center [652, 169] width 6 height 6
select select "officer"
select select "4"
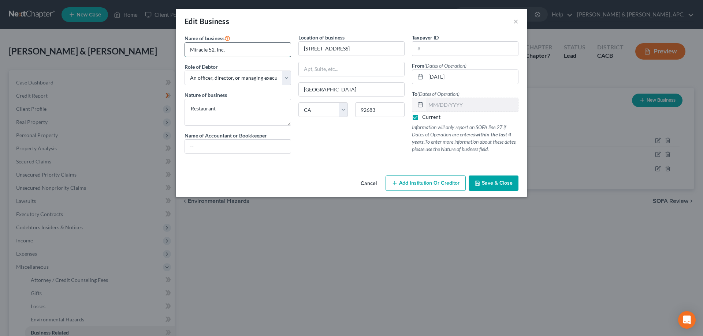
click at [238, 50] on input "Miracle 52, Inc." at bounding box center [238, 50] width 106 height 14
paste input "Goobne Chicken"
type input "Miracle 52, Inc. dba Goobne Chicken"
click at [421, 104] on line at bounding box center [420, 104] width 4 height 0
click at [492, 186] on span "Save & Close" at bounding box center [497, 183] width 31 height 6
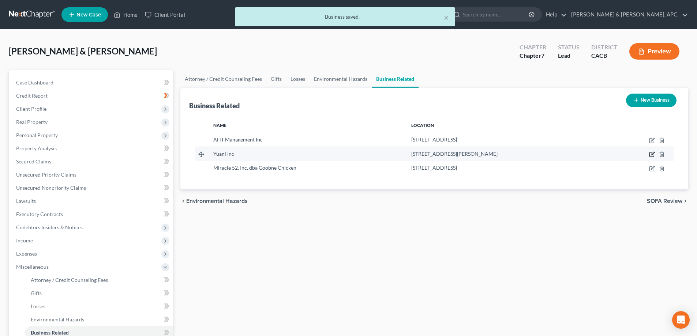
click at [654, 155] on icon "button" at bounding box center [652, 155] width 4 height 4
select select "officer"
select select "4"
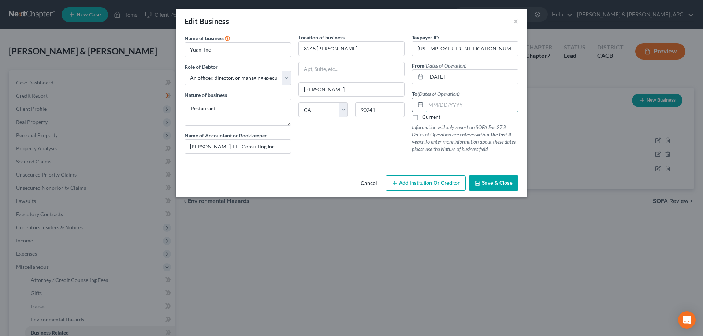
click at [432, 103] on input "text" at bounding box center [472, 105] width 92 height 14
drag, startPoint x: 459, startPoint y: 102, endPoint x: 411, endPoint y: 103, distance: 47.9
click at [411, 103] on div "Taxpayer ID 84-4448048 From (Dates of Operation) 01/22/2020 To (Dates of Operat…" at bounding box center [465, 97] width 114 height 126
type input "12/31/2024"
click at [492, 183] on span "Save & Close" at bounding box center [497, 183] width 31 height 6
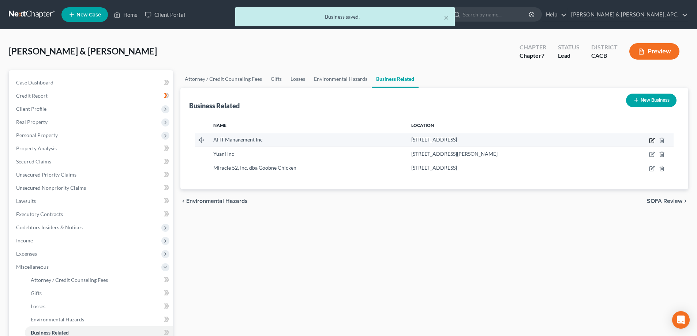
click at [653, 140] on icon "button" at bounding box center [652, 141] width 6 height 6
select select "officer"
select select "4"
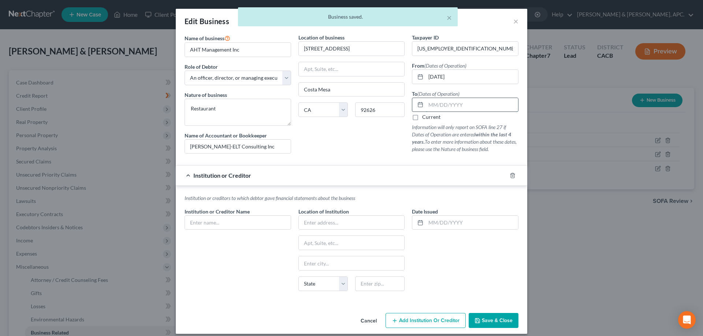
click at [442, 104] on input "text" at bounding box center [472, 105] width 92 height 14
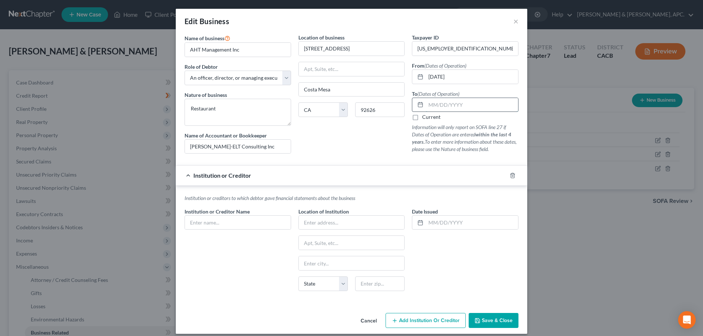
paste input "12/31/2024"
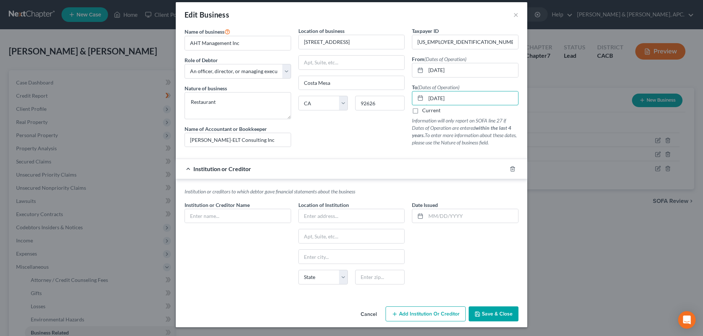
type input "12/31/2024"
click at [365, 316] on button "Cancel" at bounding box center [369, 314] width 28 height 15
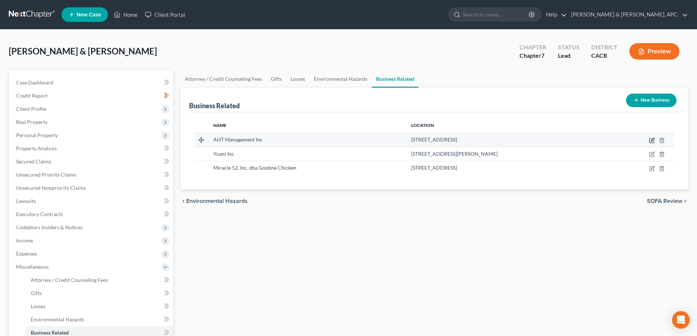
click at [652, 139] on icon "button" at bounding box center [652, 141] width 6 height 6
select select "officer"
select select "4"
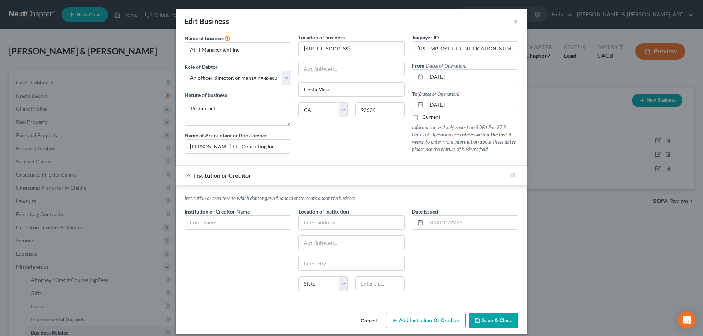
click at [487, 322] on span "Save & Close" at bounding box center [497, 321] width 31 height 6
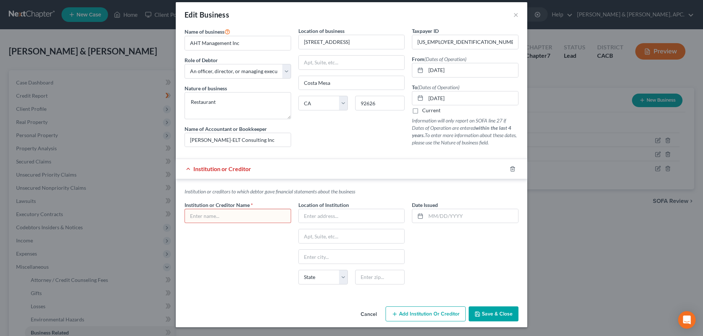
click at [366, 316] on button "Cancel" at bounding box center [369, 314] width 28 height 15
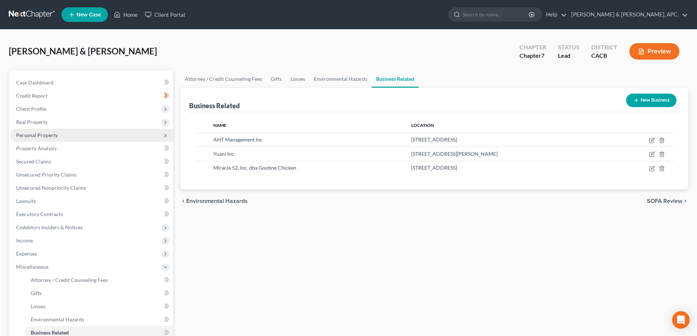
click at [38, 139] on span "Personal Property" at bounding box center [91, 135] width 163 height 13
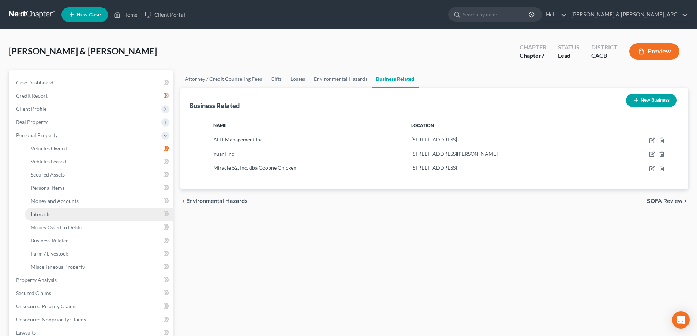
click at [60, 216] on link "Interests" at bounding box center [99, 214] width 148 height 13
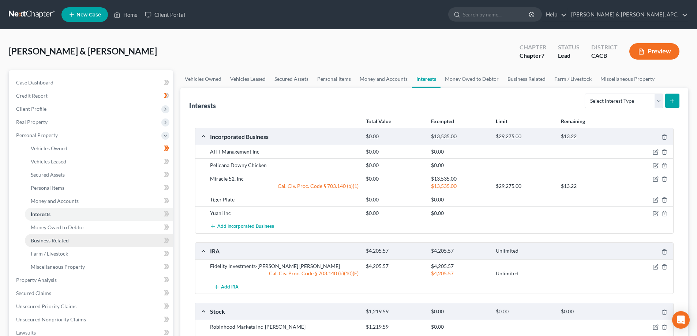
click at [68, 238] on span "Business Related" at bounding box center [50, 241] width 38 height 6
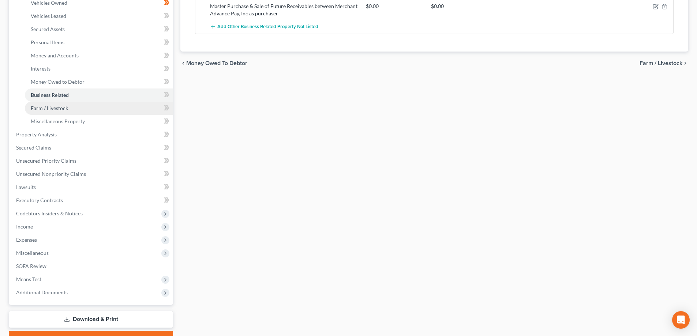
scroll to position [146, 0]
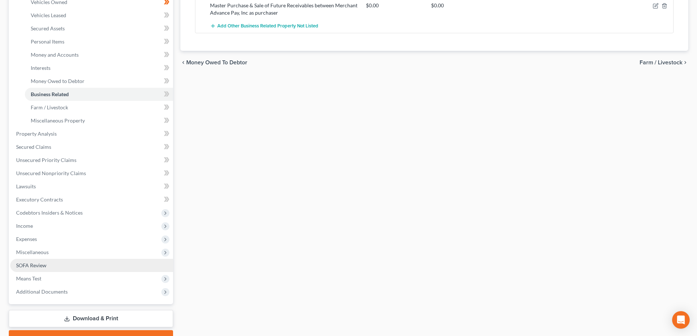
click at [50, 267] on link "SOFA Review" at bounding box center [91, 265] width 163 height 13
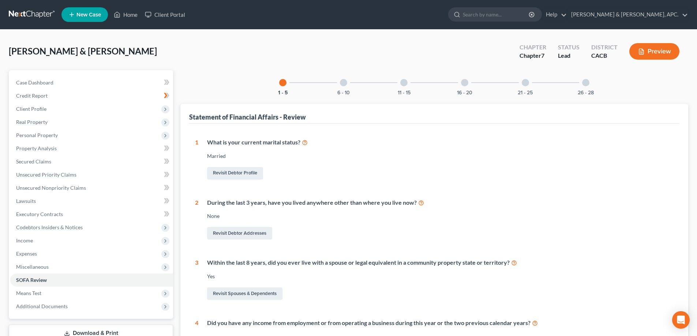
click at [589, 84] on div at bounding box center [585, 82] width 7 height 7
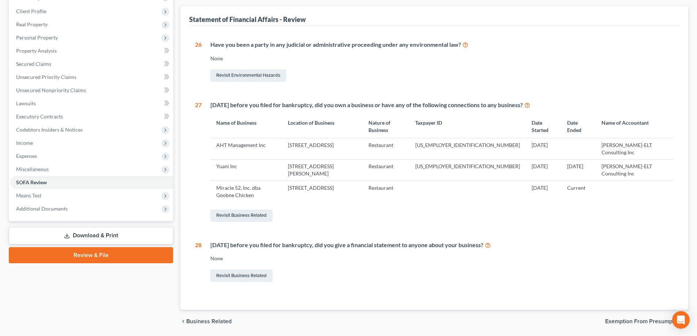
scroll to position [110, 0]
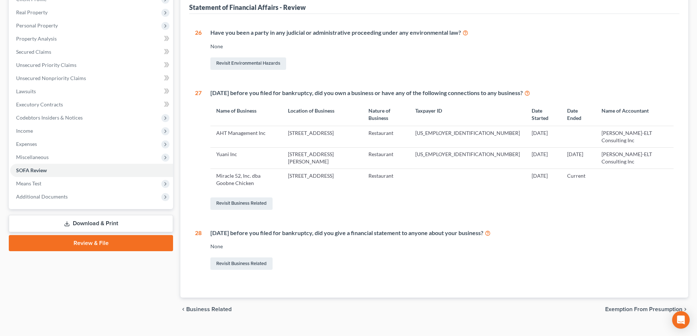
click at [281, 137] on td "AHT Management Inc" at bounding box center [246, 136] width 72 height 21
click at [258, 206] on link "Revisit Business Related" at bounding box center [241, 204] width 62 height 12
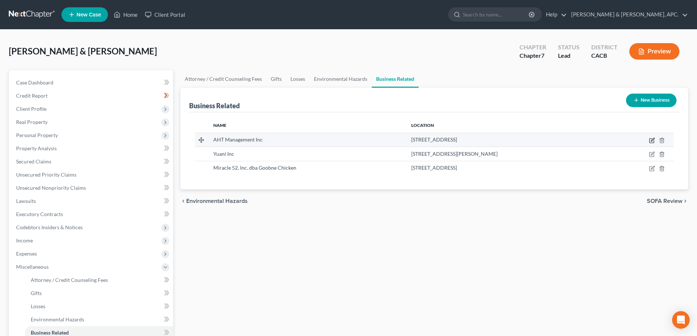
click at [650, 140] on icon "button" at bounding box center [652, 141] width 6 height 6
select select "officer"
select select "4"
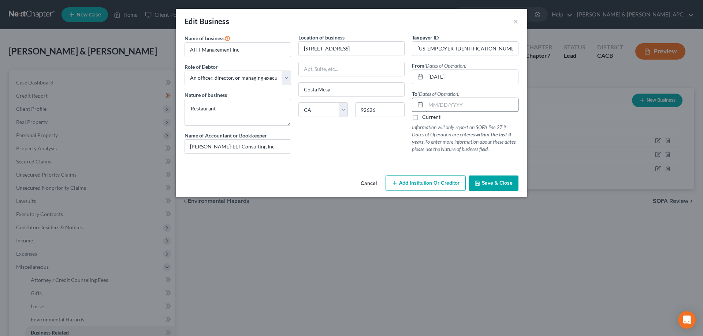
click at [445, 105] on input "text" at bounding box center [472, 105] width 92 height 14
type input "12/31/2024"
click at [507, 187] on button "Save & Close" at bounding box center [493, 183] width 50 height 15
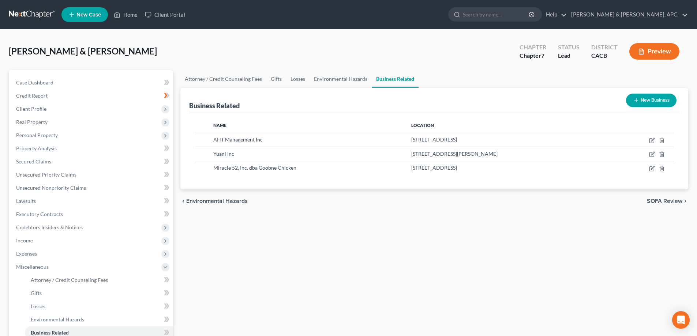
click at [666, 56] on button "Preview" at bounding box center [655, 51] width 50 height 16
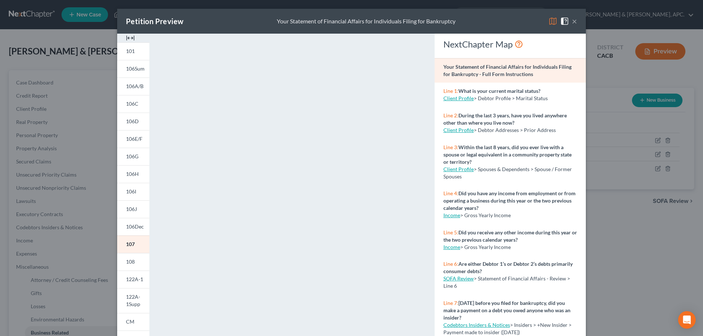
click at [553, 21] on img at bounding box center [552, 21] width 9 height 9
